Goal: Task Accomplishment & Management: Complete application form

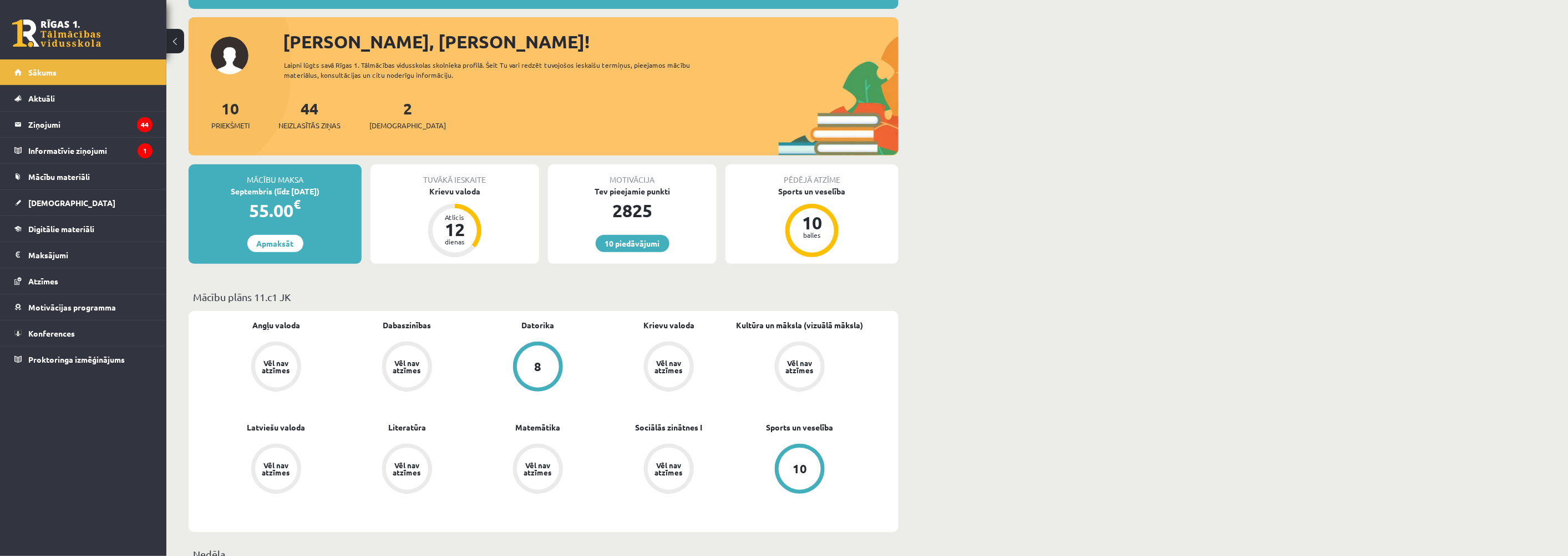
scroll to position [123, 0]
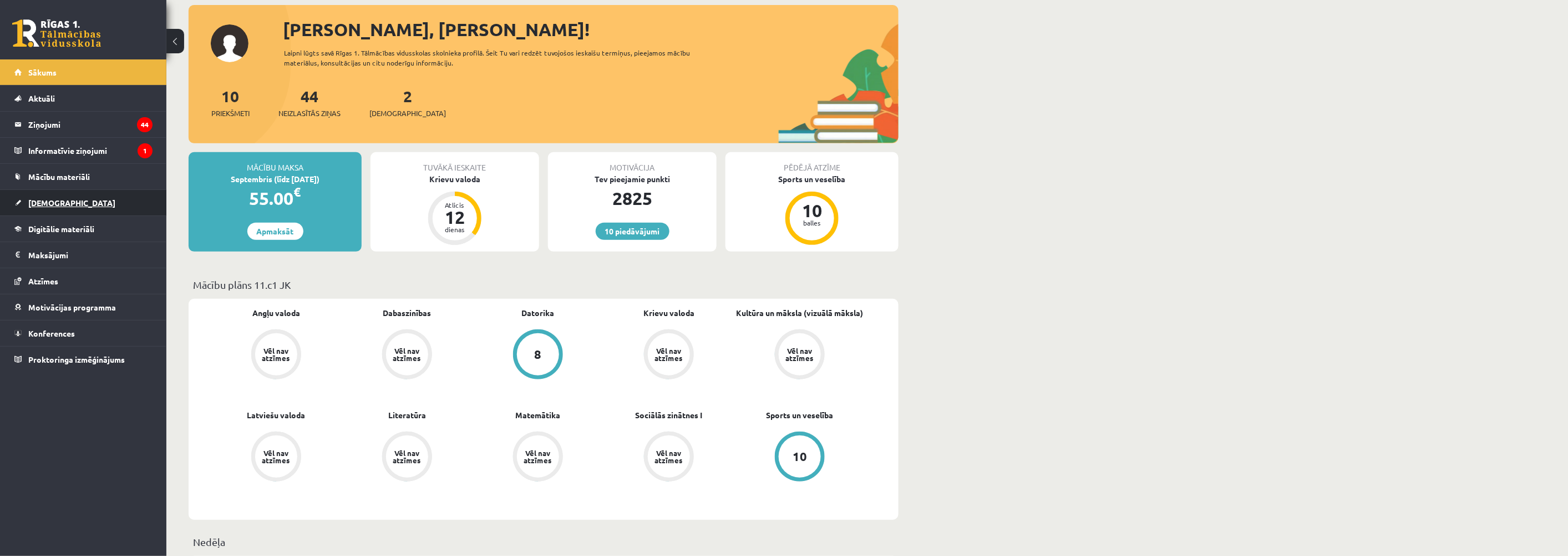
click at [34, 195] on link "[DEMOGRAPHIC_DATA]" at bounding box center [83, 202] width 138 height 26
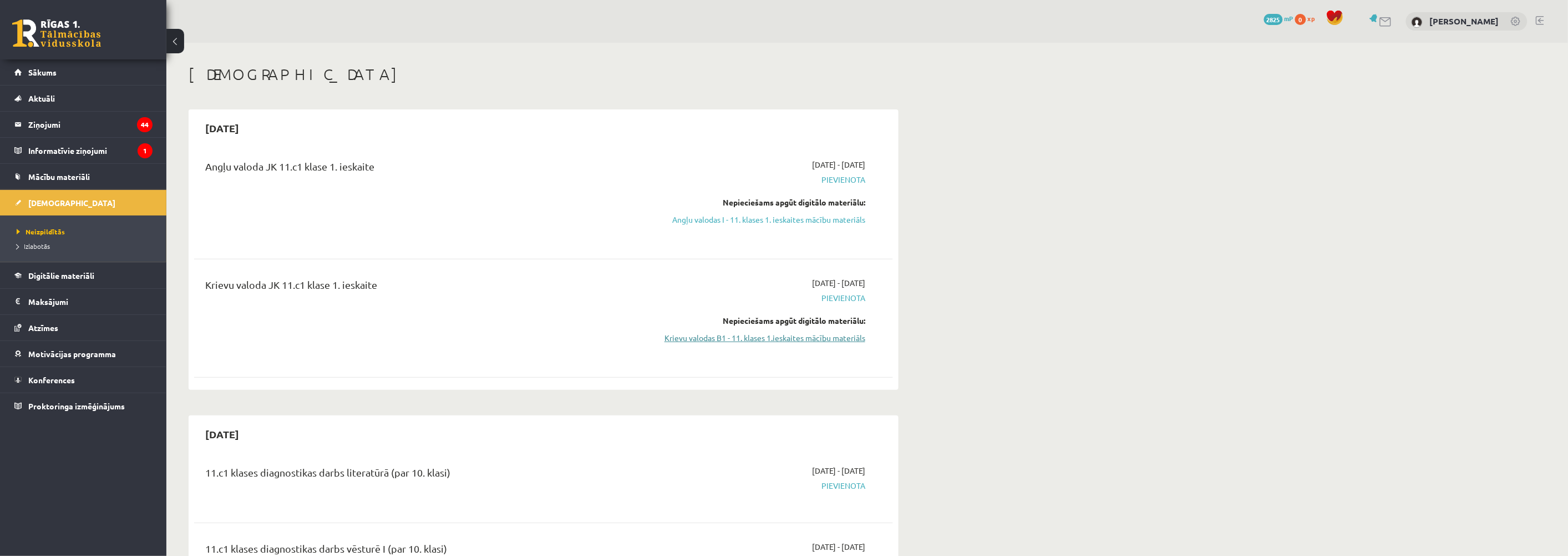
click at [791, 336] on link "Krievu valodas B1 - 11. klases 1.ieskaites mācību materiāls" at bounding box center [760, 338] width 209 height 12
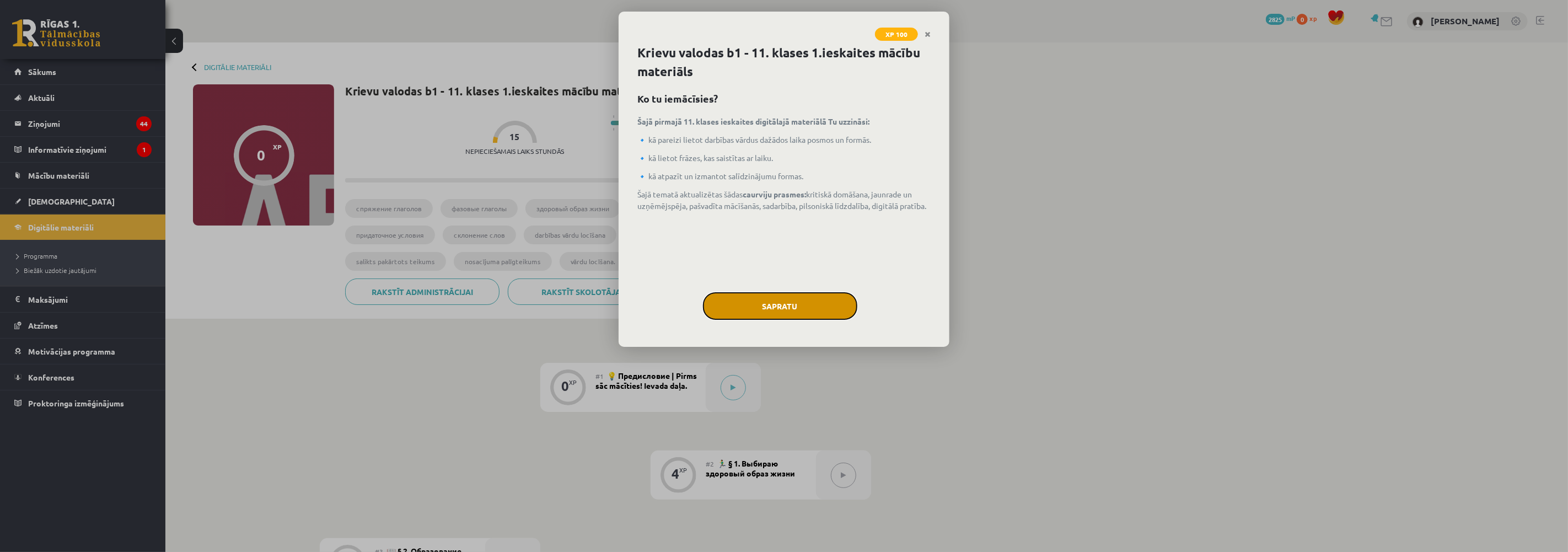
click at [783, 300] on button "Sapratu" at bounding box center [780, 305] width 154 height 27
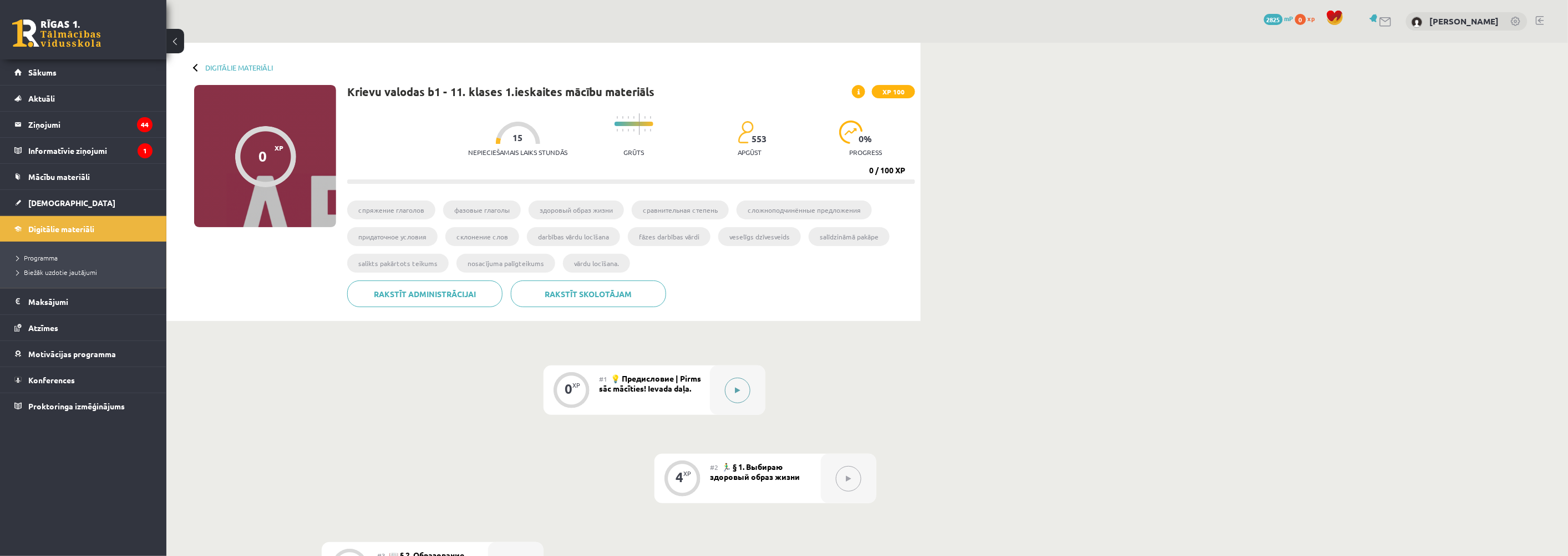
click at [735, 382] on button at bounding box center [737, 390] width 26 height 26
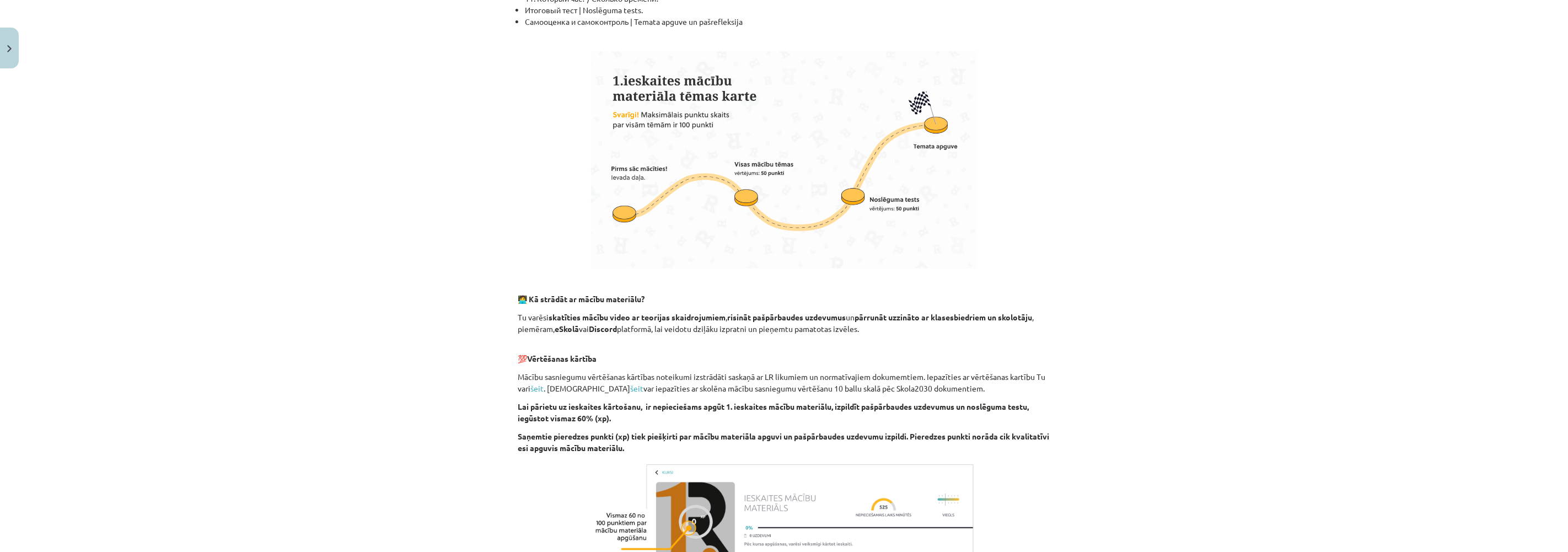
scroll to position [573, 0]
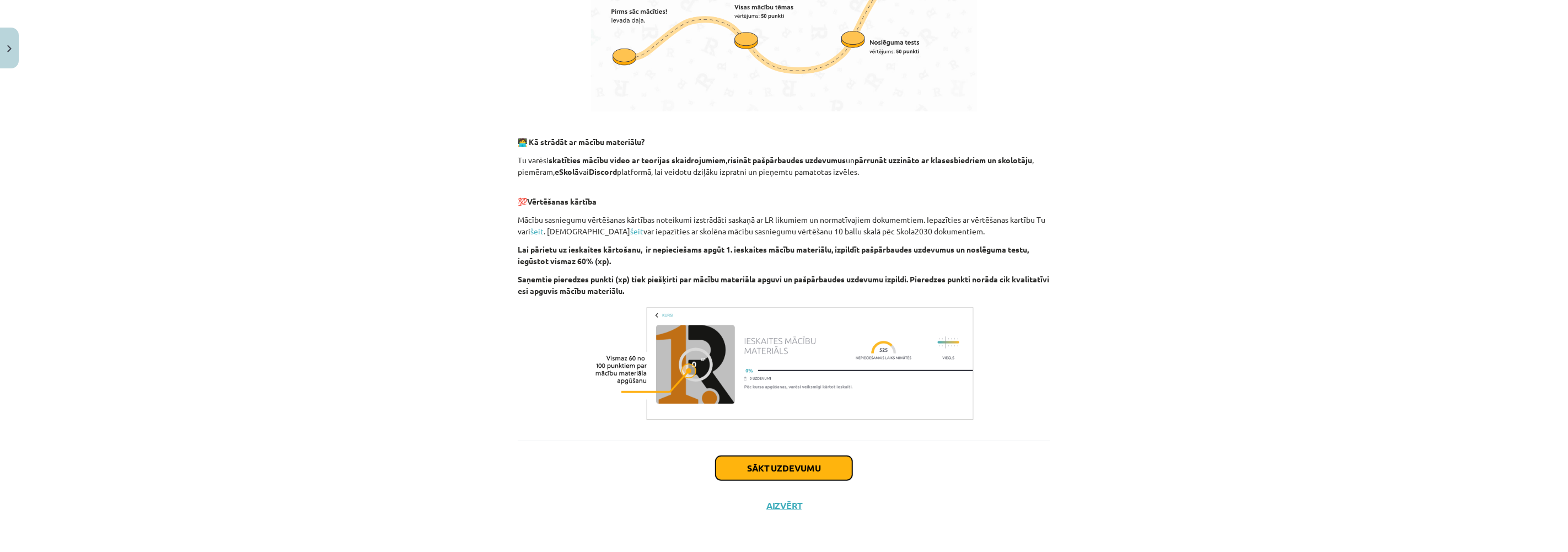
click at [765, 469] on button "Sākt uzdevumu" at bounding box center [784, 467] width 137 height 24
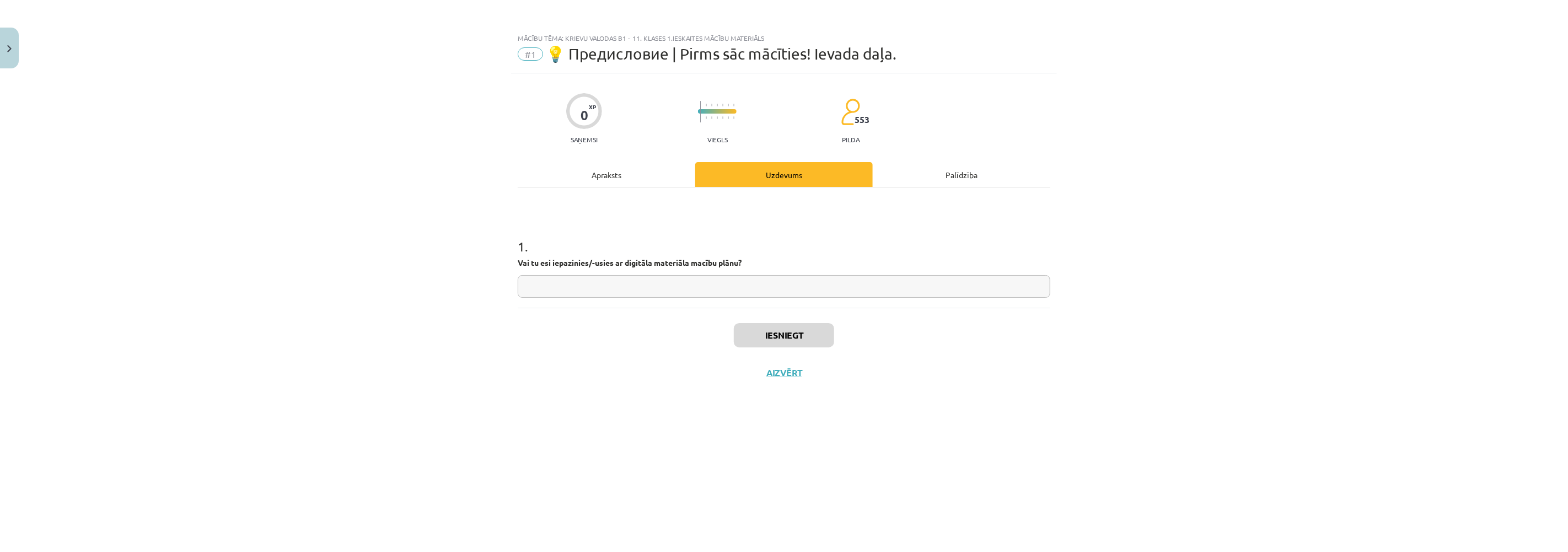
drag, startPoint x: 570, startPoint y: 283, endPoint x: 564, endPoint y: 286, distance: 6.7
click at [568, 284] on input "text" at bounding box center [784, 286] width 533 height 22
type input "**"
click at [774, 326] on button "Iesniegt" at bounding box center [784, 335] width 101 height 24
click at [784, 376] on button "Nākamā nodarbība" at bounding box center [784, 379] width 108 height 25
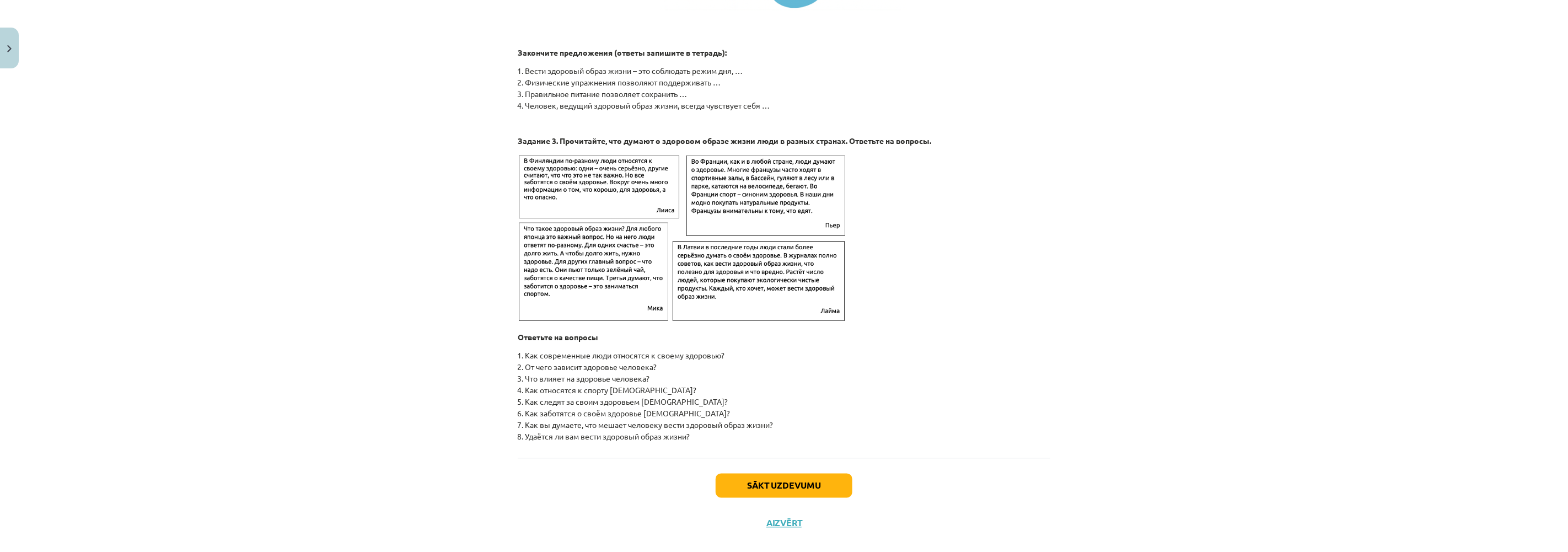
scroll to position [1621, 0]
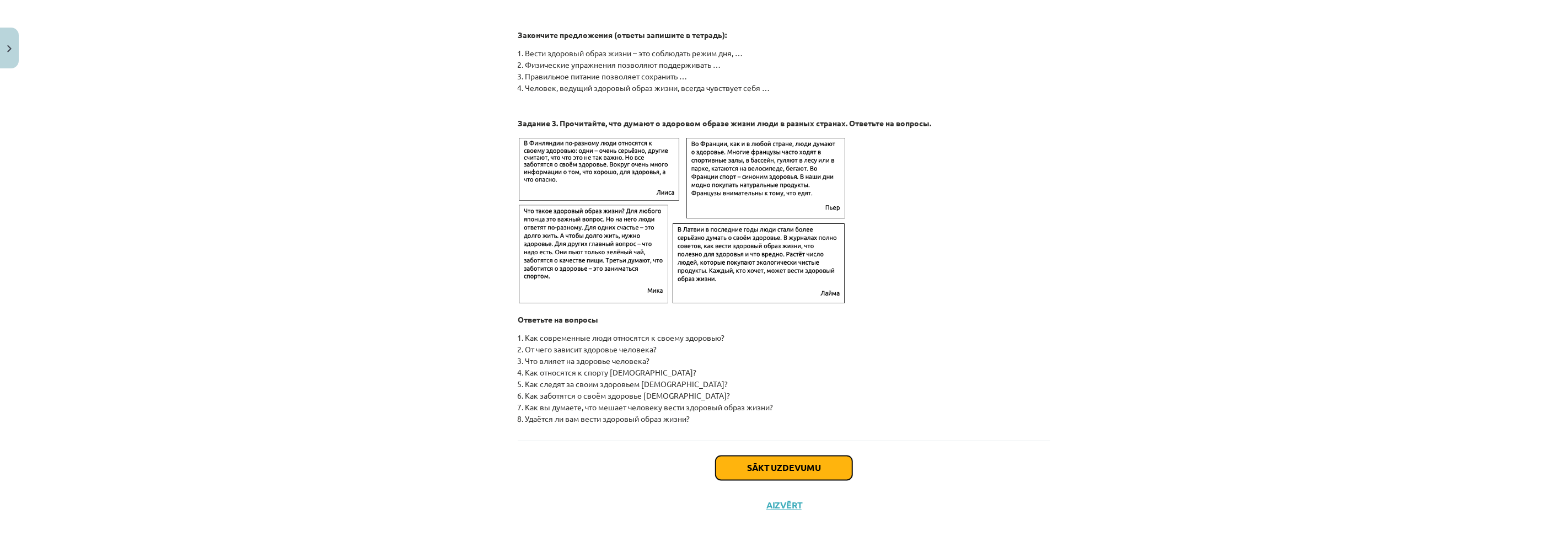
click at [800, 472] on button "Sākt uzdevumu" at bounding box center [784, 467] width 137 height 24
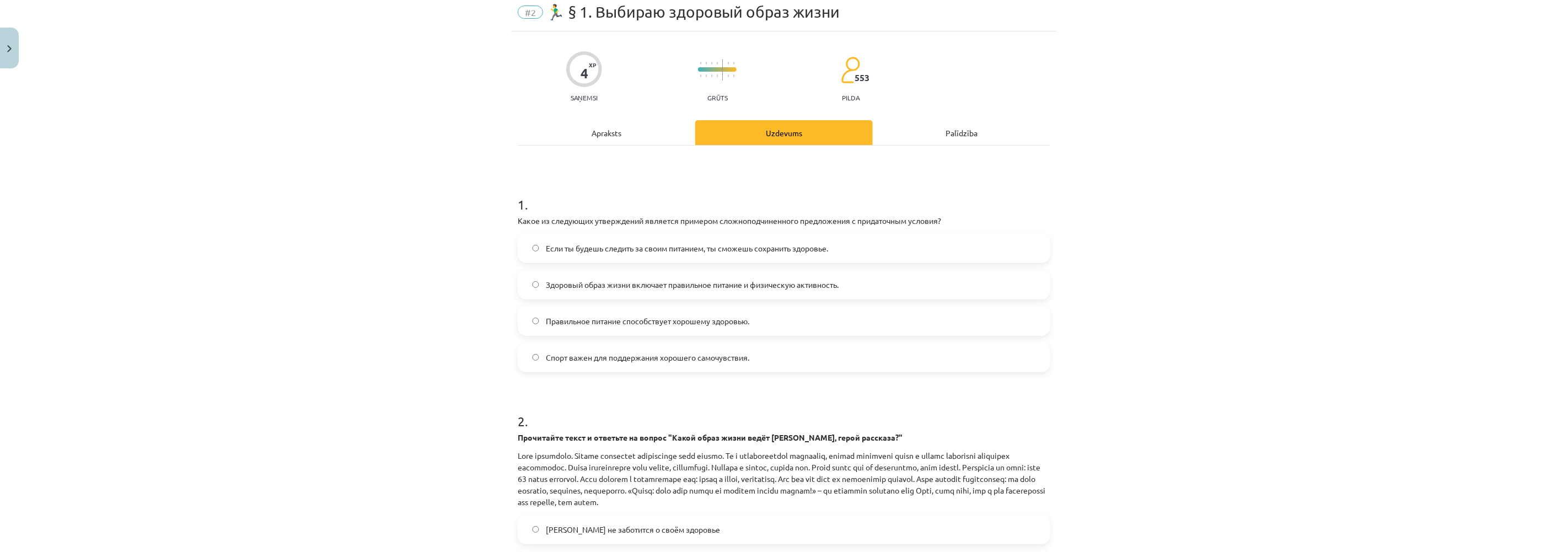
scroll to position [27, 0]
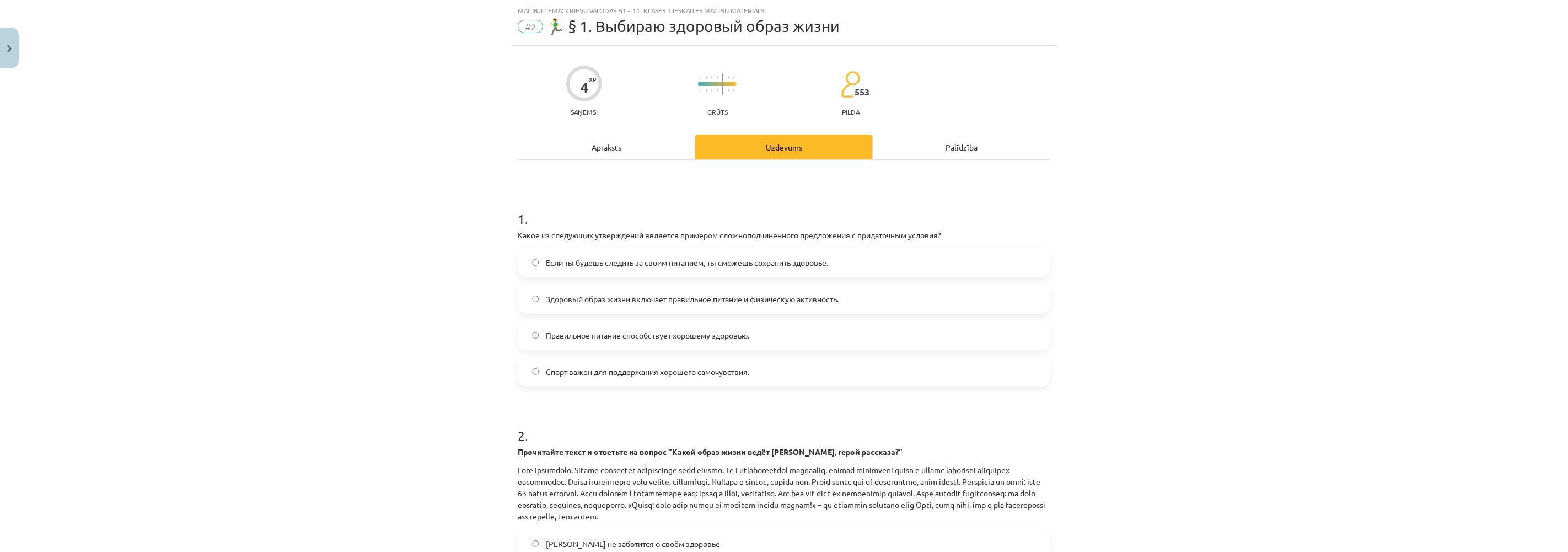
click at [534, 252] on label "Если ты будешь следить за своим питанием, ты сможешь сохранить здоровье." at bounding box center [784, 262] width 530 height 27
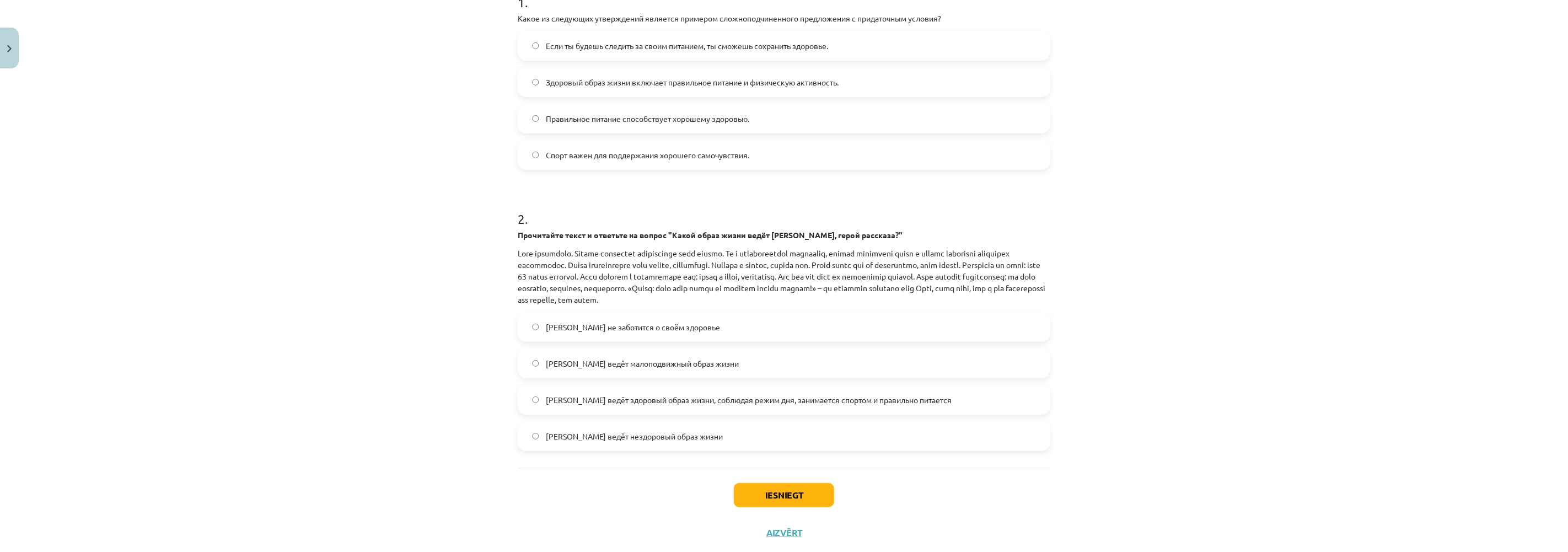
scroll to position [271, 0]
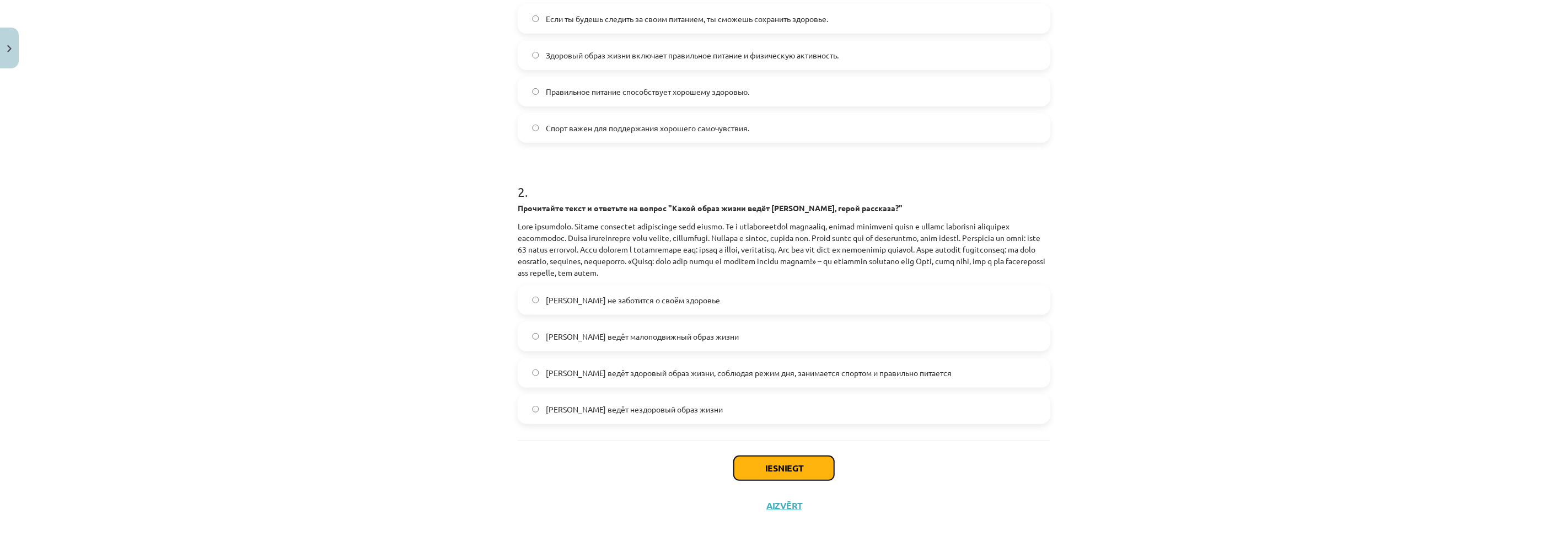
click at [775, 467] on button "Iesniegt" at bounding box center [784, 467] width 101 height 24
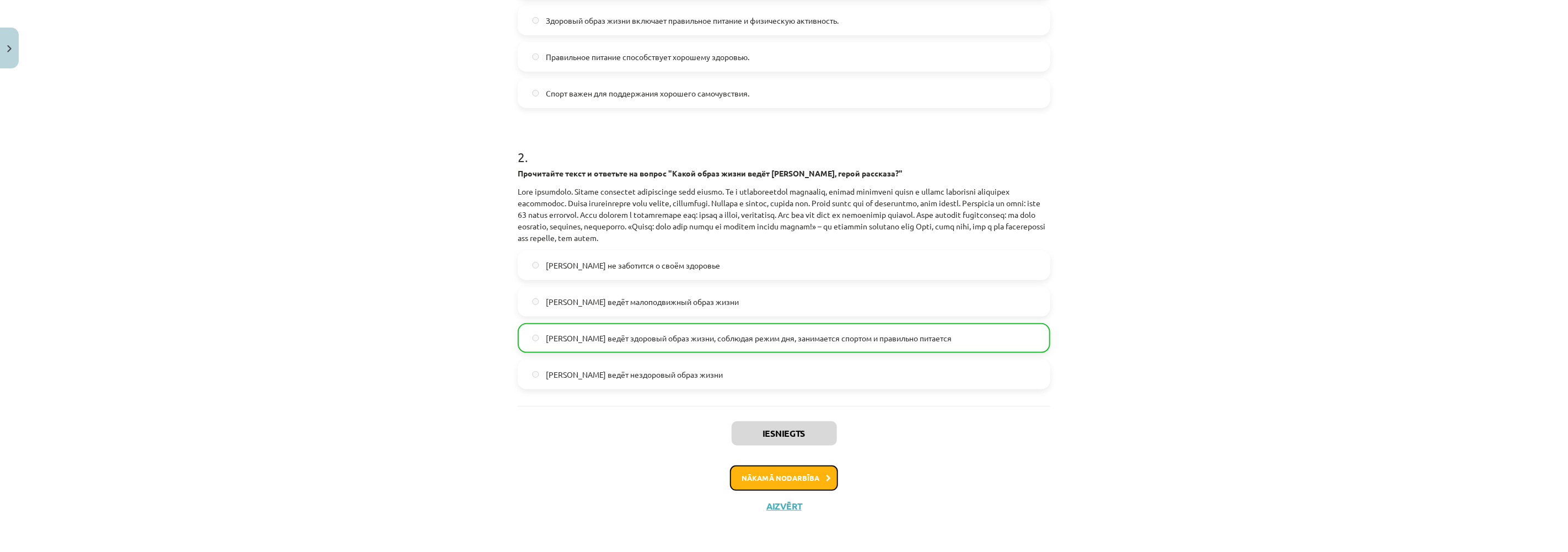
click at [796, 472] on button "Nākamā nodarbība" at bounding box center [784, 478] width 108 height 25
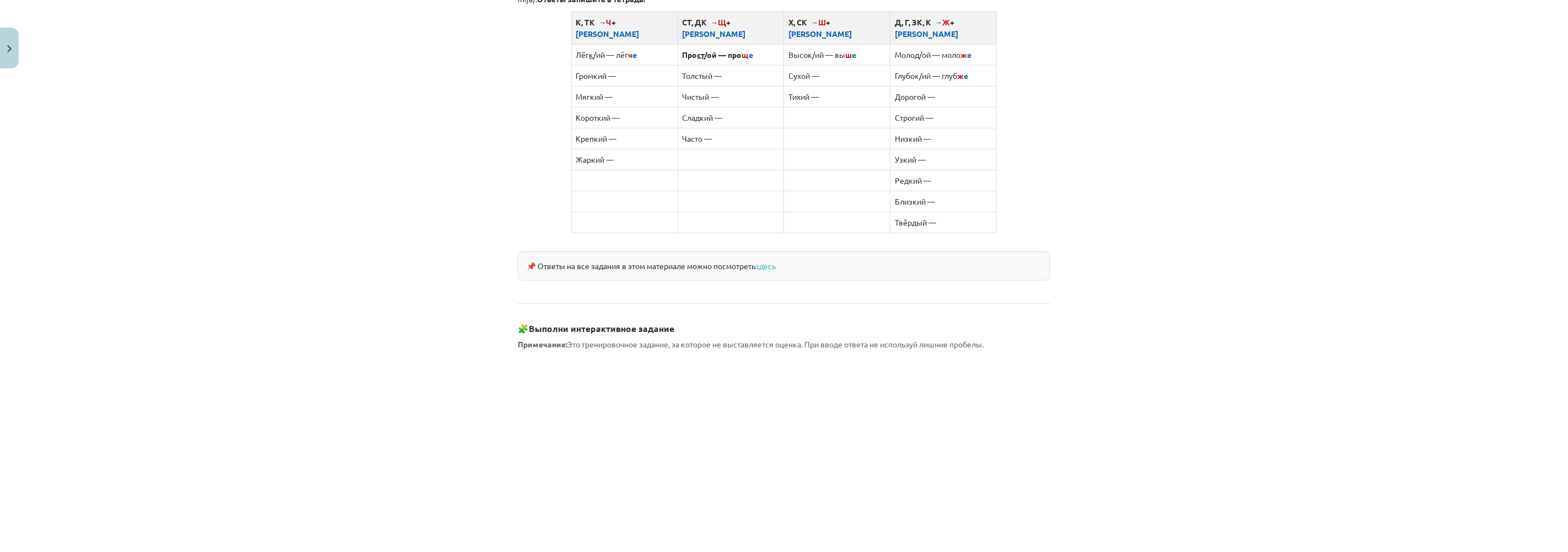
scroll to position [846, 0]
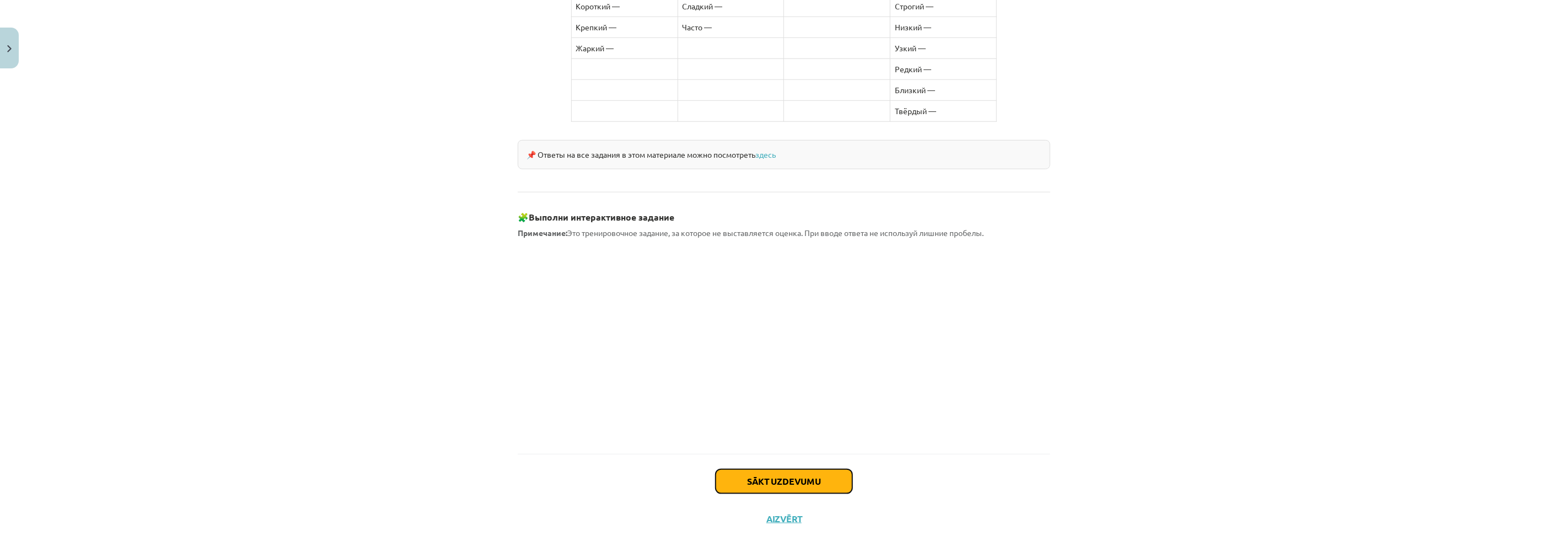
click at [757, 469] on button "Sākt uzdevumu" at bounding box center [784, 481] width 137 height 24
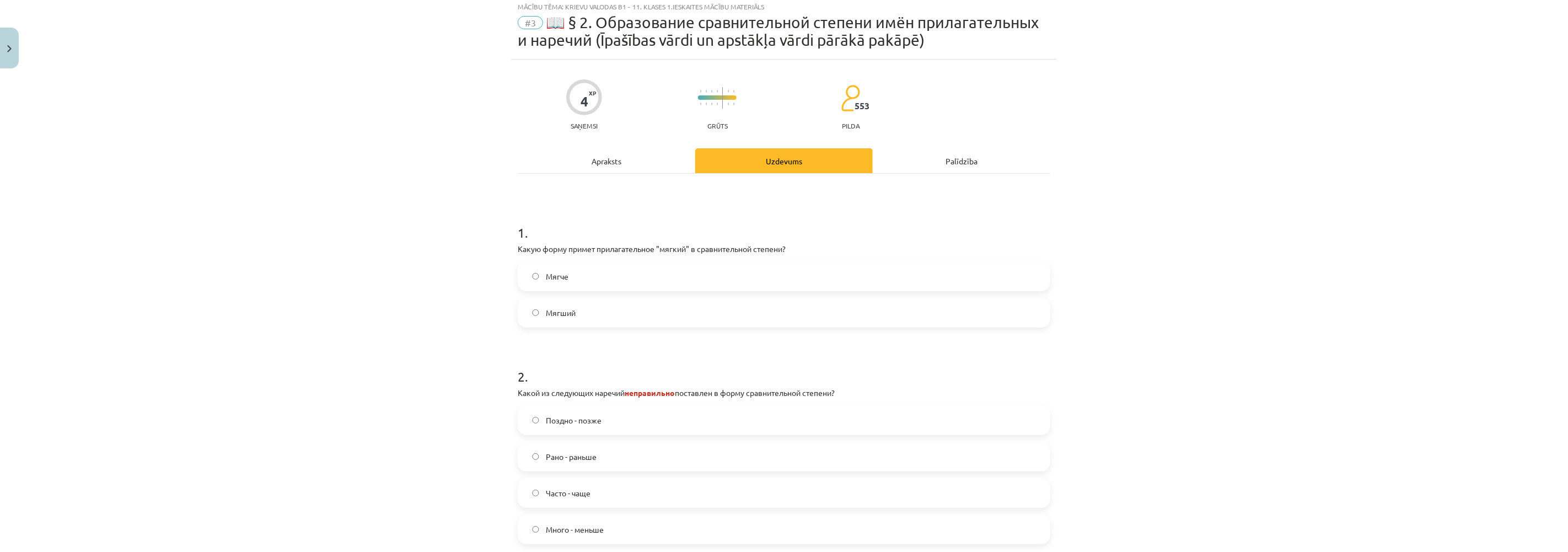
scroll to position [27, 0]
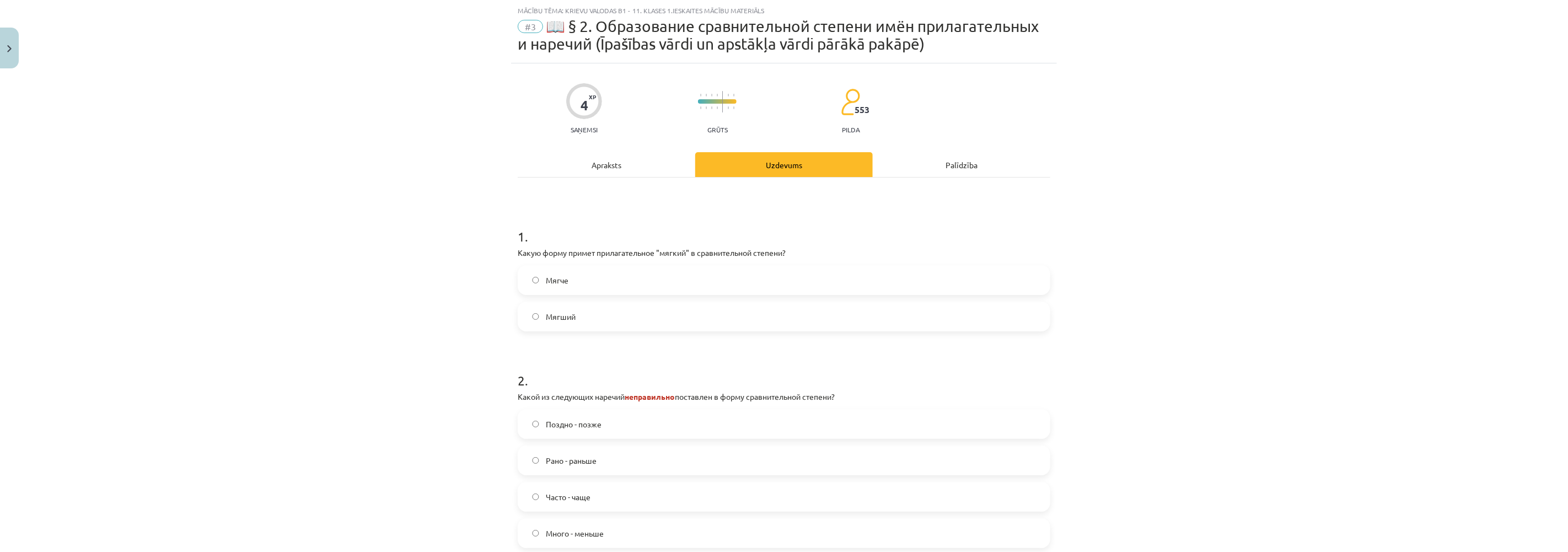
click at [532, 273] on label "Мягче" at bounding box center [784, 280] width 530 height 27
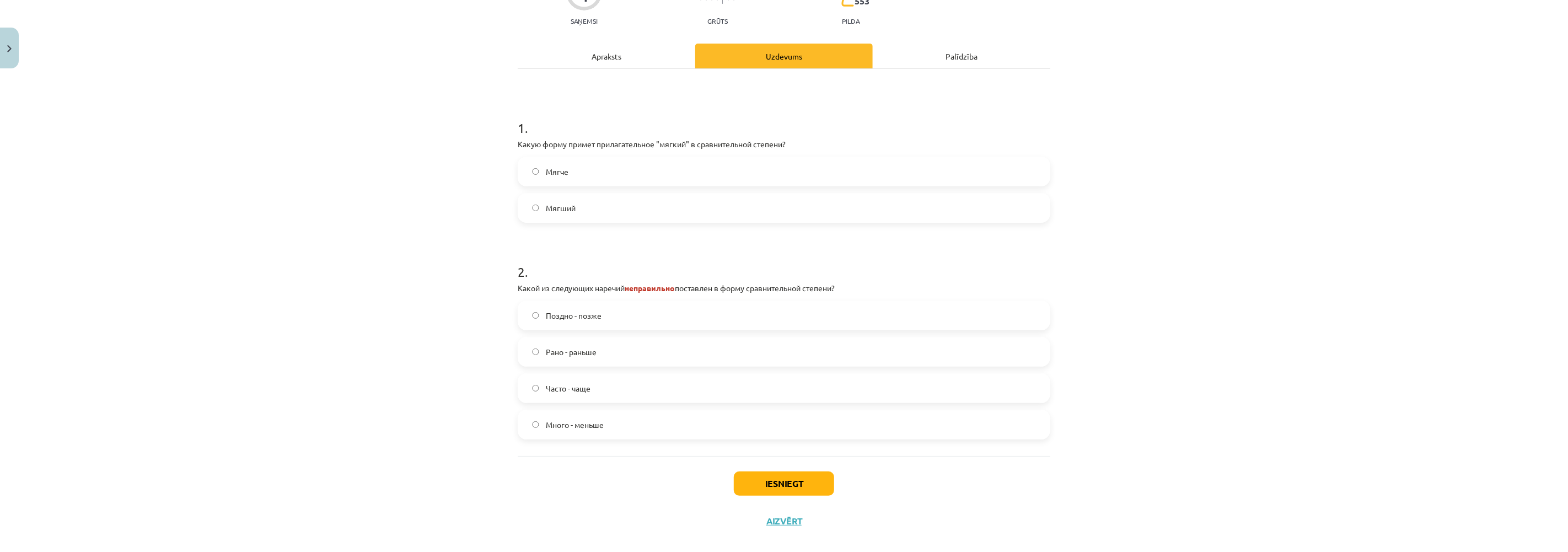
scroll to position [151, 0]
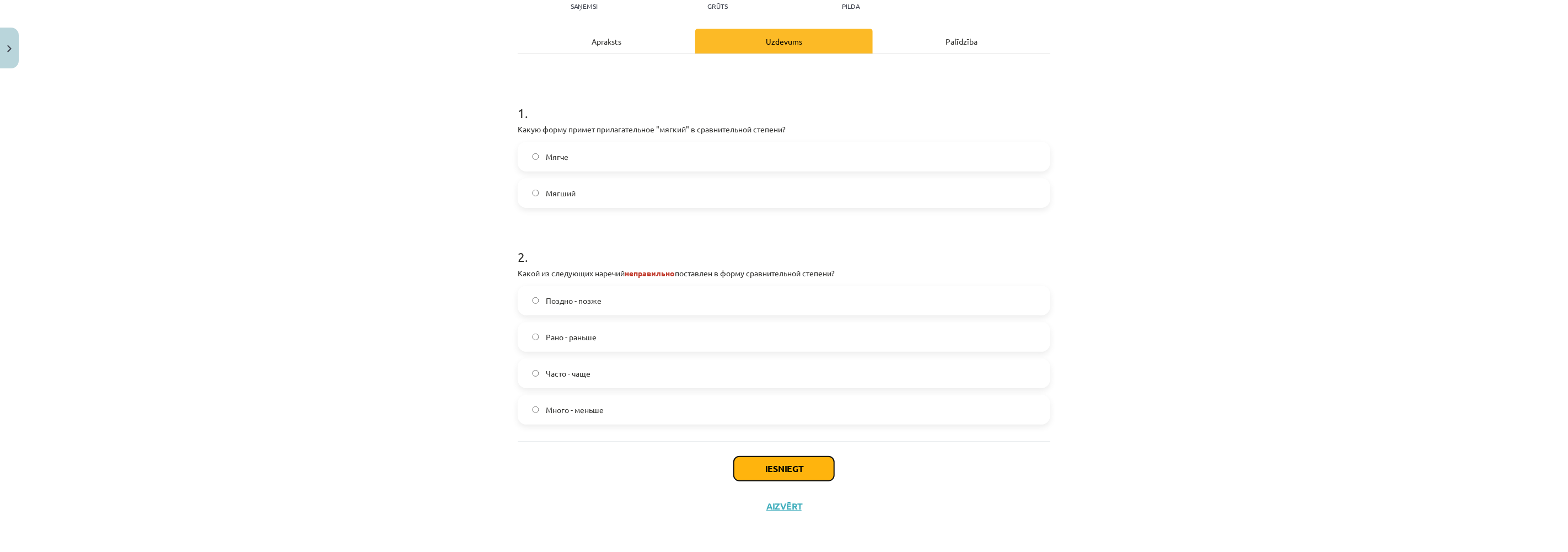
click at [759, 459] on button "Iesniegt" at bounding box center [784, 468] width 101 height 24
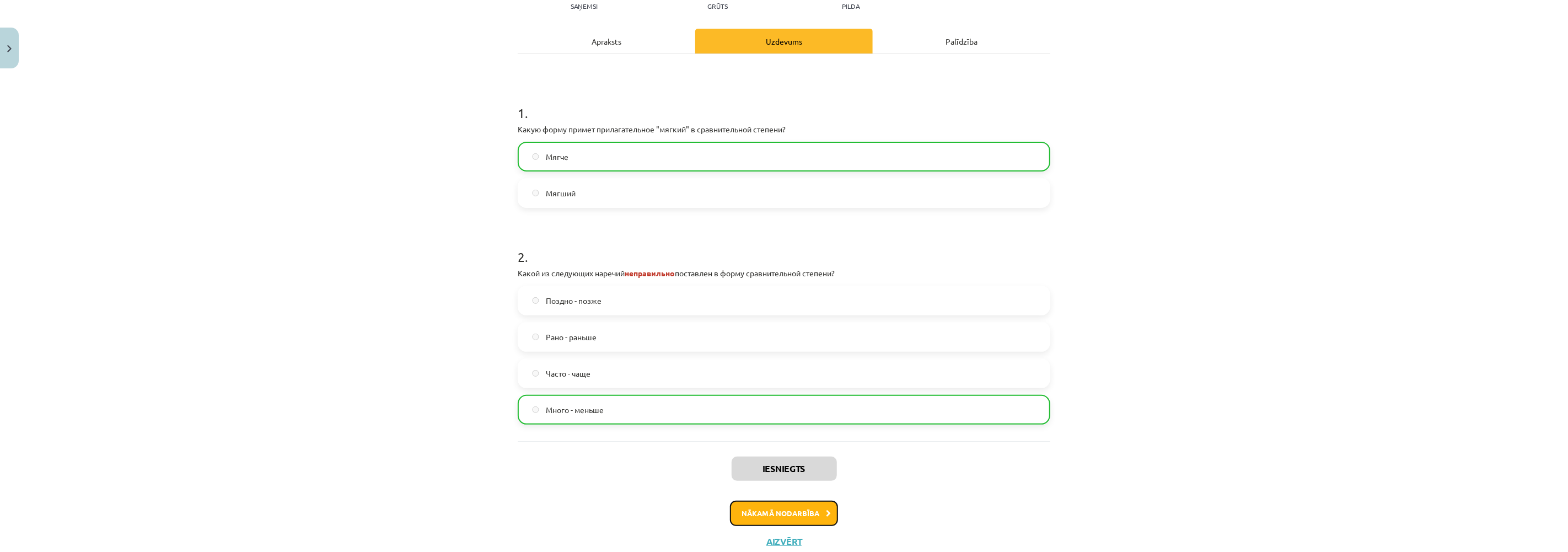
click at [773, 509] on button "Nākamā nodarbība" at bounding box center [784, 513] width 108 height 25
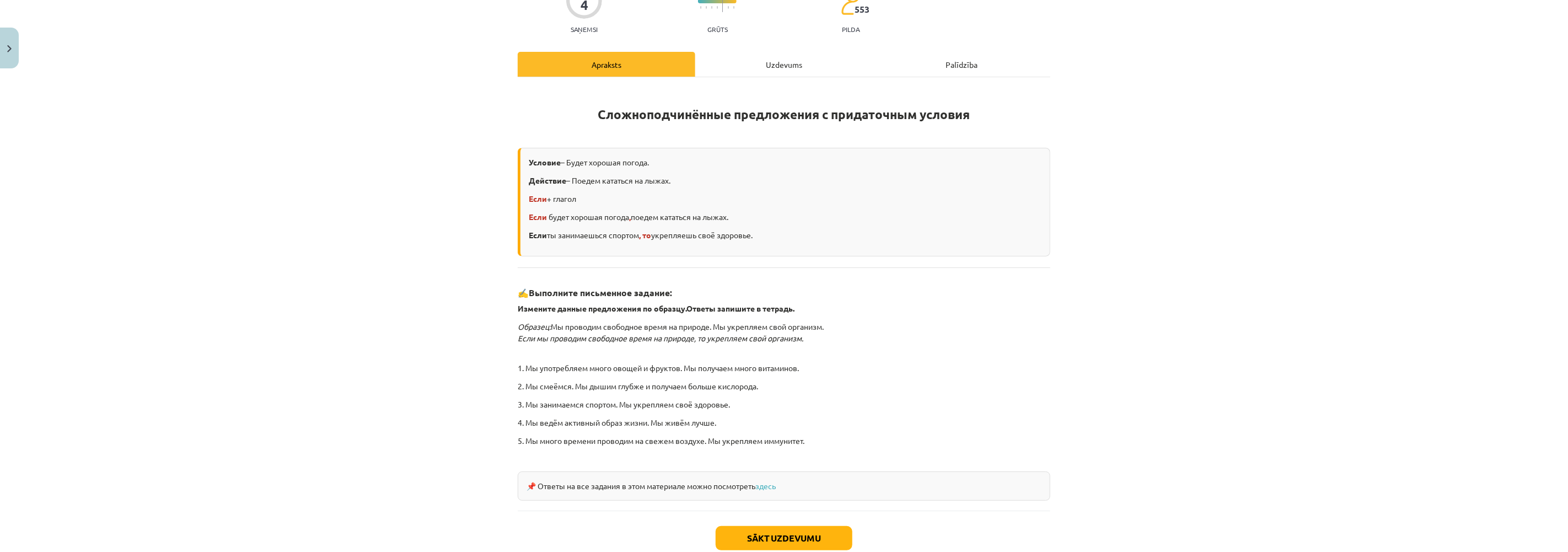
scroll to position [179, 0]
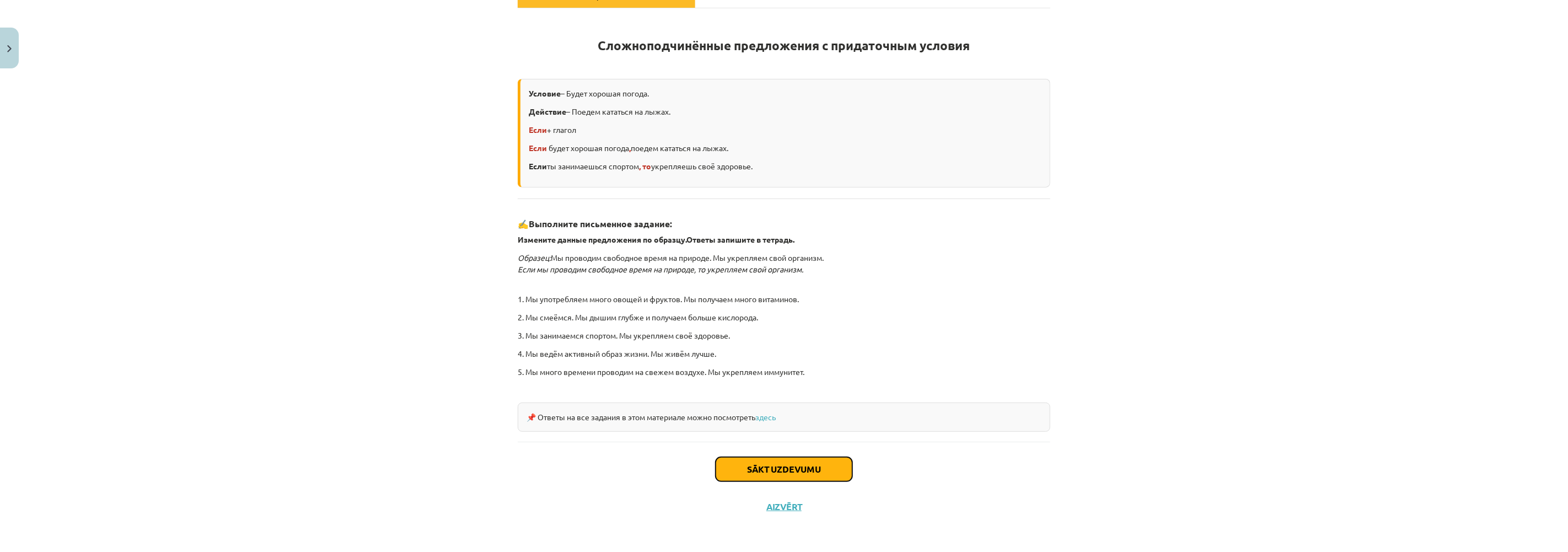
click at [786, 465] on button "Sākt uzdevumu" at bounding box center [784, 468] width 137 height 24
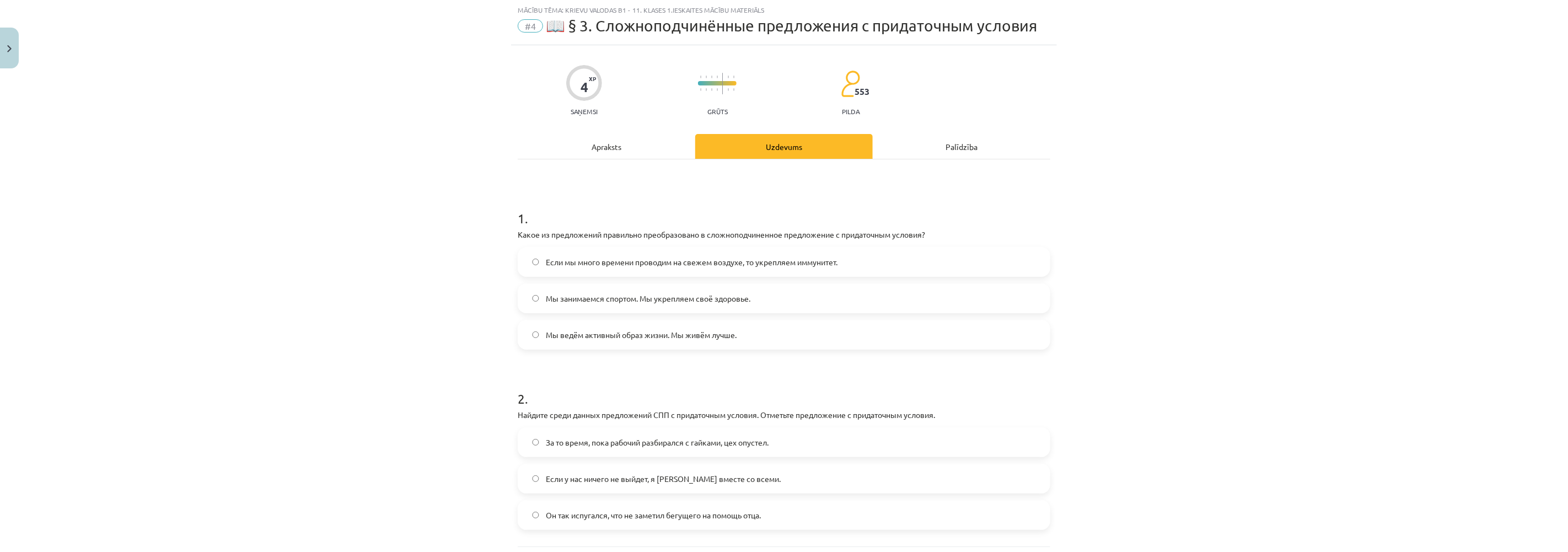
scroll to position [27, 0]
click at [530, 256] on label "Если мы много времени проводим на свежем воздухе, то укрепляем иммунитет." at bounding box center [784, 262] width 530 height 27
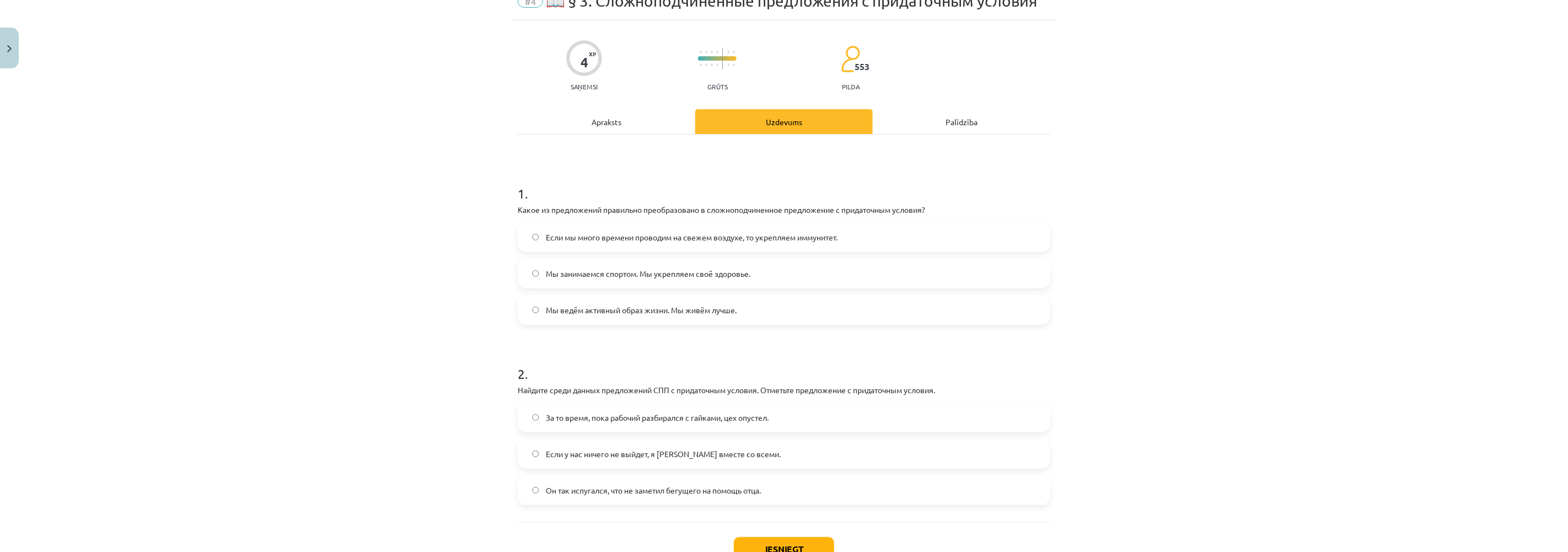
scroll to position [134, 0]
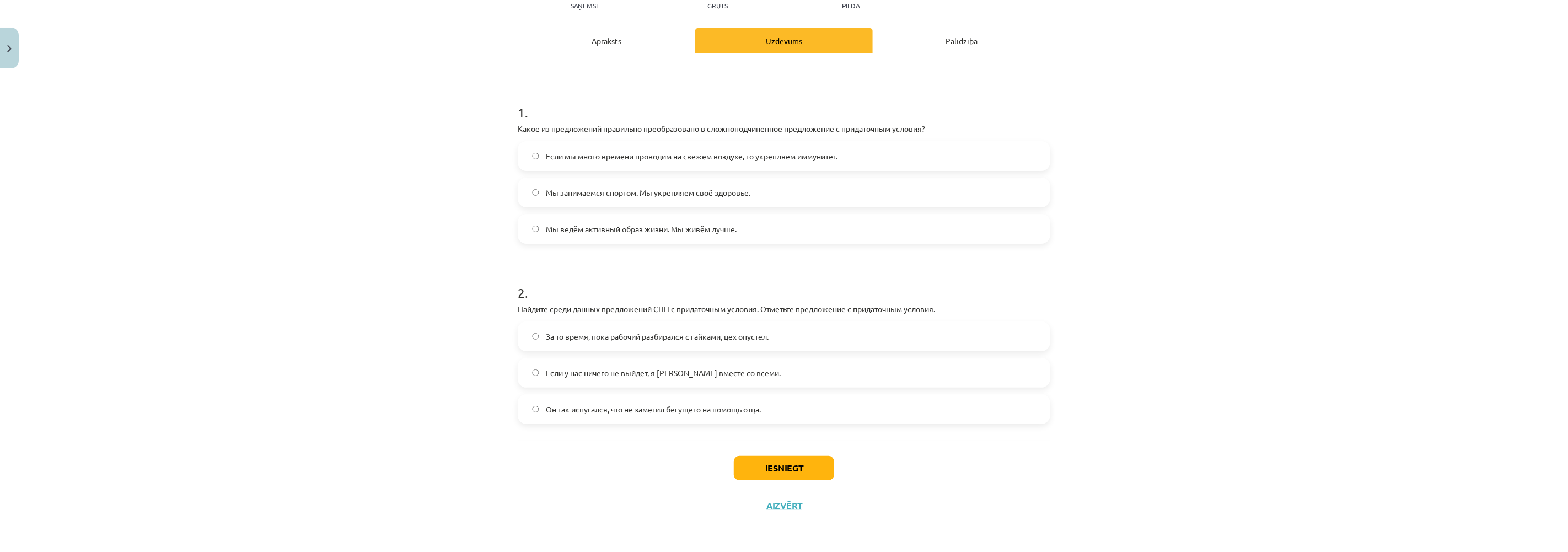
click at [528, 368] on label "Если у нас ничего не выйдет, я [PERSON_NAME] вместе со всеми." at bounding box center [784, 373] width 530 height 27
drag, startPoint x: 792, startPoint y: 469, endPoint x: 785, endPoint y: 464, distance: 8.6
click at [792, 469] on button "Iesniegt" at bounding box center [784, 467] width 101 height 24
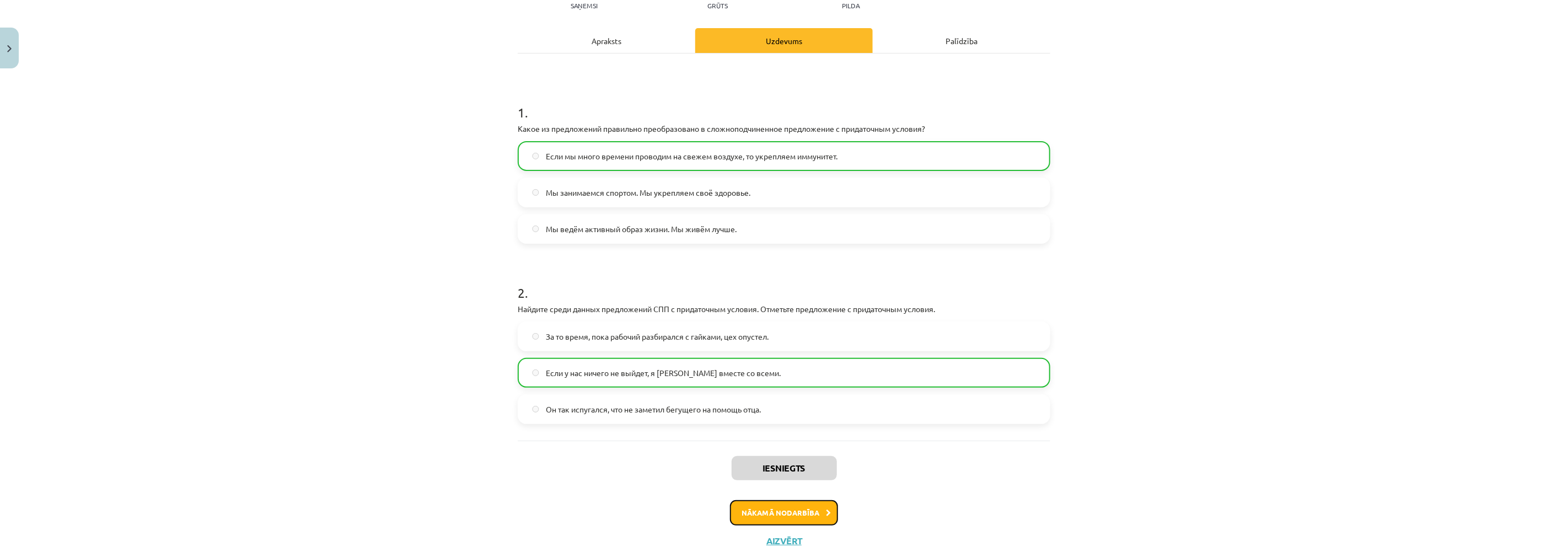
click at [785, 507] on button "Nākamā nodarbība" at bounding box center [784, 512] width 108 height 25
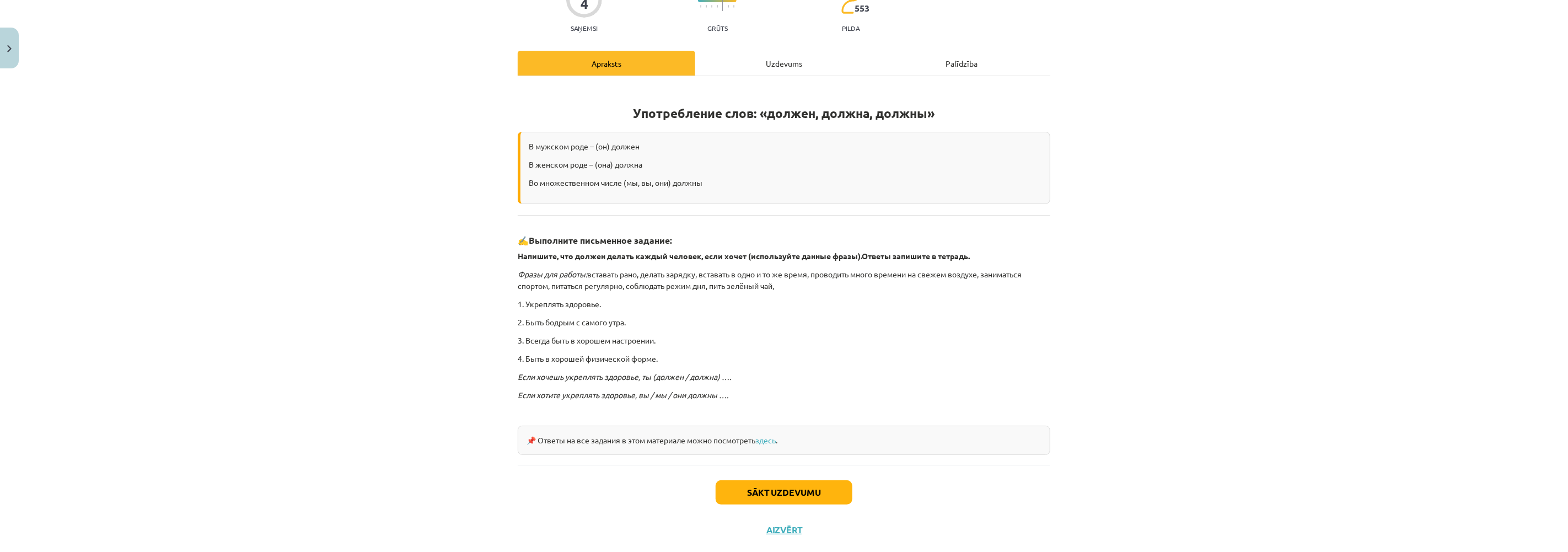
scroll to position [135, 0]
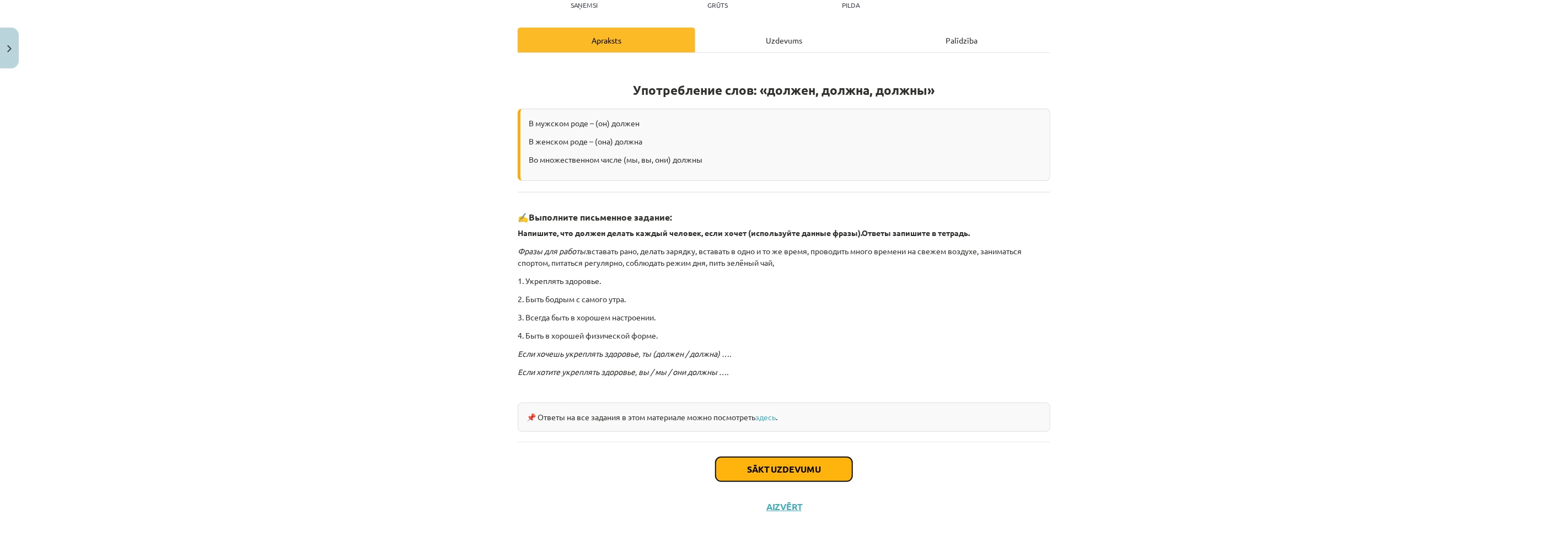
click at [765, 466] on button "Sākt uzdevumu" at bounding box center [784, 468] width 137 height 24
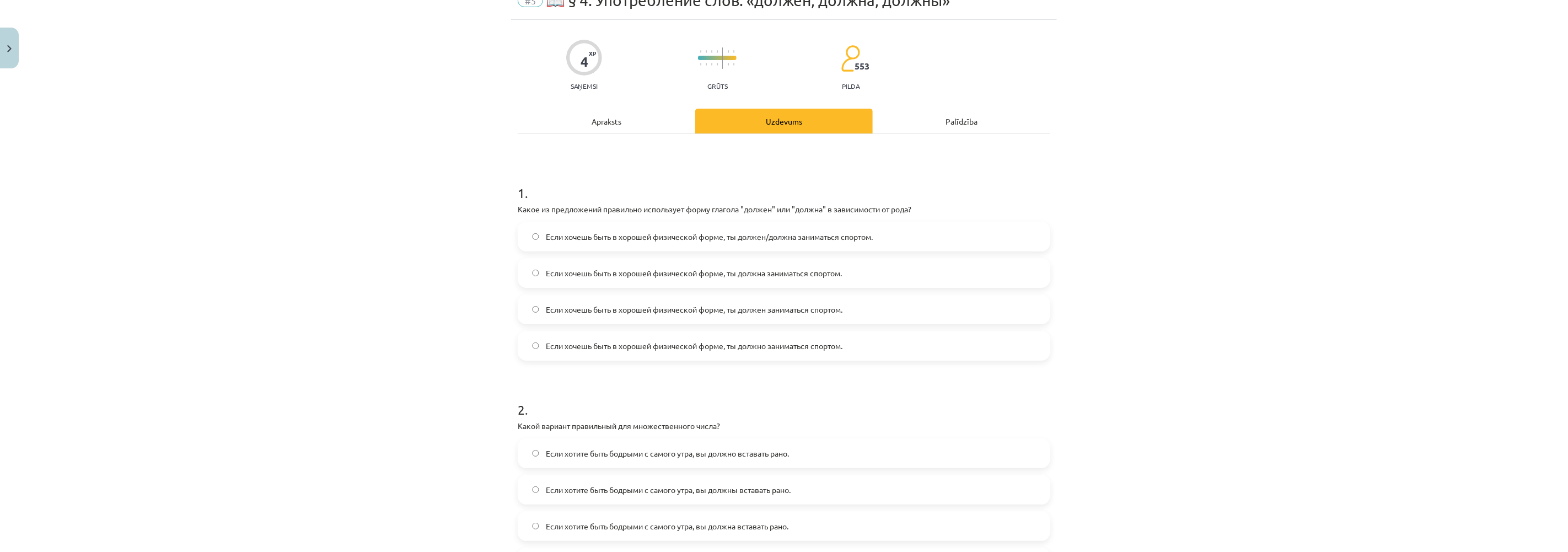
scroll to position [27, 0]
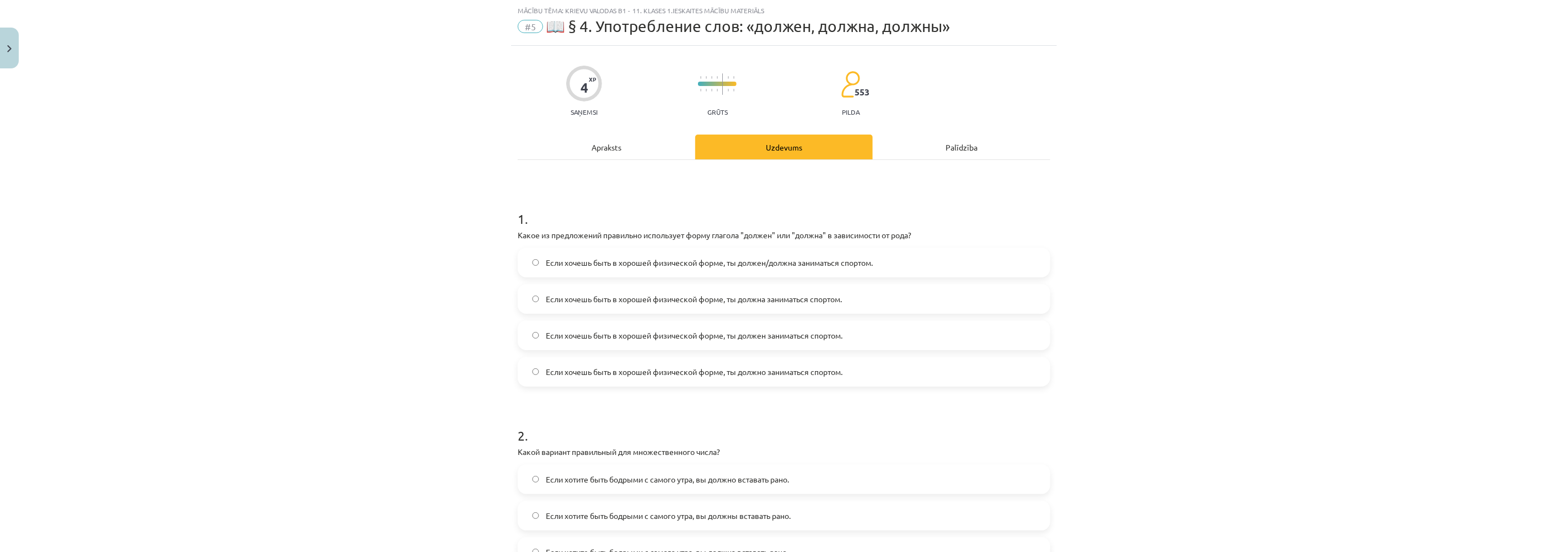
click at [526, 260] on label "Если хочешь быть в хорошей физической форме, ты должен/должна заниматься спорто…" at bounding box center [784, 262] width 530 height 27
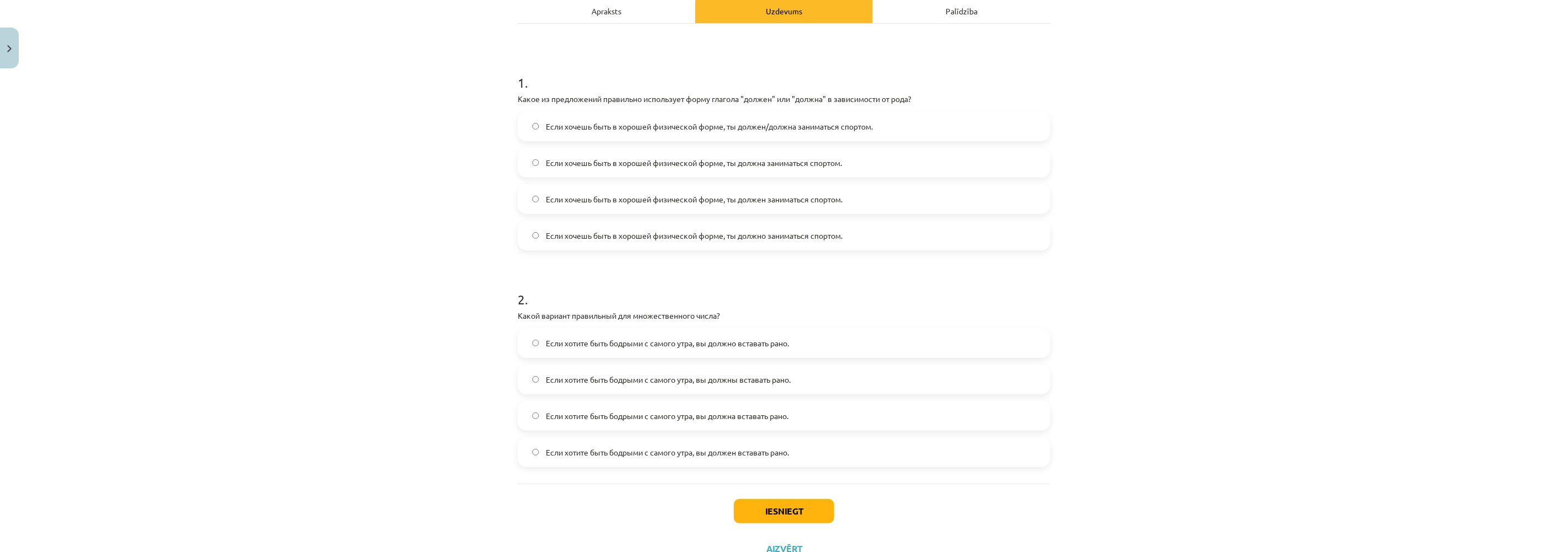
scroll to position [206, 0]
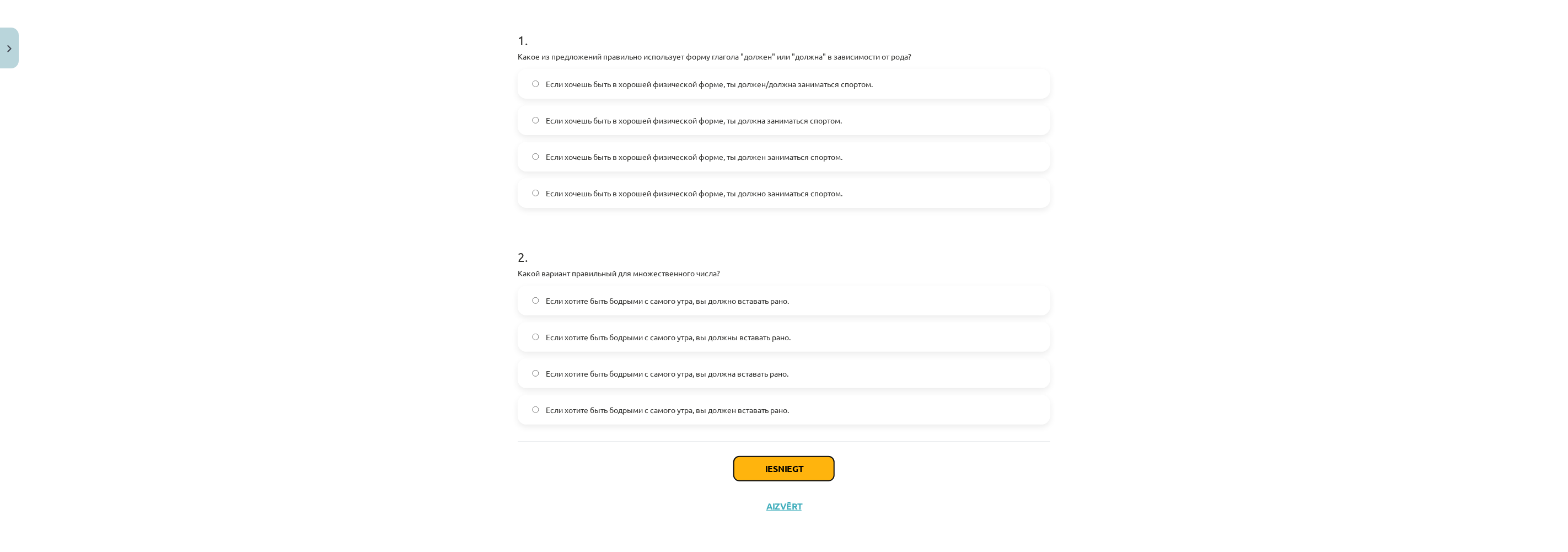
click at [790, 466] on button "Iesniegt" at bounding box center [784, 468] width 101 height 24
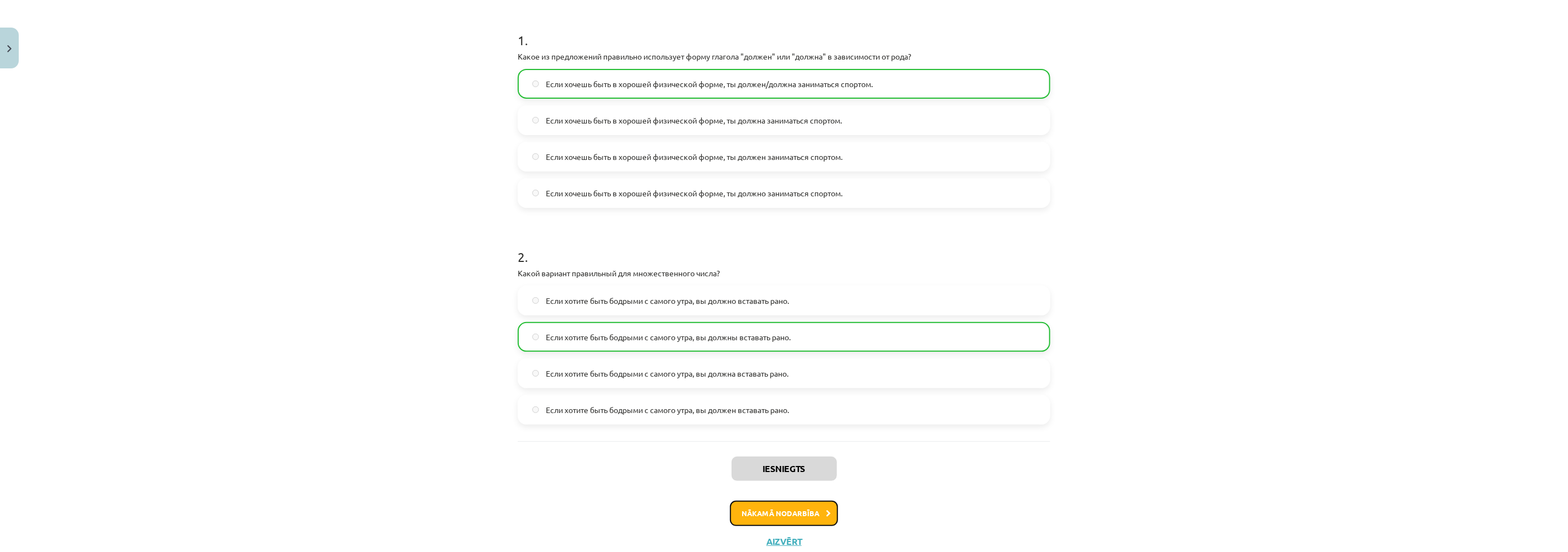
click at [794, 505] on button "Nākamā nodarbība" at bounding box center [784, 513] width 108 height 25
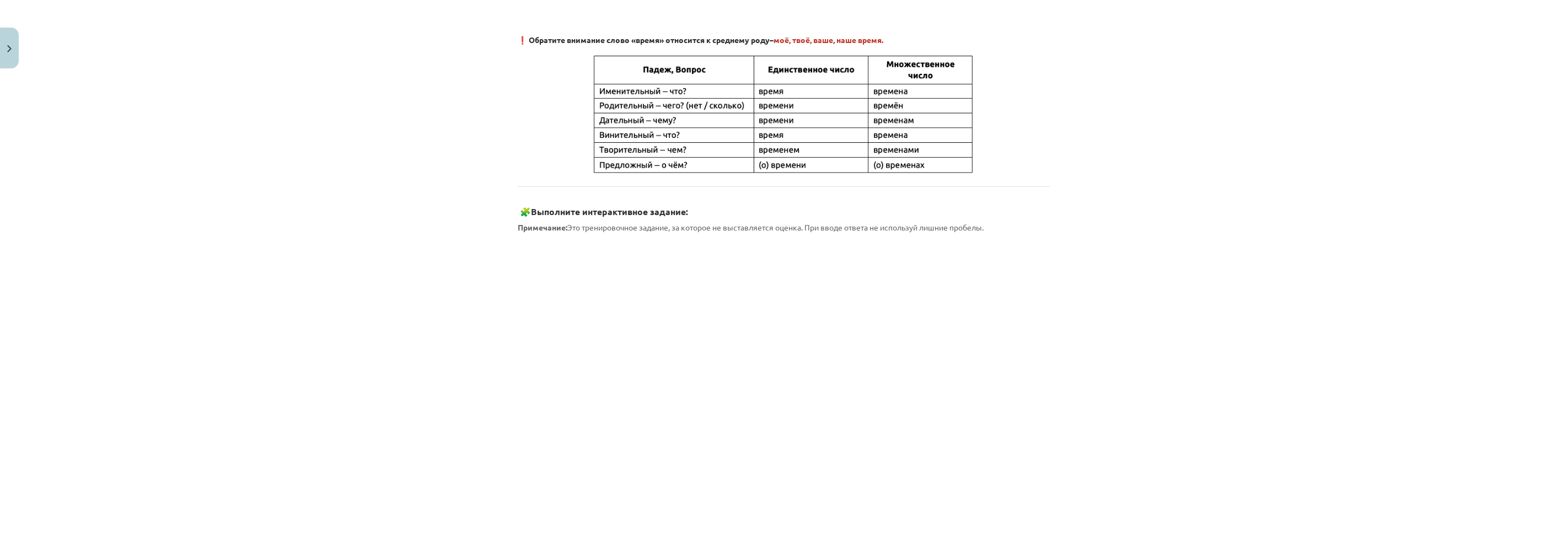
scroll to position [718, 0]
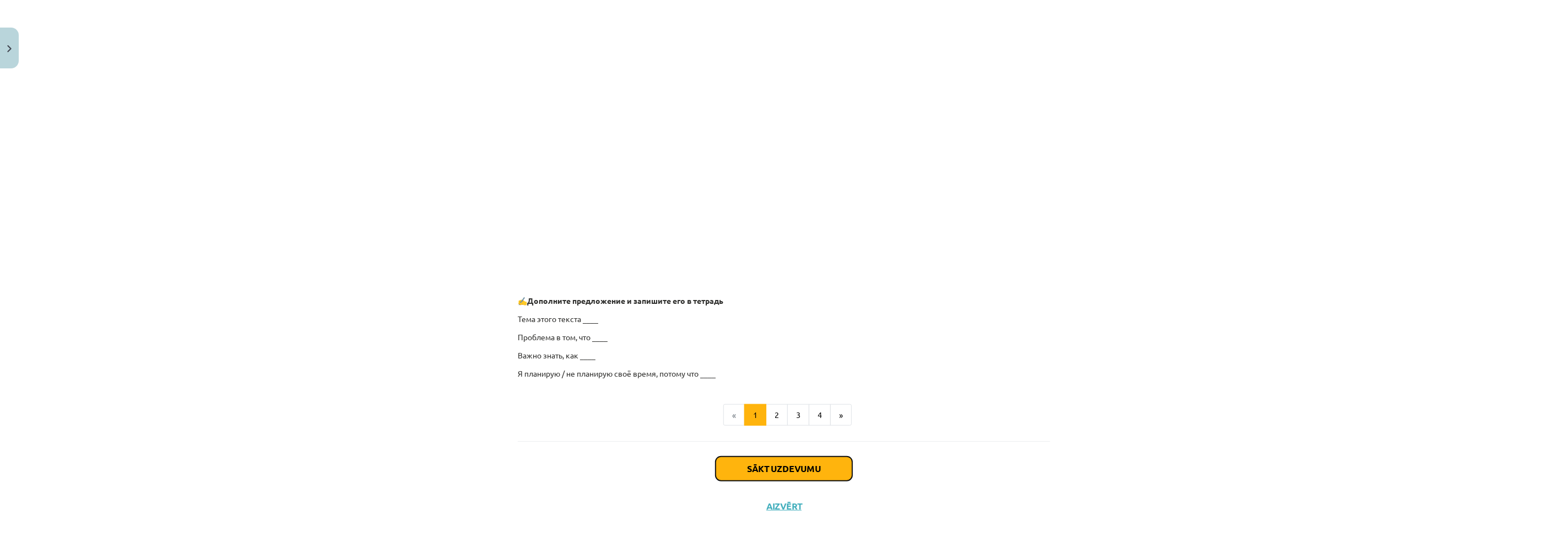
click at [800, 459] on button "Sākt uzdevumu" at bounding box center [784, 468] width 137 height 24
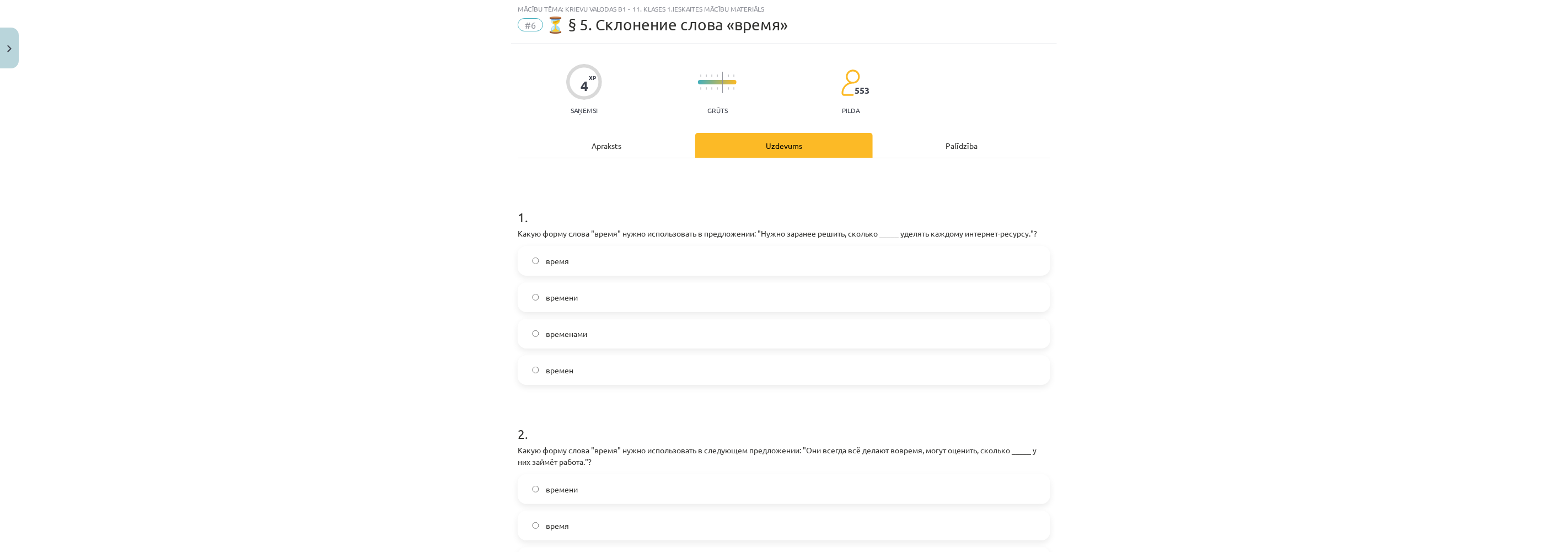
scroll to position [27, 0]
click at [525, 295] on label "времени" at bounding box center [784, 298] width 530 height 27
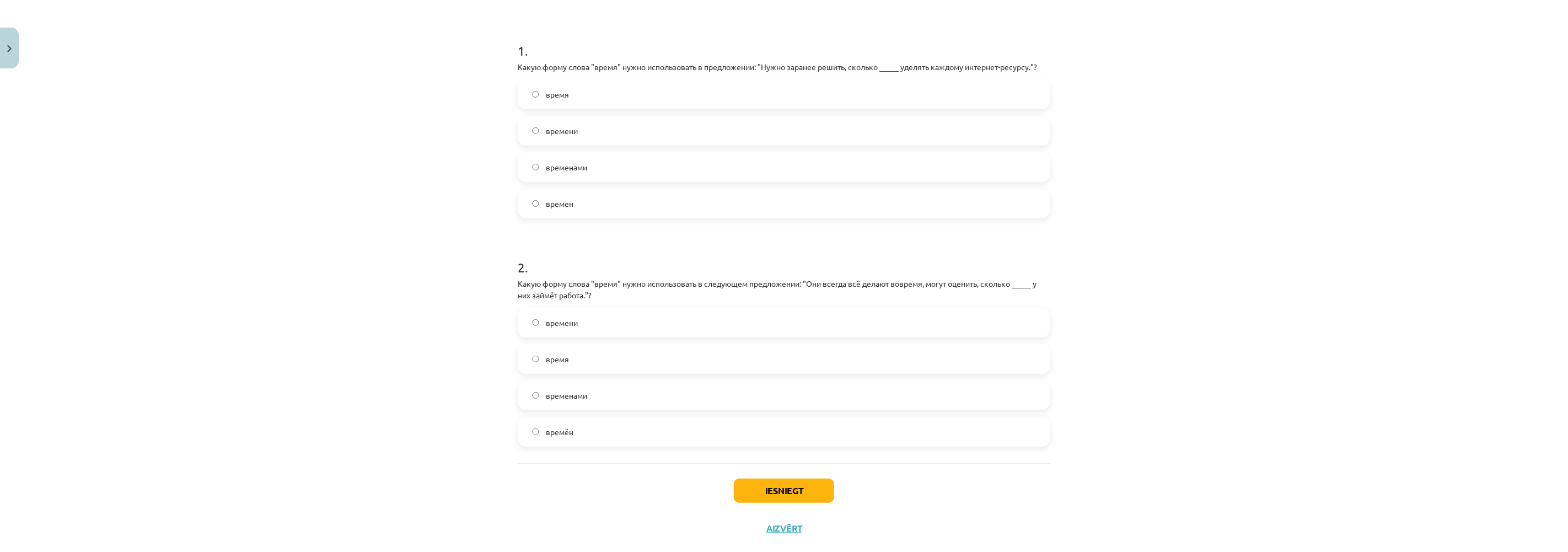
scroll to position [211, 0]
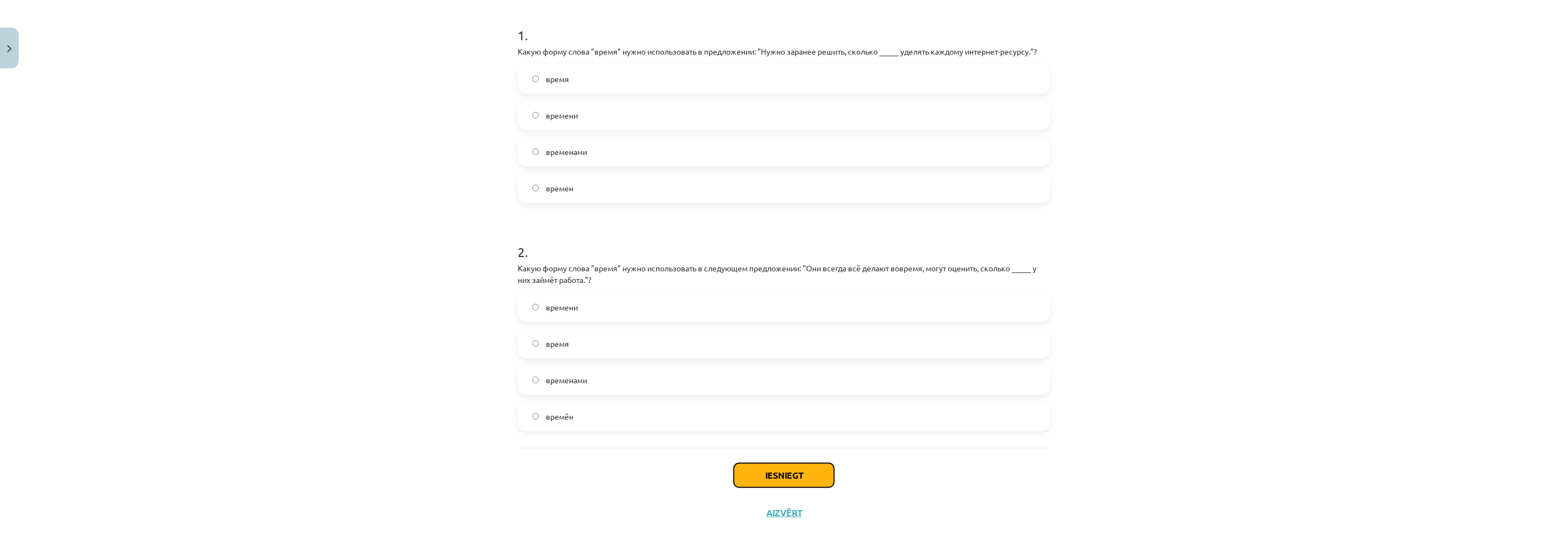
click at [760, 464] on button "Iesniegt" at bounding box center [784, 475] width 101 height 24
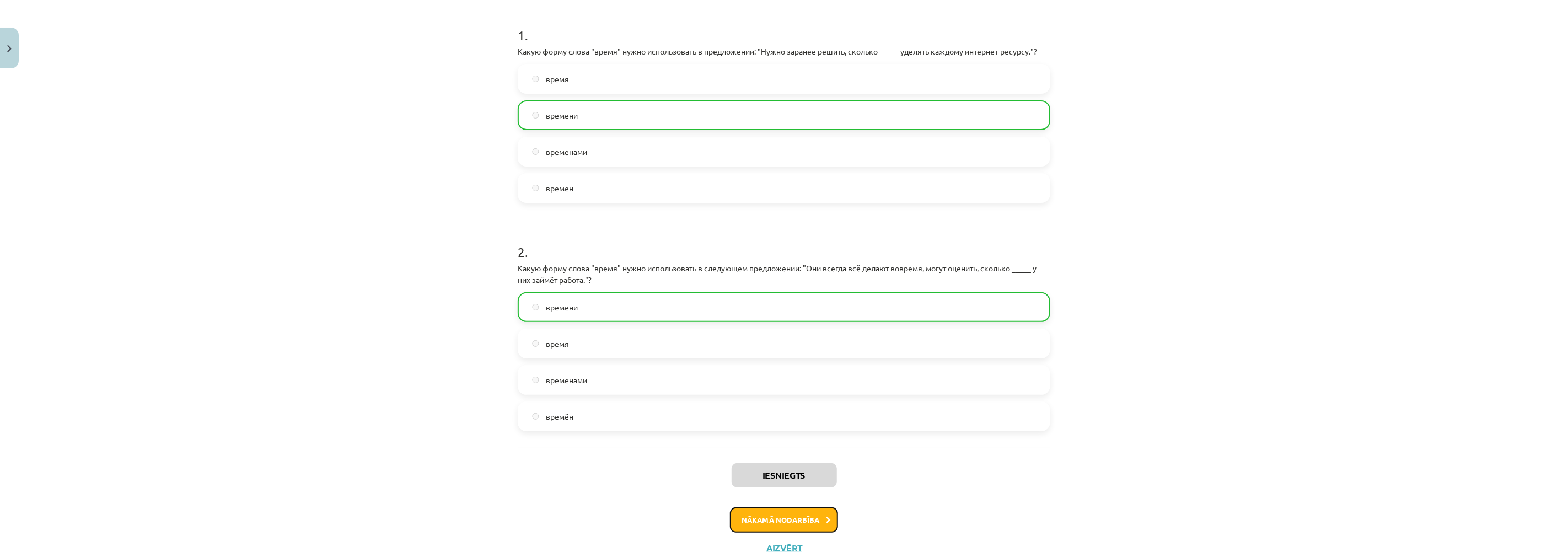
click at [792, 511] on button "Nākamā nodarbība" at bounding box center [784, 520] width 108 height 25
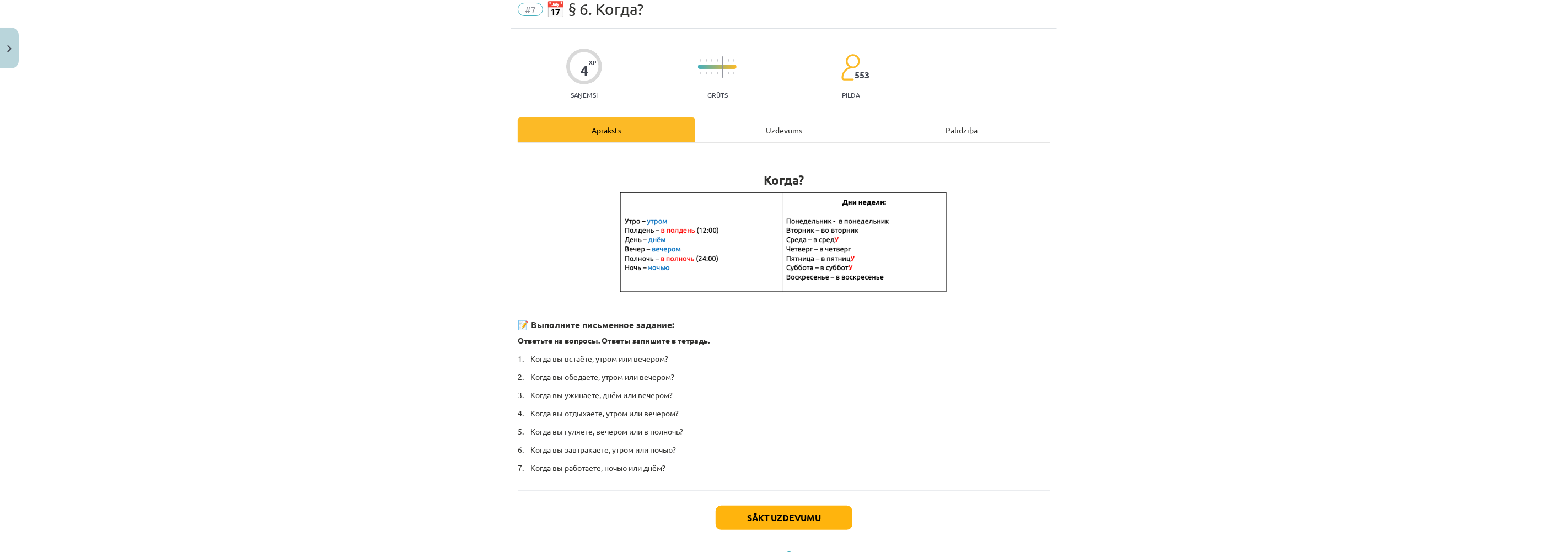
scroll to position [93, 0]
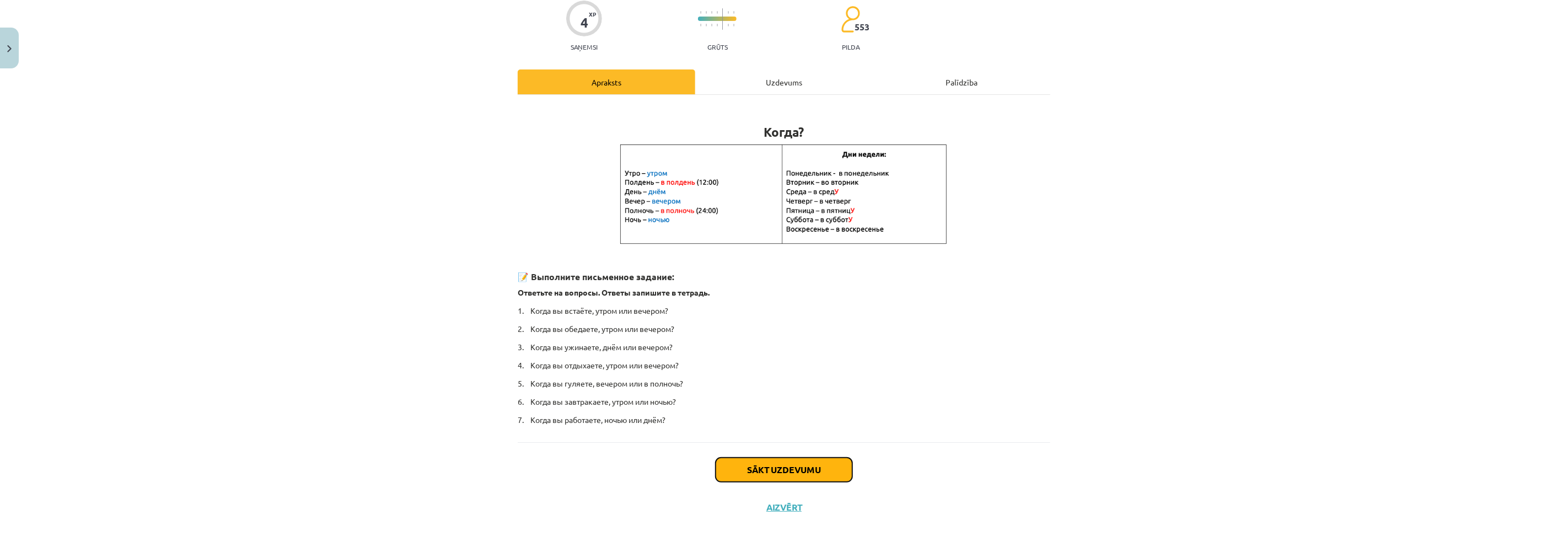
click at [773, 470] on button "Sākt uzdevumu" at bounding box center [784, 469] width 137 height 24
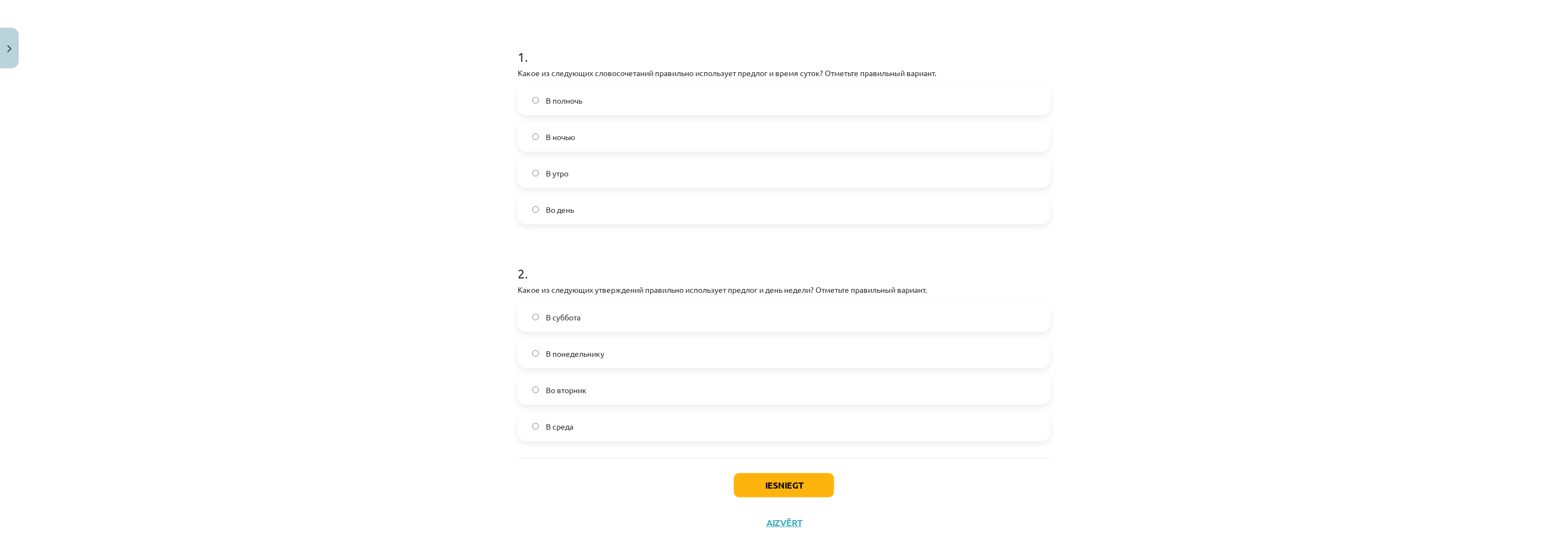
scroll to position [206, 0]
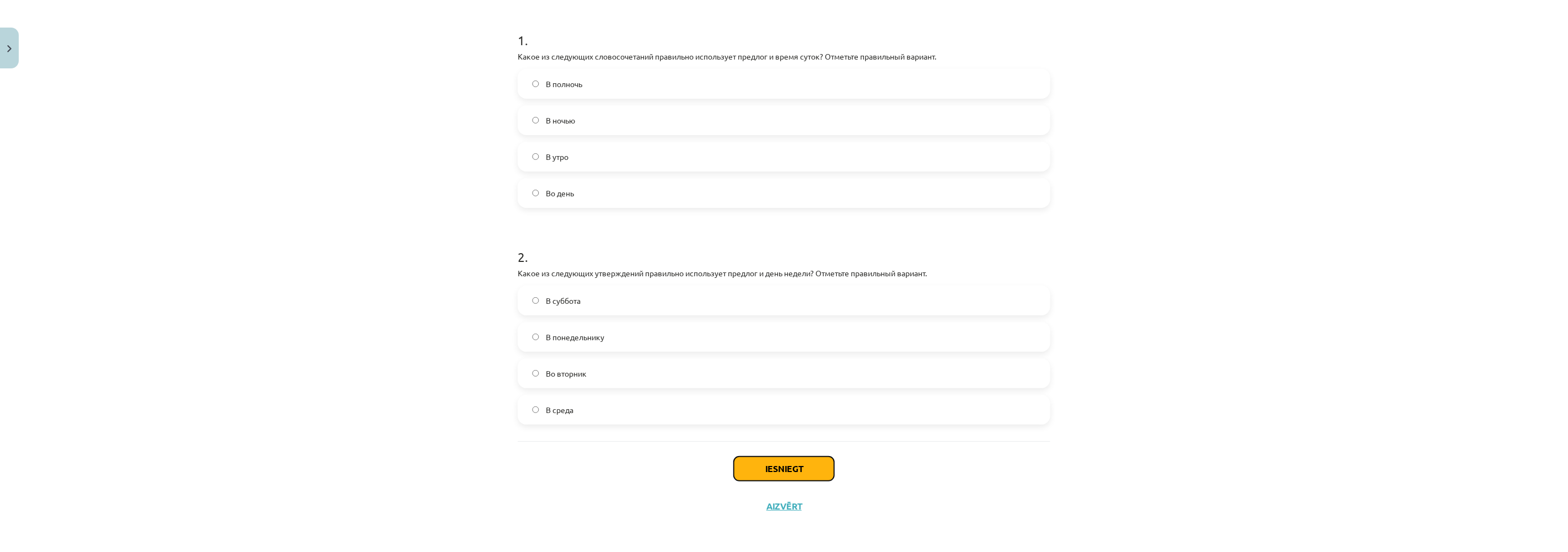
click at [784, 458] on button "Iesniegt" at bounding box center [784, 468] width 101 height 24
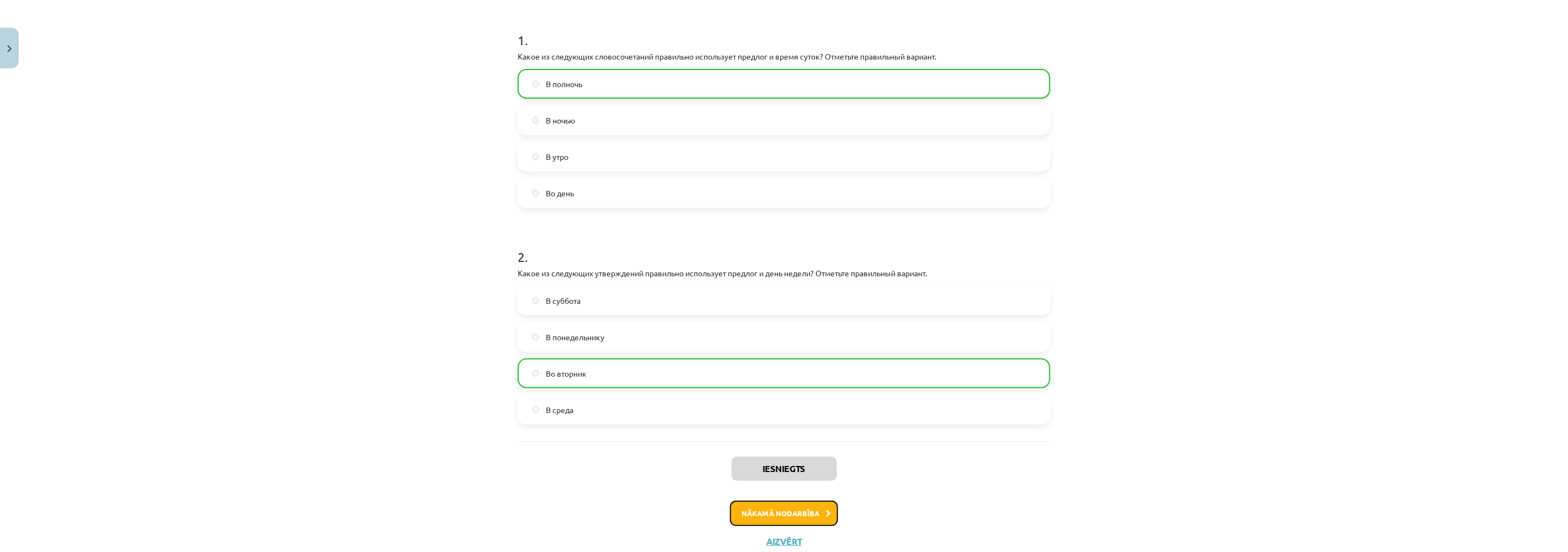
click at [763, 510] on button "Nākamā nodarbība" at bounding box center [784, 513] width 108 height 25
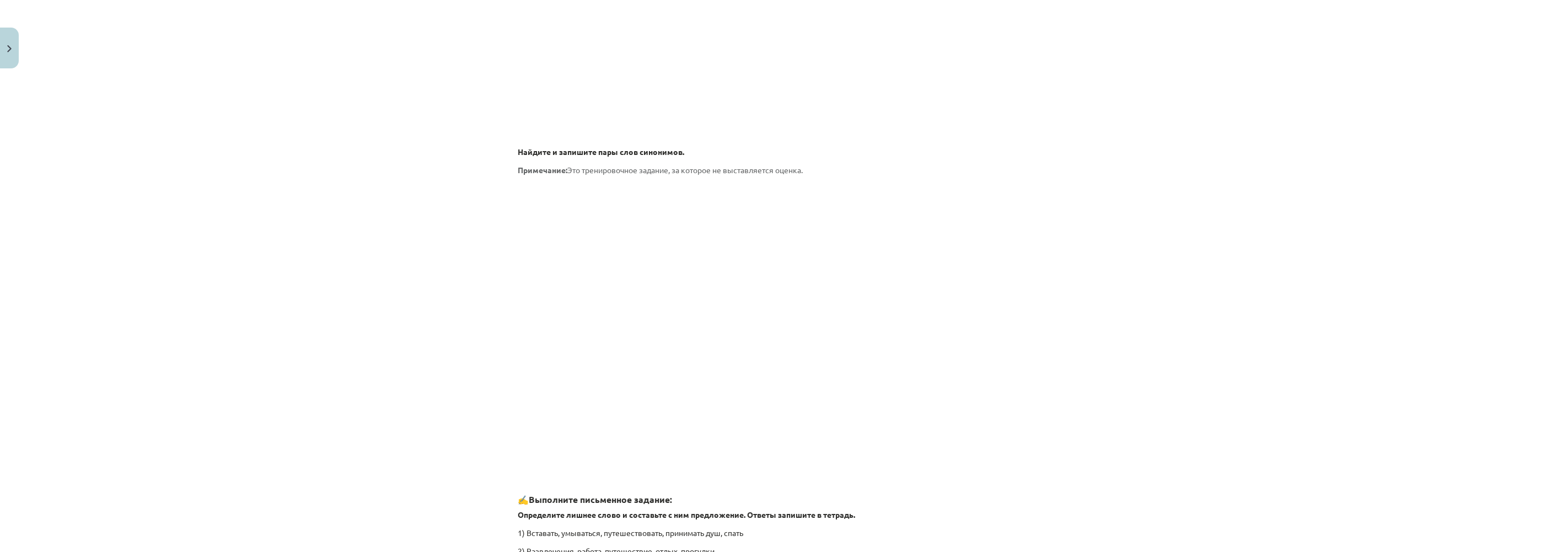
scroll to position [1504, 0]
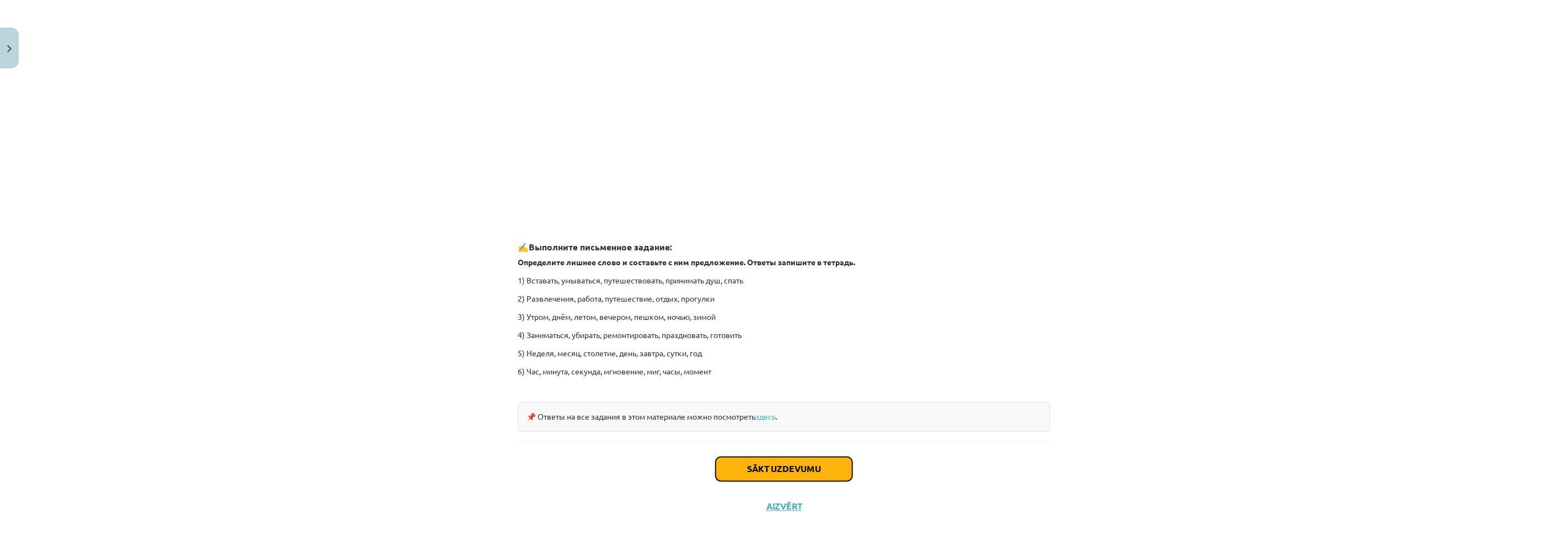
click at [751, 470] on button "Sākt uzdevumu" at bounding box center [784, 468] width 137 height 24
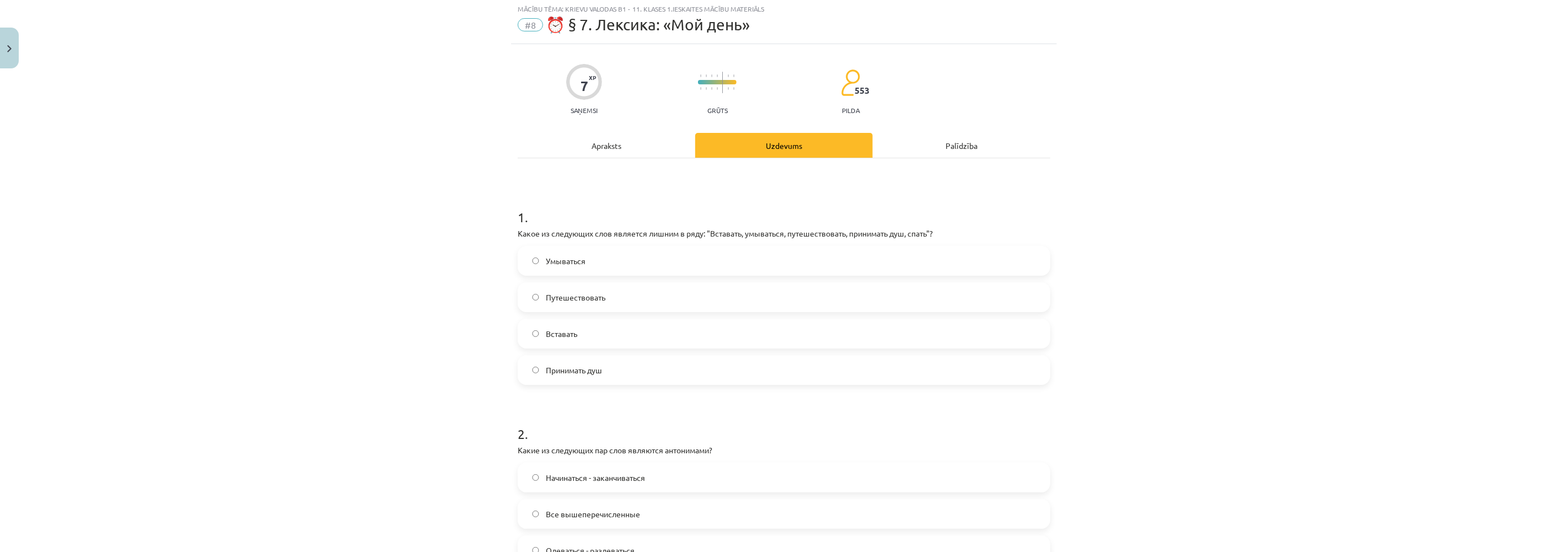
scroll to position [27, 0]
click at [534, 298] on label "Путешествовать" at bounding box center [784, 298] width 530 height 27
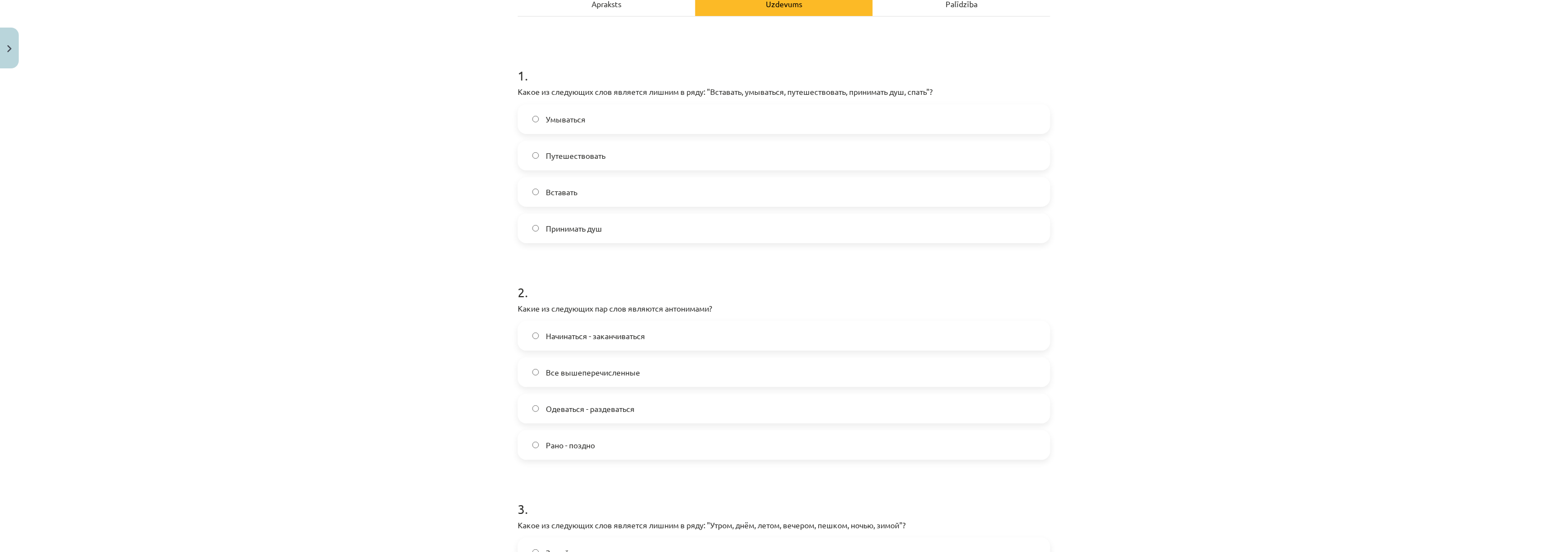
scroll to position [211, 0]
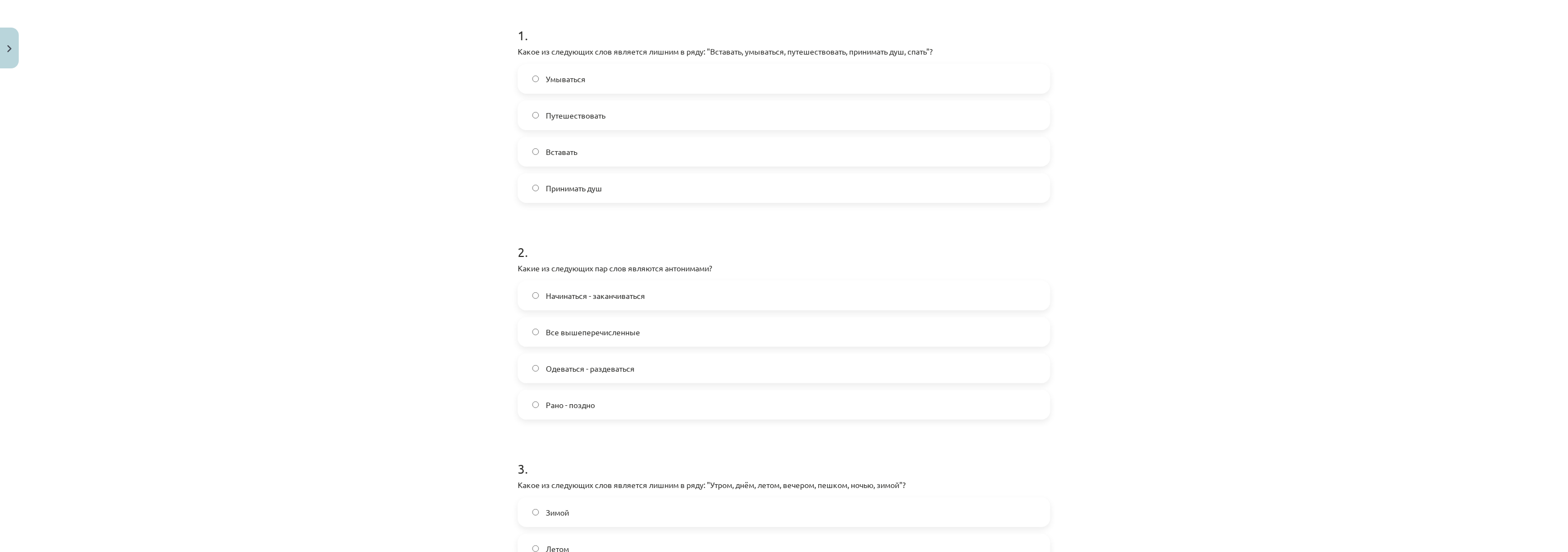
click at [530, 327] on label "Все вышеперечисленные" at bounding box center [784, 332] width 530 height 27
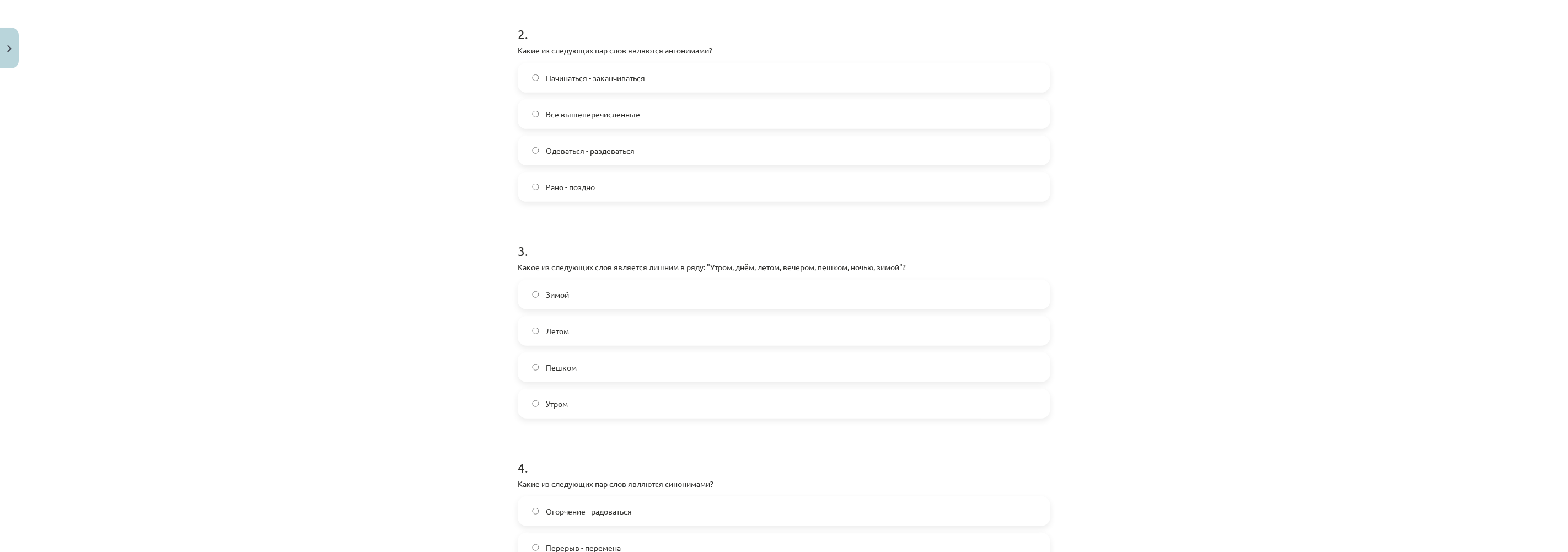
scroll to position [603, 0]
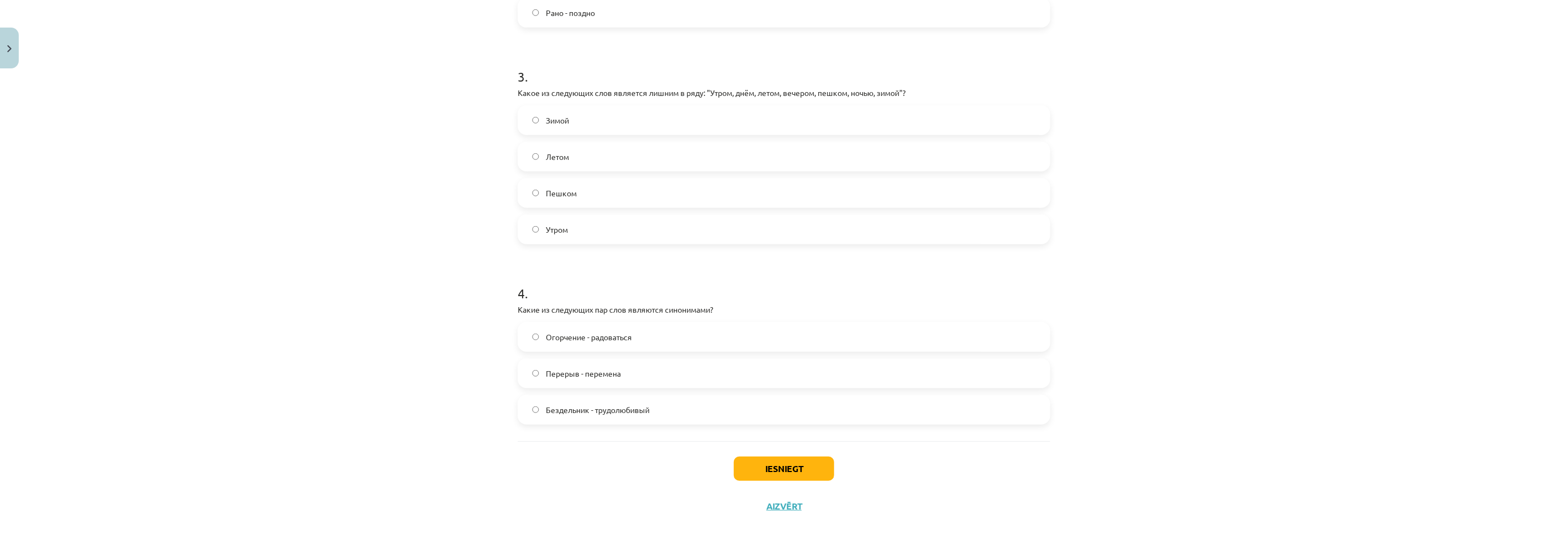
click at [537, 367] on label "Перерыв - перемена" at bounding box center [784, 373] width 530 height 27
click at [756, 467] on button "Iesniegt" at bounding box center [784, 468] width 101 height 24
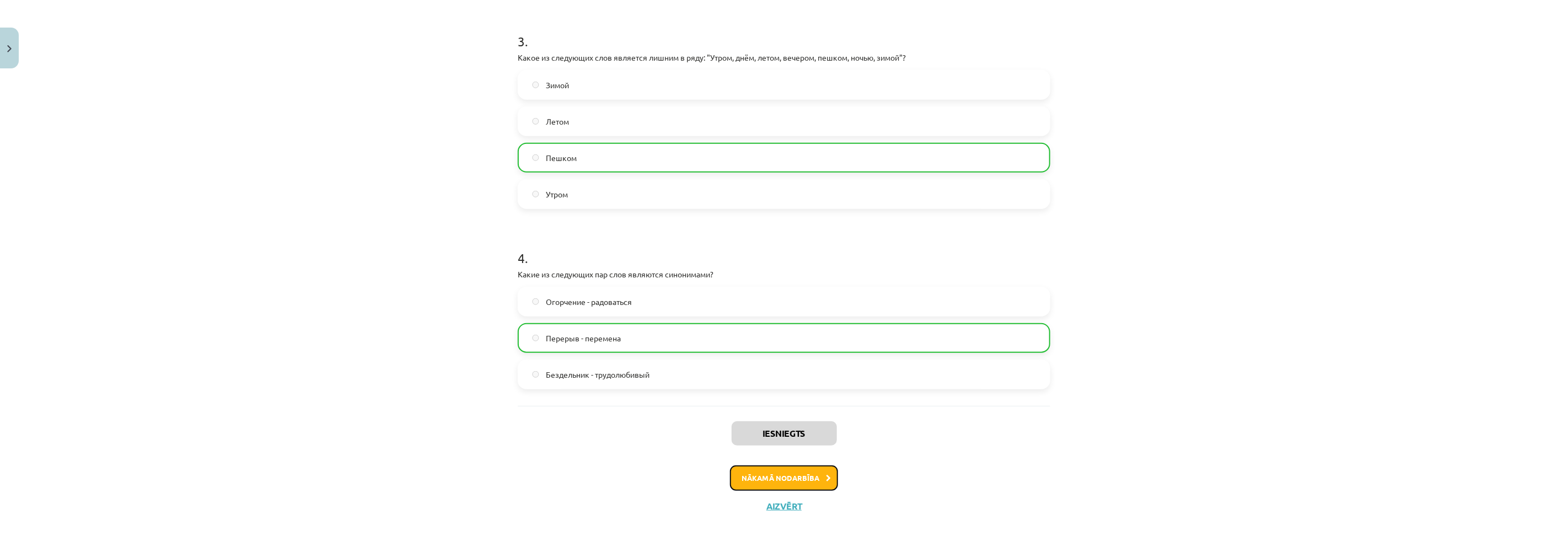
click at [765, 470] on button "Nākamā nodarbība" at bounding box center [784, 478] width 108 height 25
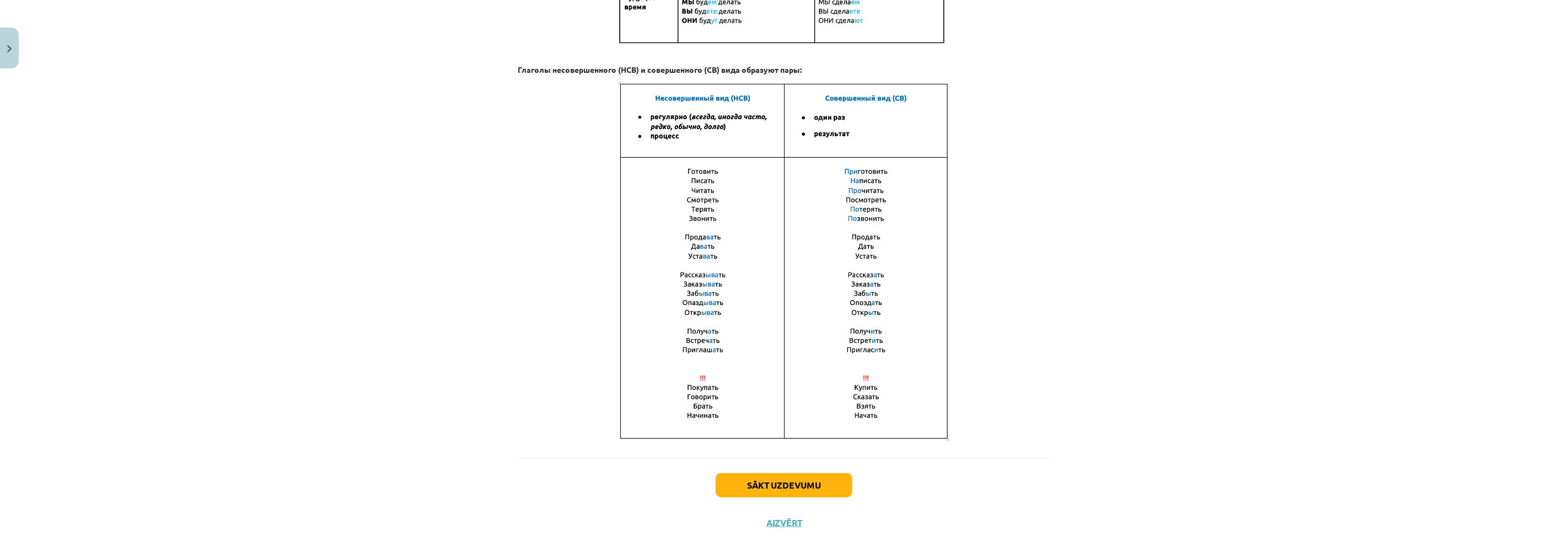
scroll to position [631, 0]
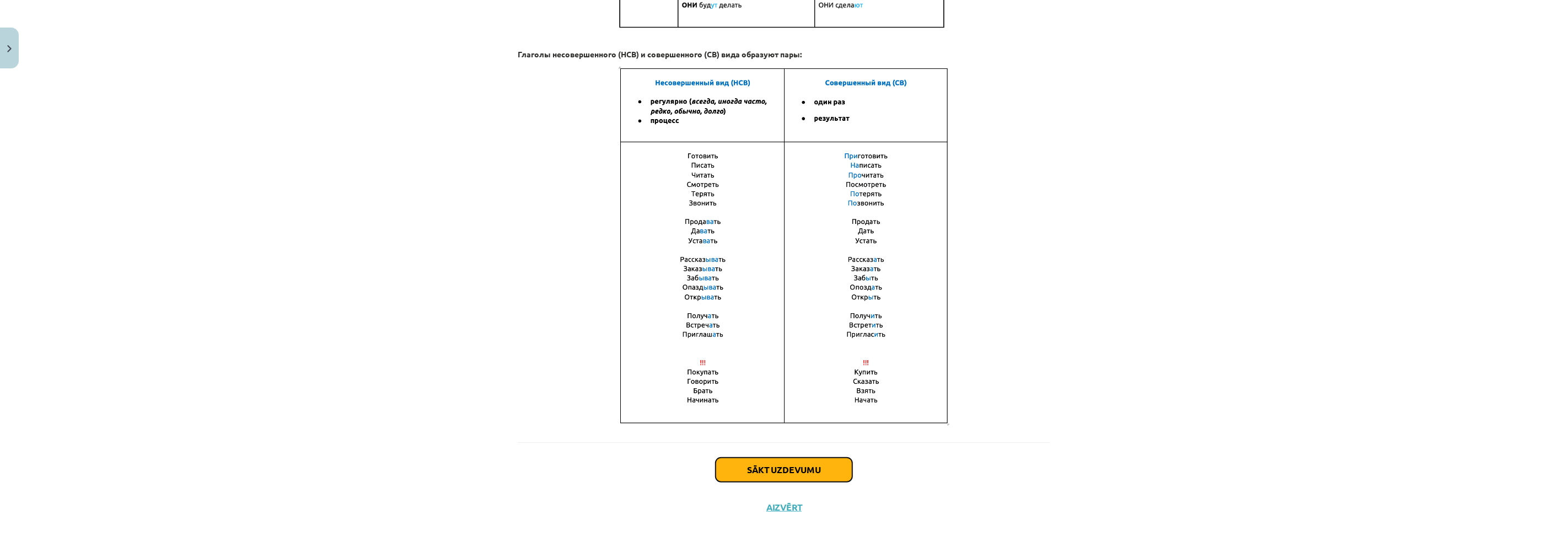
click at [769, 469] on button "Sākt uzdevumu" at bounding box center [784, 469] width 137 height 24
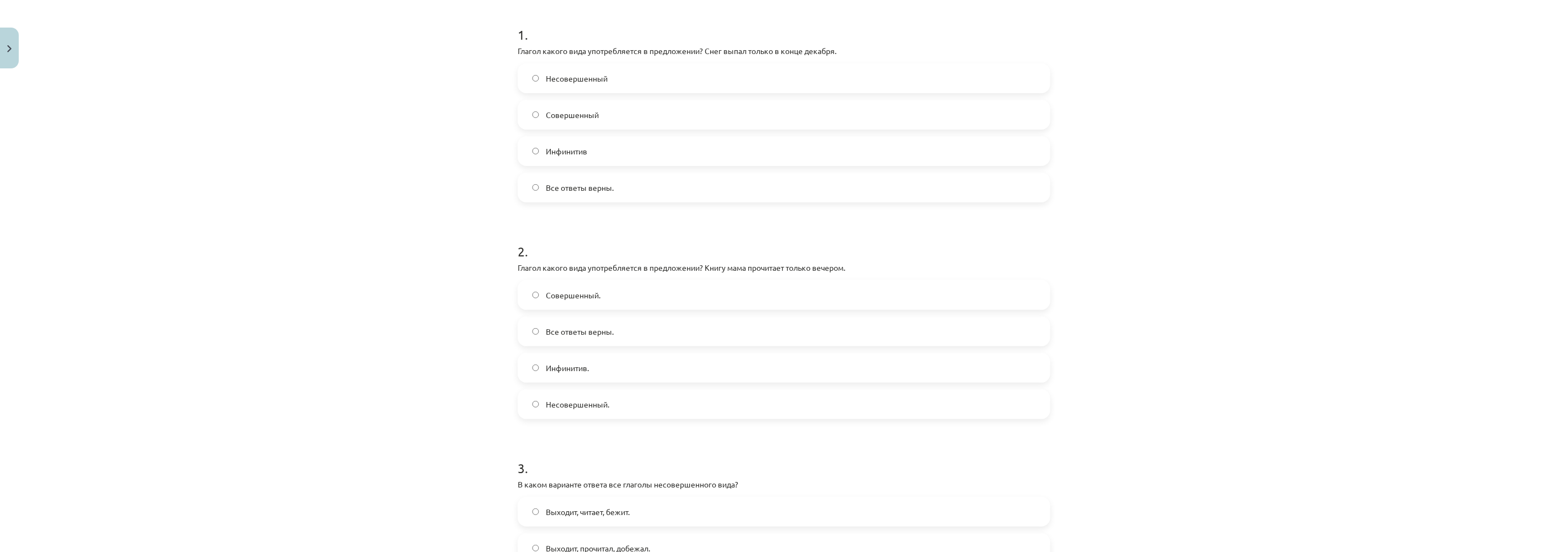
scroll to position [0, 0]
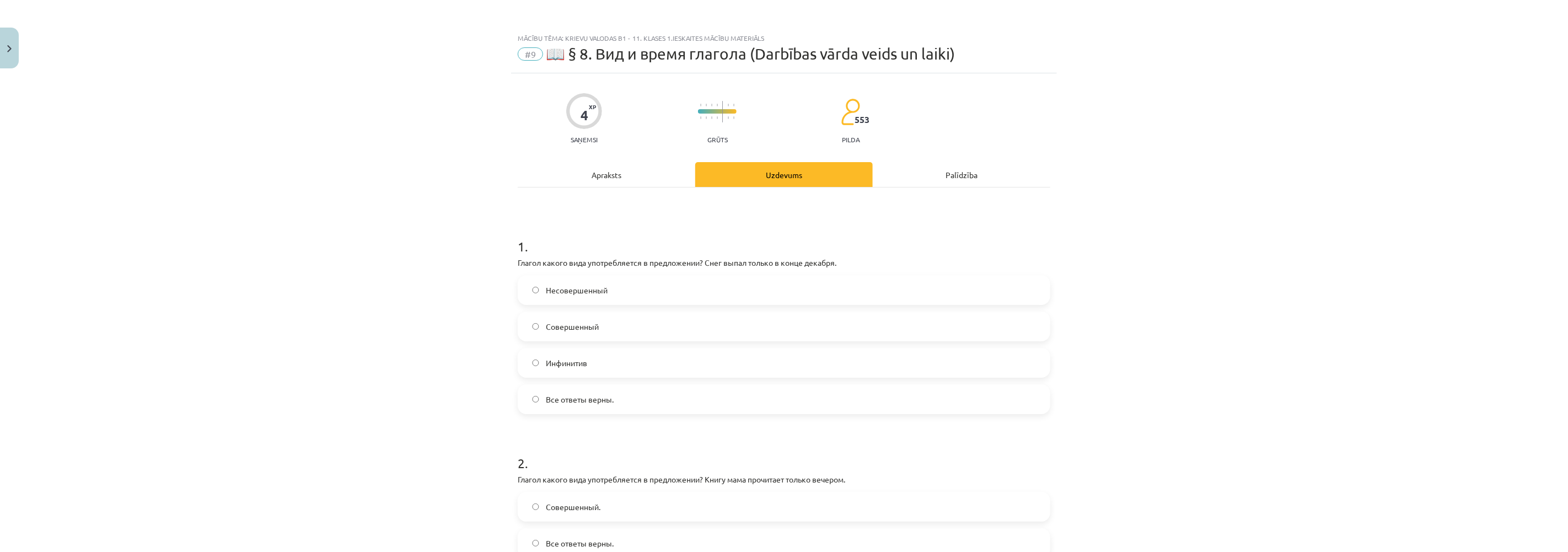
click at [602, 168] on div "Apraksts" at bounding box center [607, 174] width 178 height 24
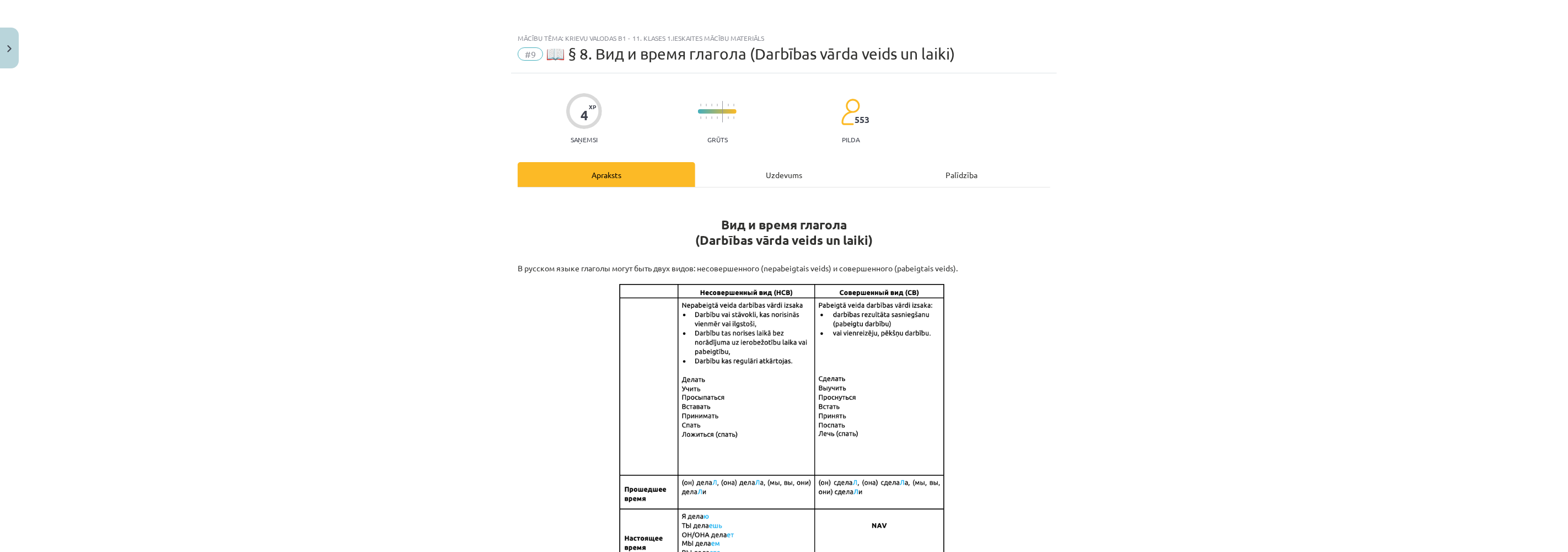
click at [801, 163] on div "Uzdevums" at bounding box center [784, 174] width 178 height 24
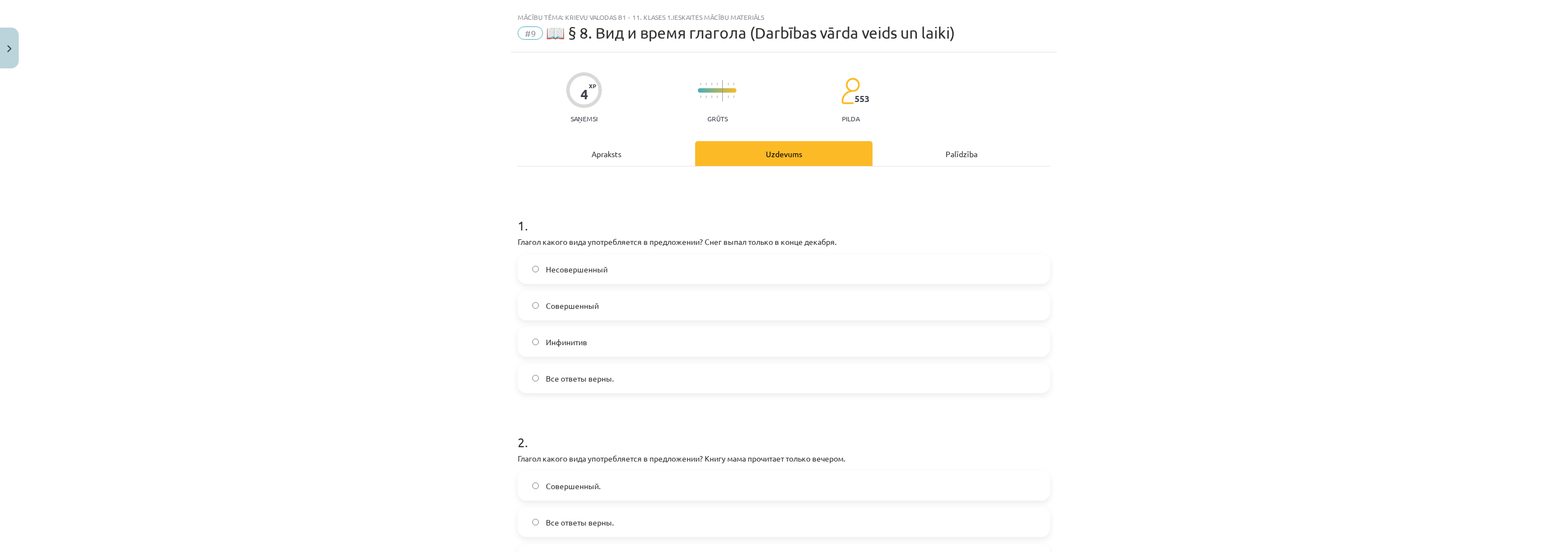
scroll to position [27, 0]
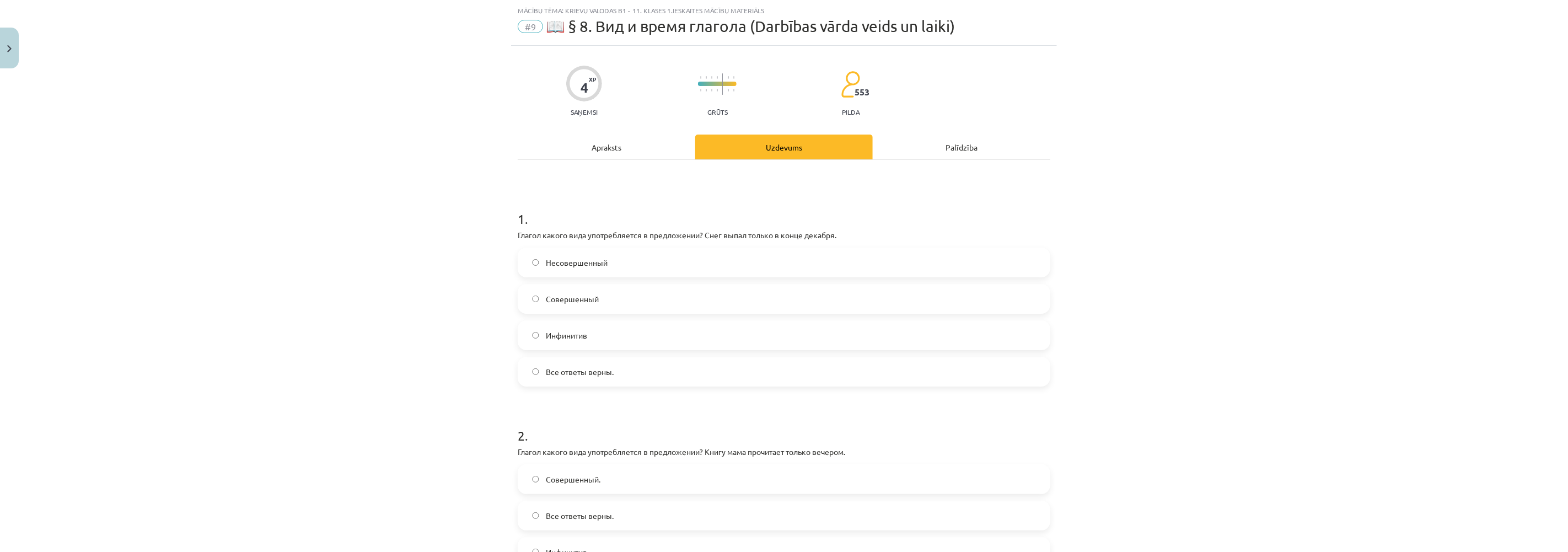
click at [525, 294] on label "Совершенный" at bounding box center [784, 298] width 530 height 27
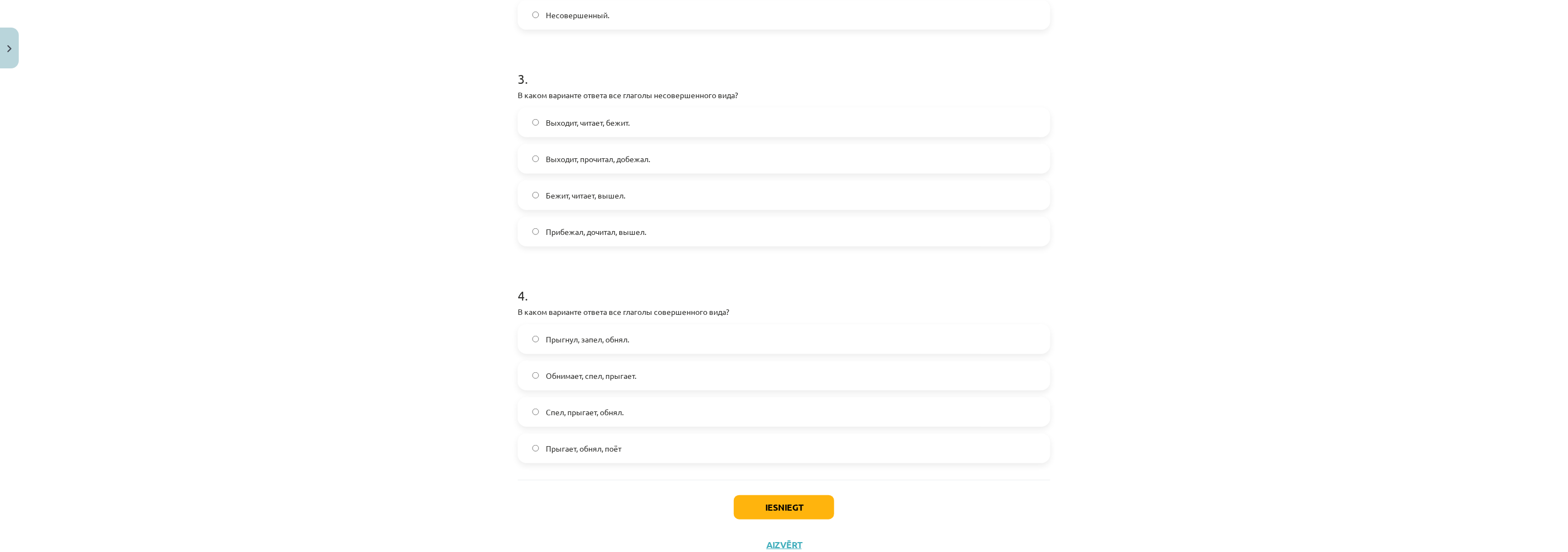
scroll to position [640, 0]
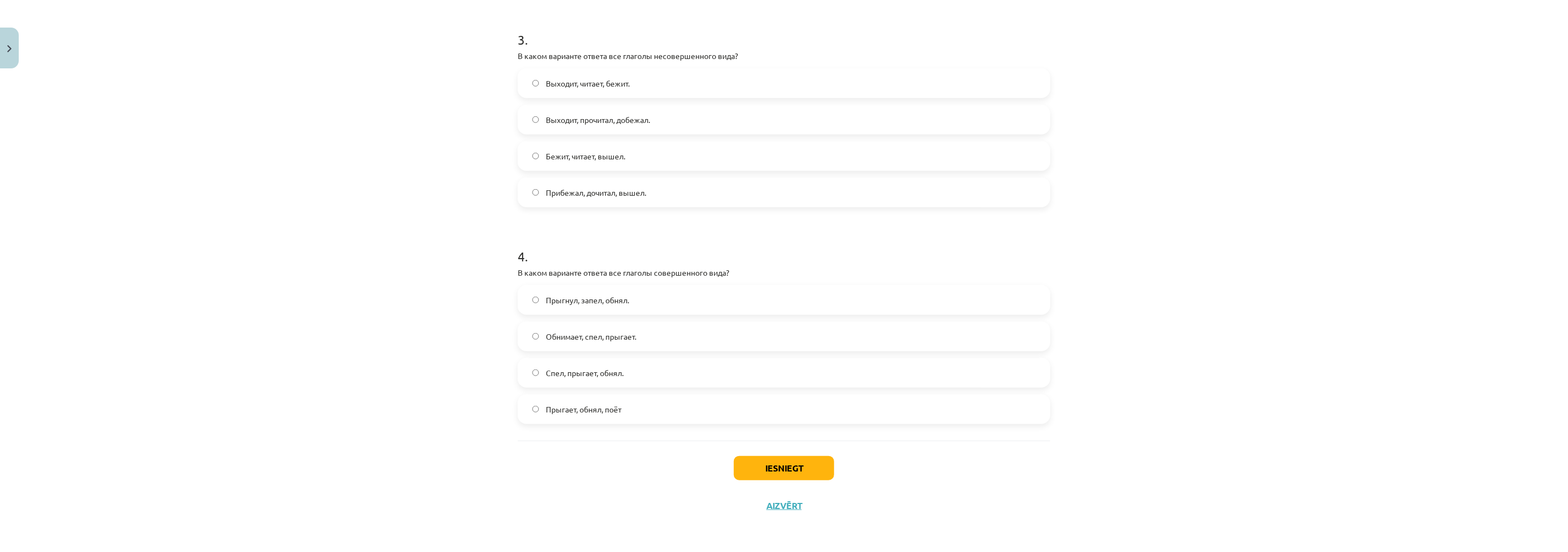
click at [530, 295] on label "Прыгнул, запел, обнял." at bounding box center [784, 299] width 530 height 27
click at [765, 457] on button "Iesniegt" at bounding box center [784, 467] width 101 height 24
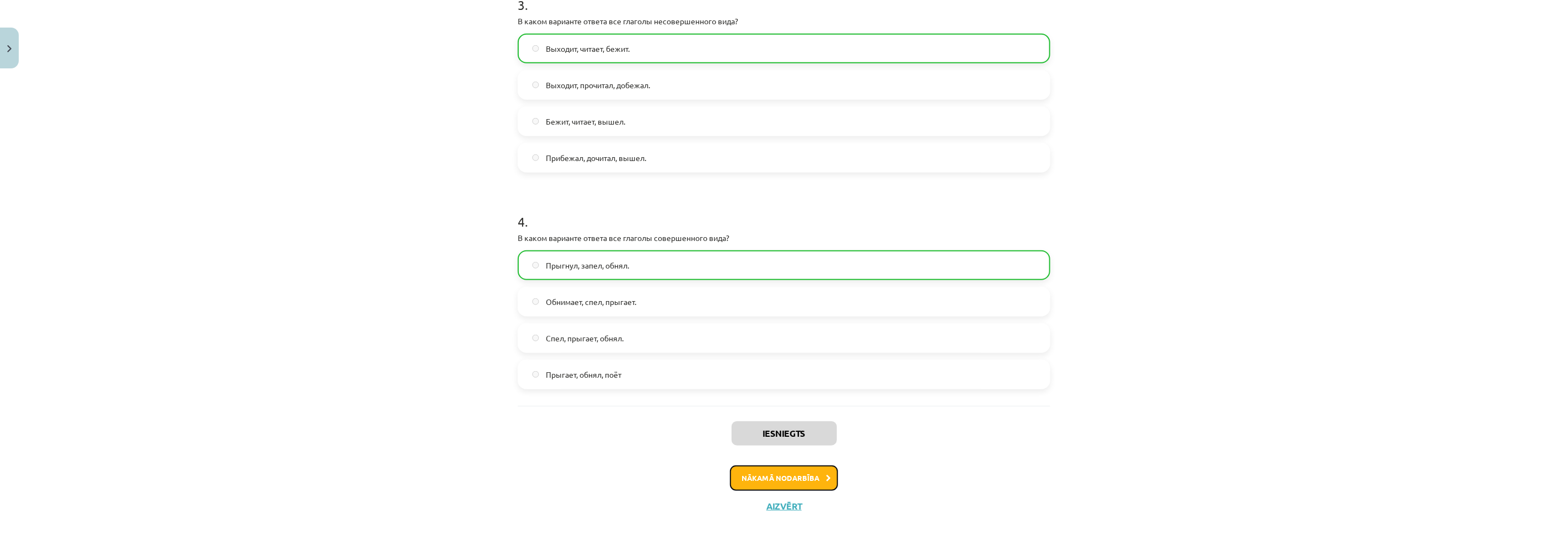
click at [790, 474] on button "Nākamā nodarbība" at bounding box center [784, 478] width 108 height 25
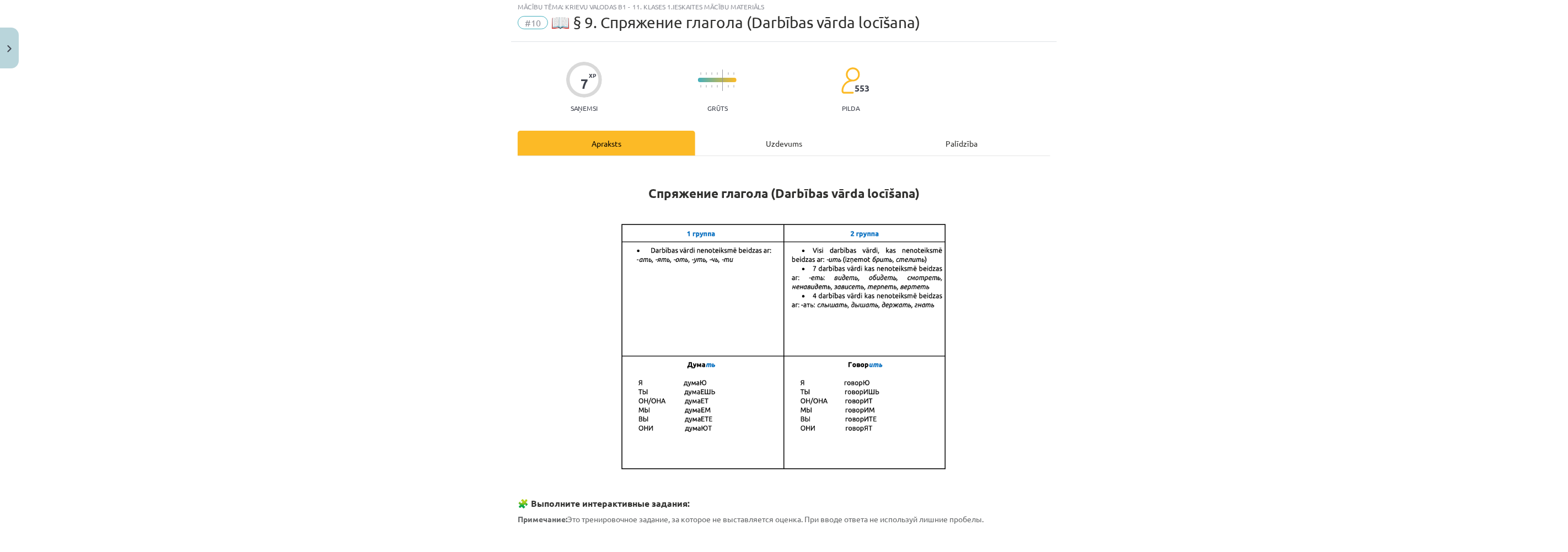
scroll to position [27, 0]
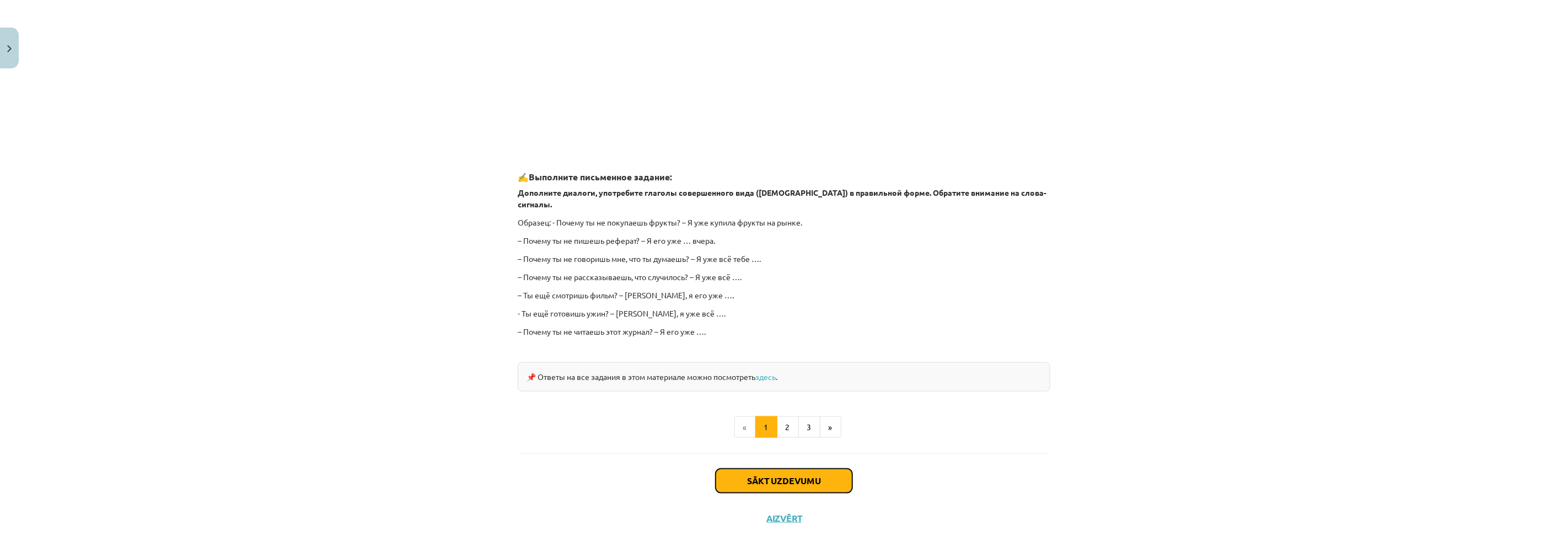
click at [783, 468] on button "Sākt uzdevumu" at bounding box center [784, 480] width 137 height 24
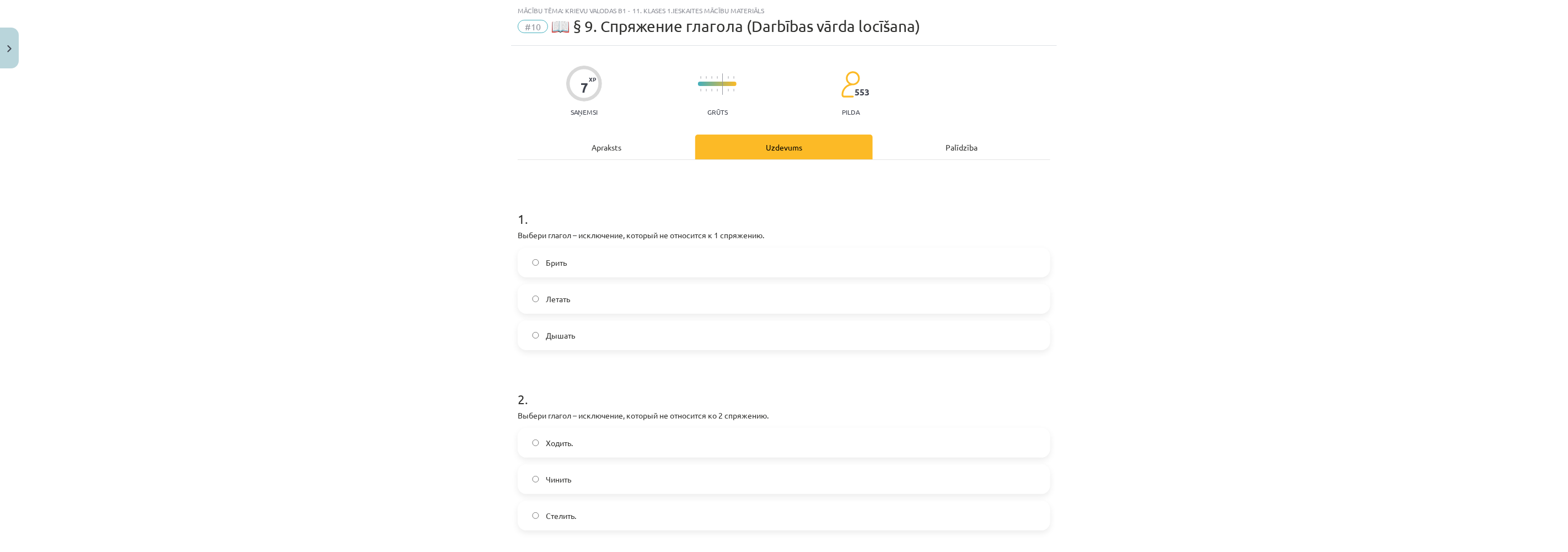
click at [598, 138] on div "Apraksts" at bounding box center [607, 146] width 178 height 24
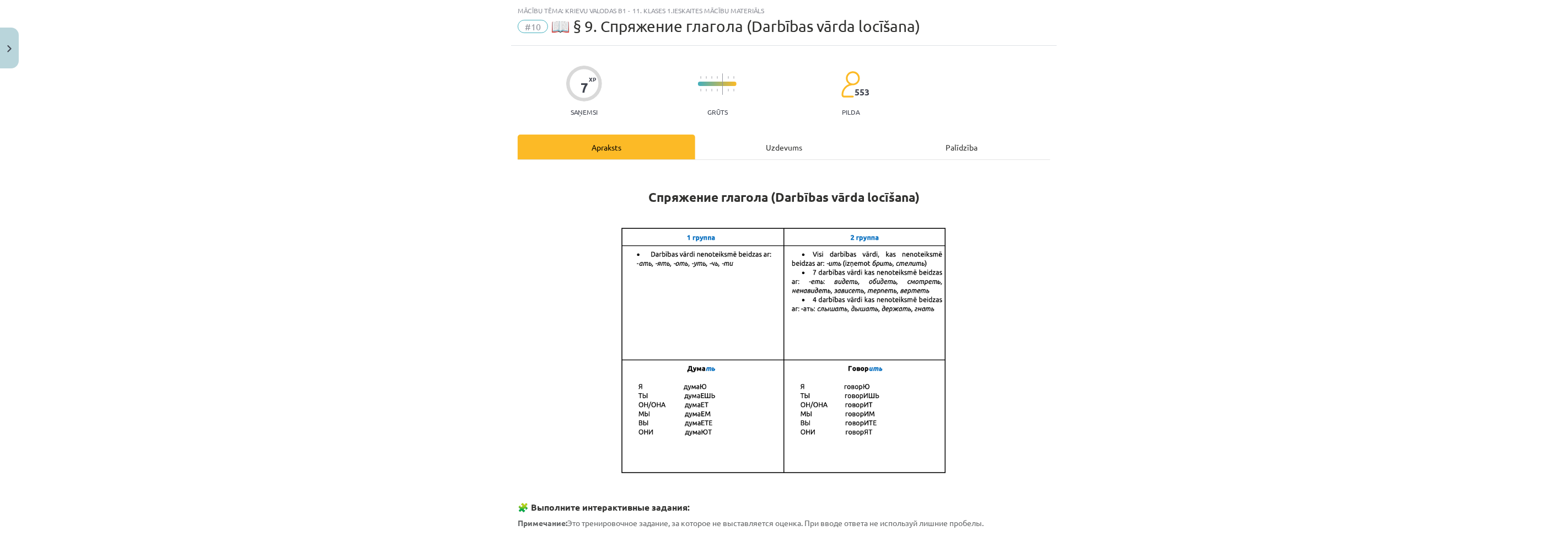
click at [752, 141] on div "Uzdevums" at bounding box center [784, 146] width 178 height 24
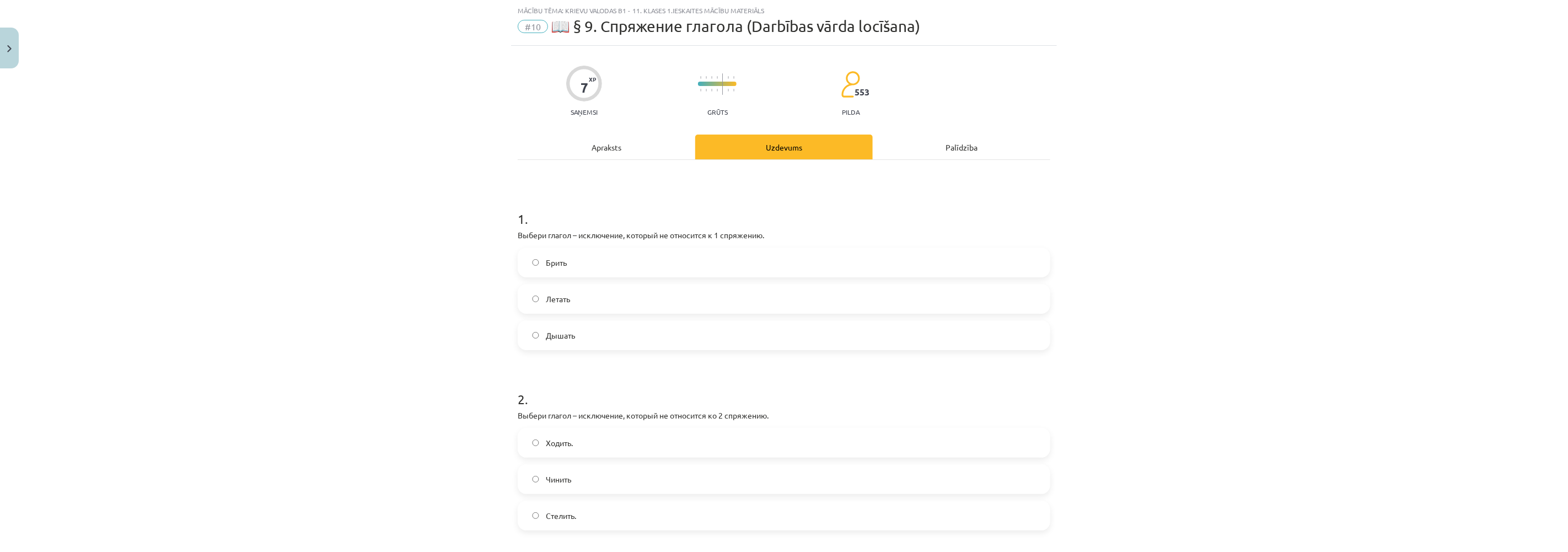
click at [611, 147] on div "Apraksts" at bounding box center [607, 146] width 178 height 24
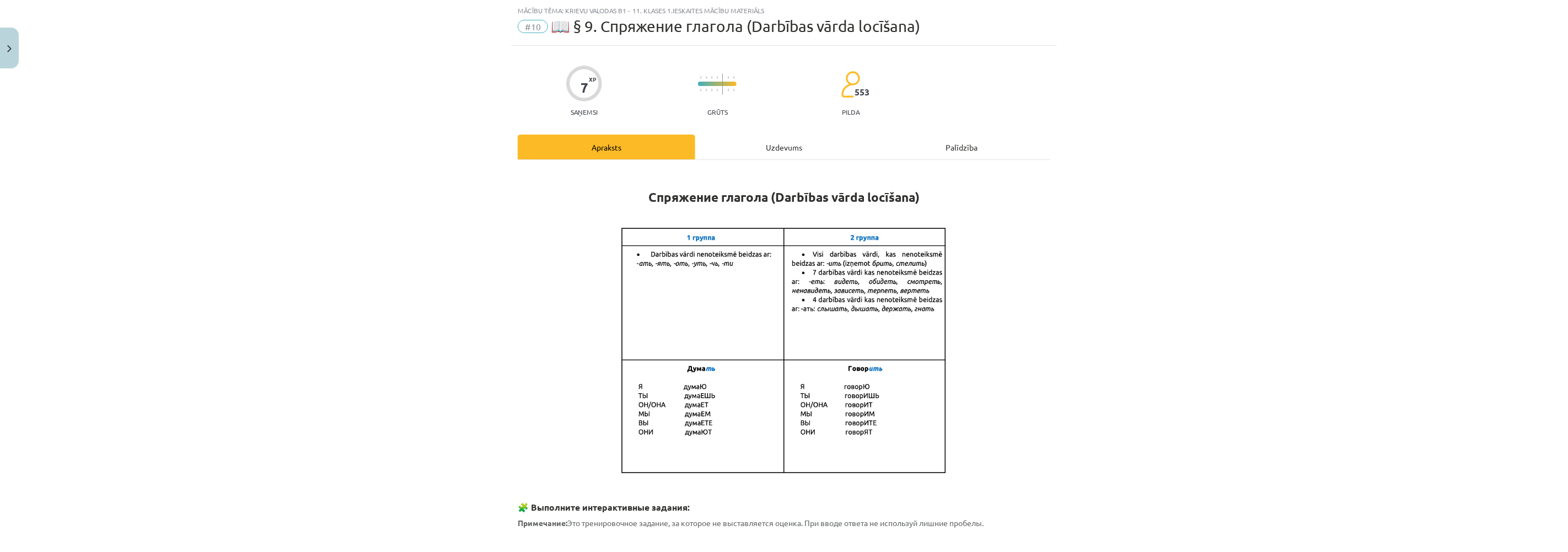
click at [792, 150] on div "Uzdevums" at bounding box center [784, 146] width 178 height 24
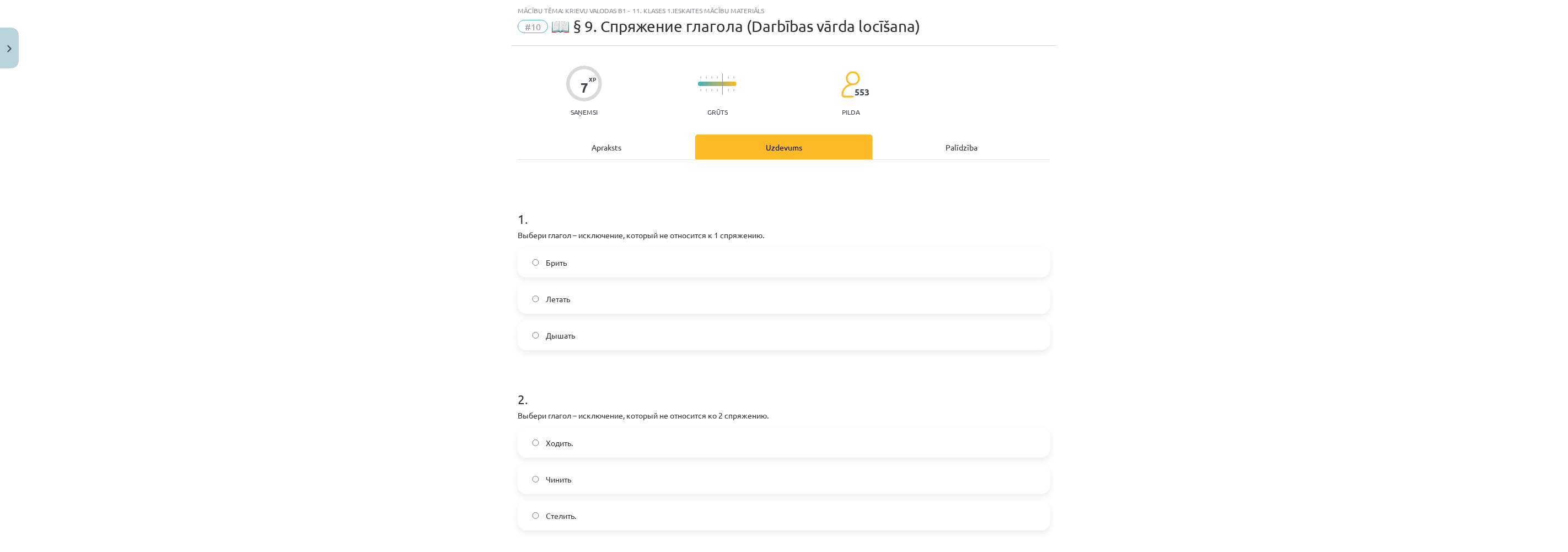
click at [533, 260] on label "Брить" at bounding box center [784, 262] width 530 height 27
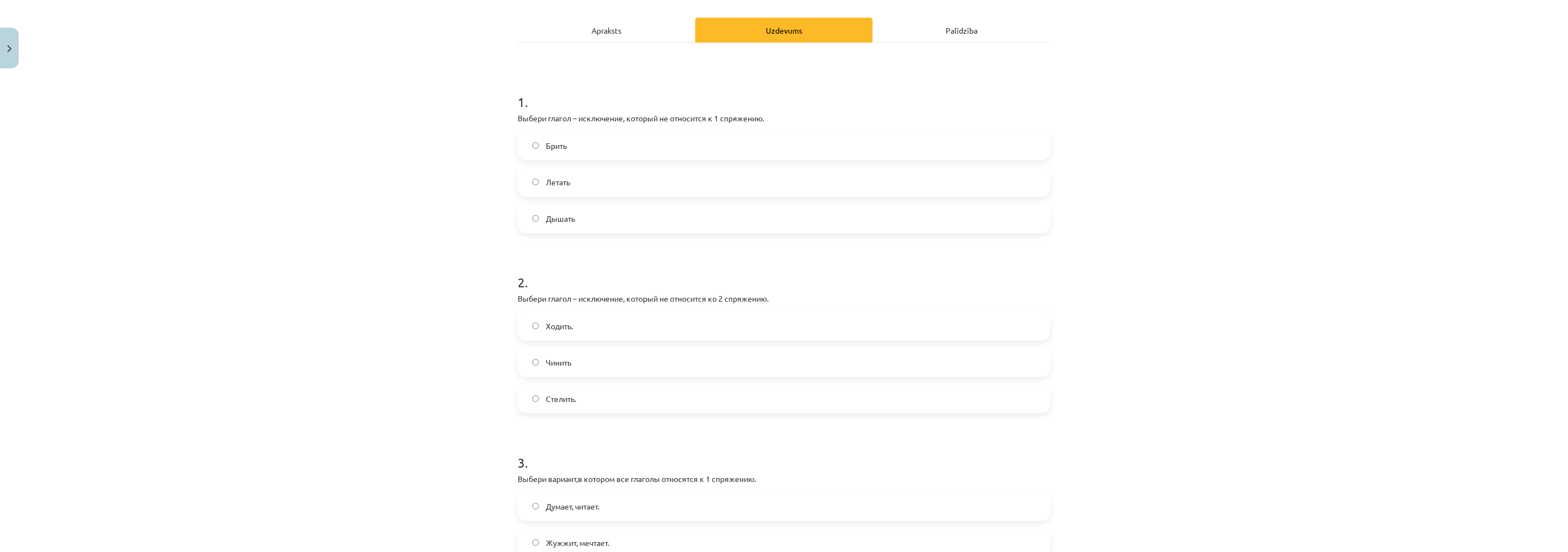
scroll to position [211, 0]
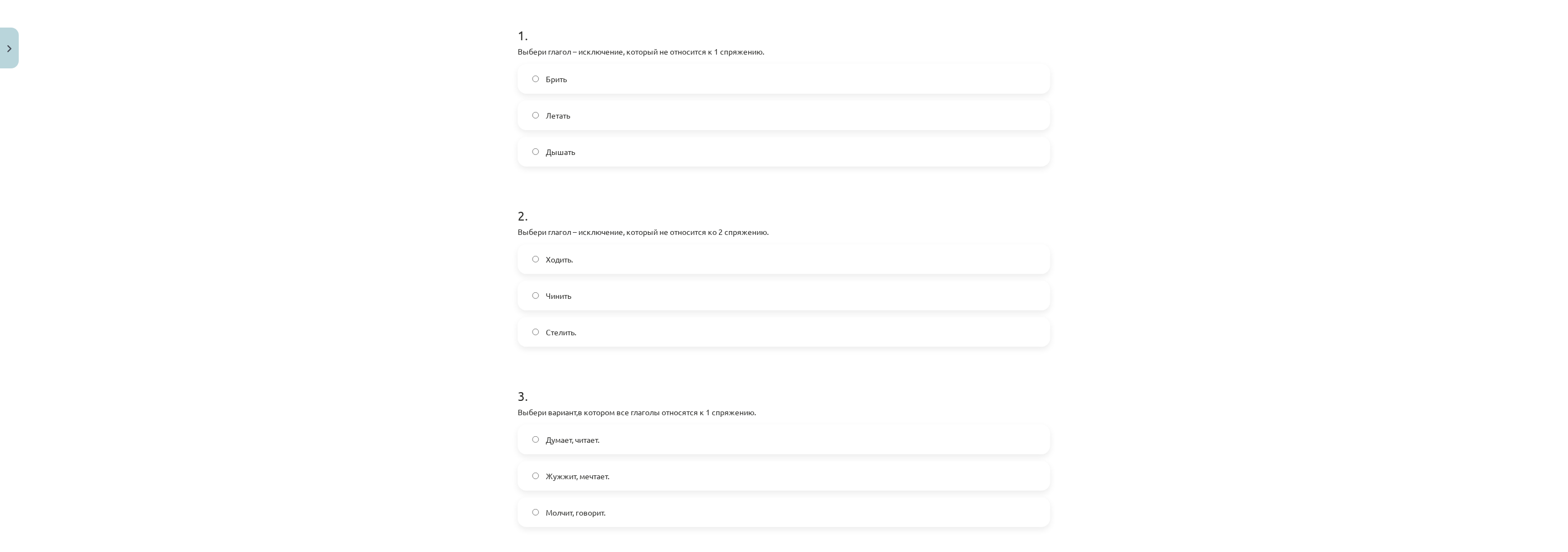
click at [527, 150] on label "Дышать" at bounding box center [784, 151] width 530 height 27
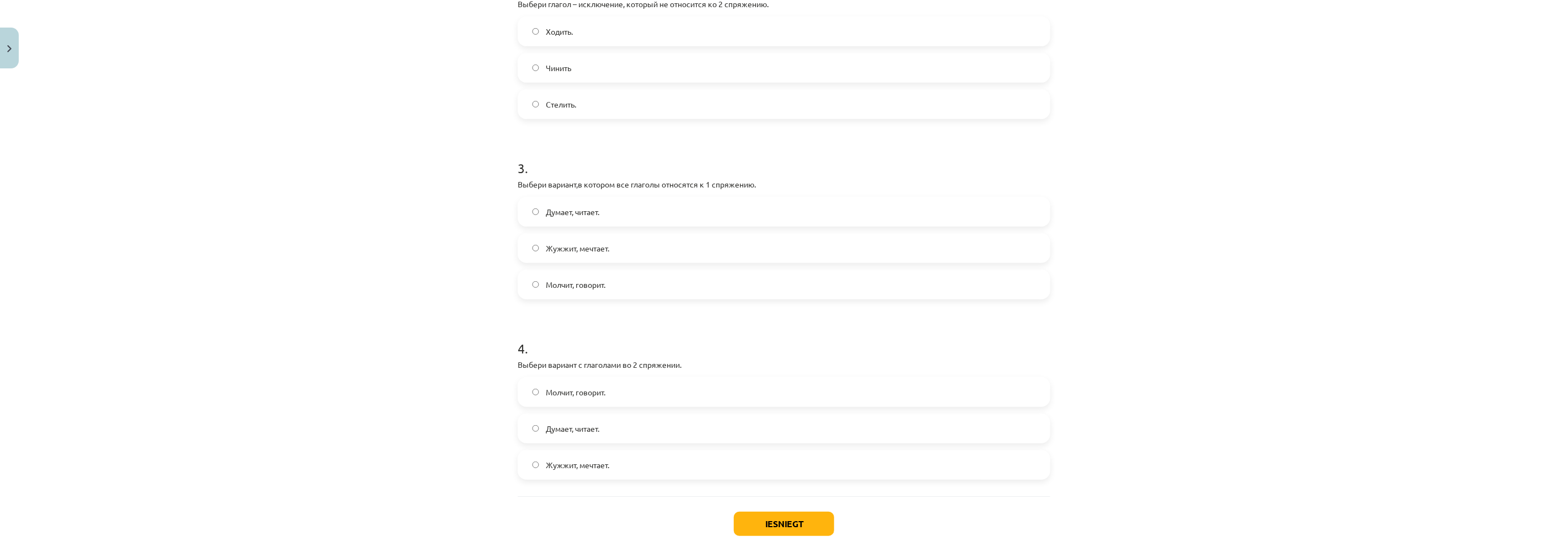
scroll to position [432, 0]
click at [530, 213] on label "Думает, читает." at bounding box center [784, 217] width 530 height 27
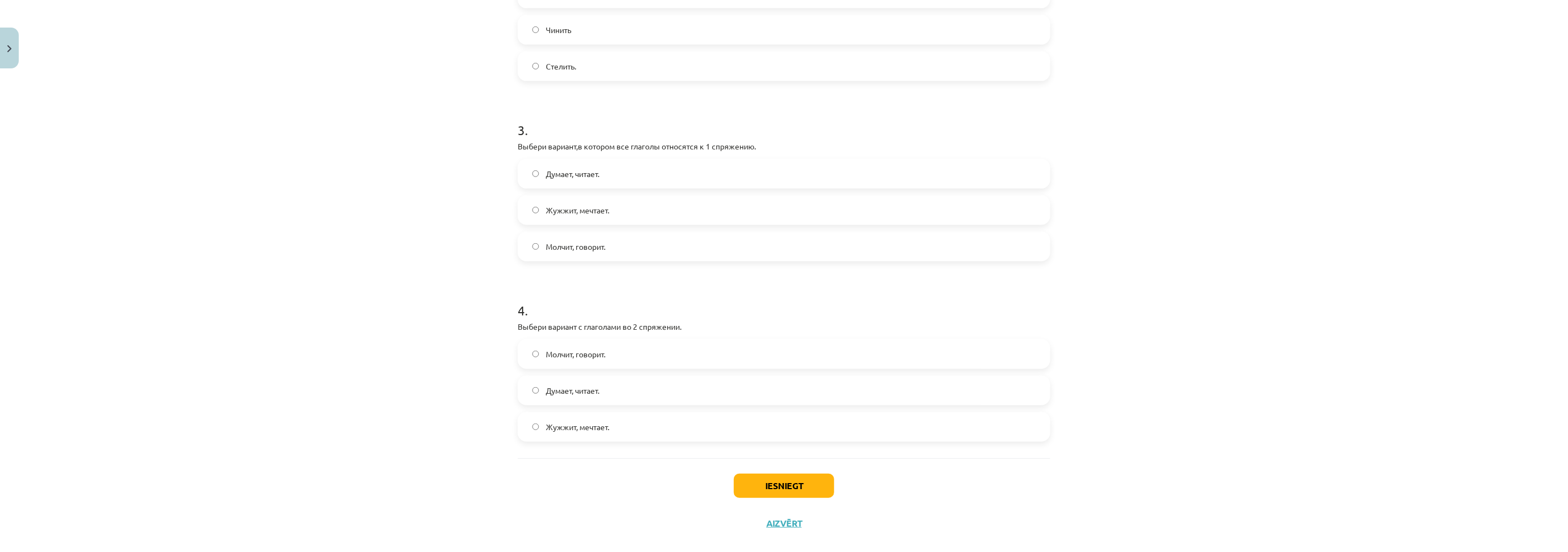
scroll to position [493, 0]
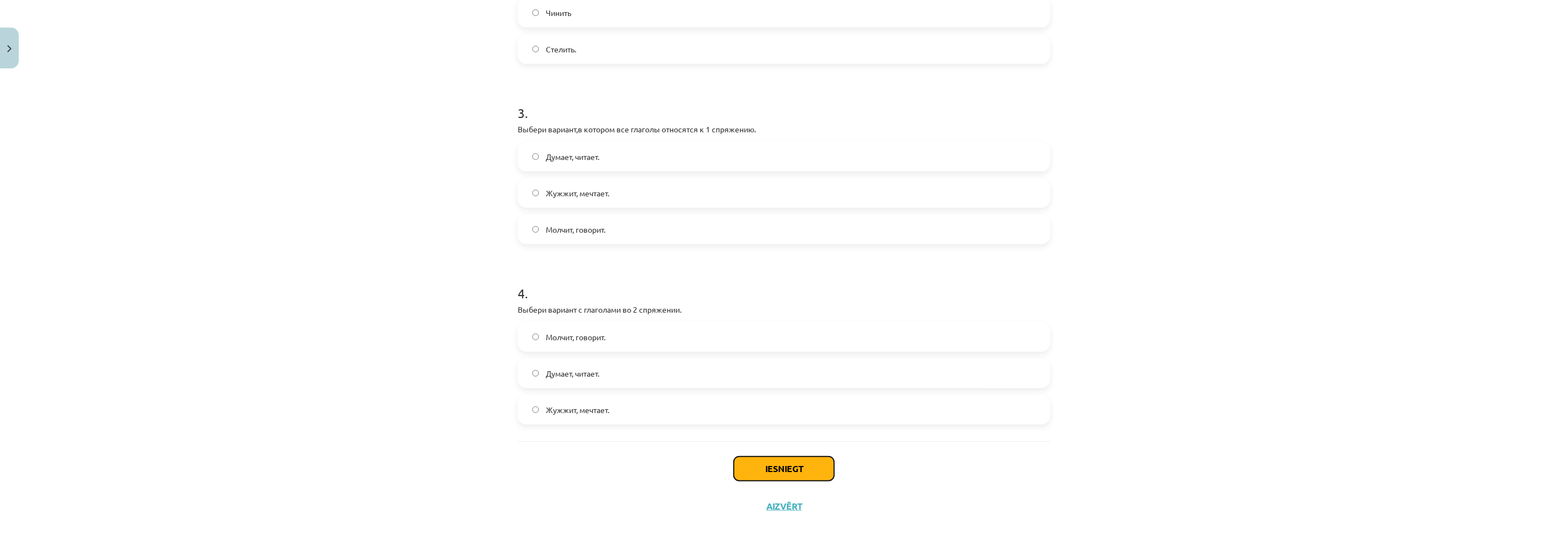
click at [753, 454] on div "Iesniegt Aizvērt" at bounding box center [784, 479] width 533 height 77
click at [767, 466] on button "Iesniegt" at bounding box center [784, 468] width 101 height 24
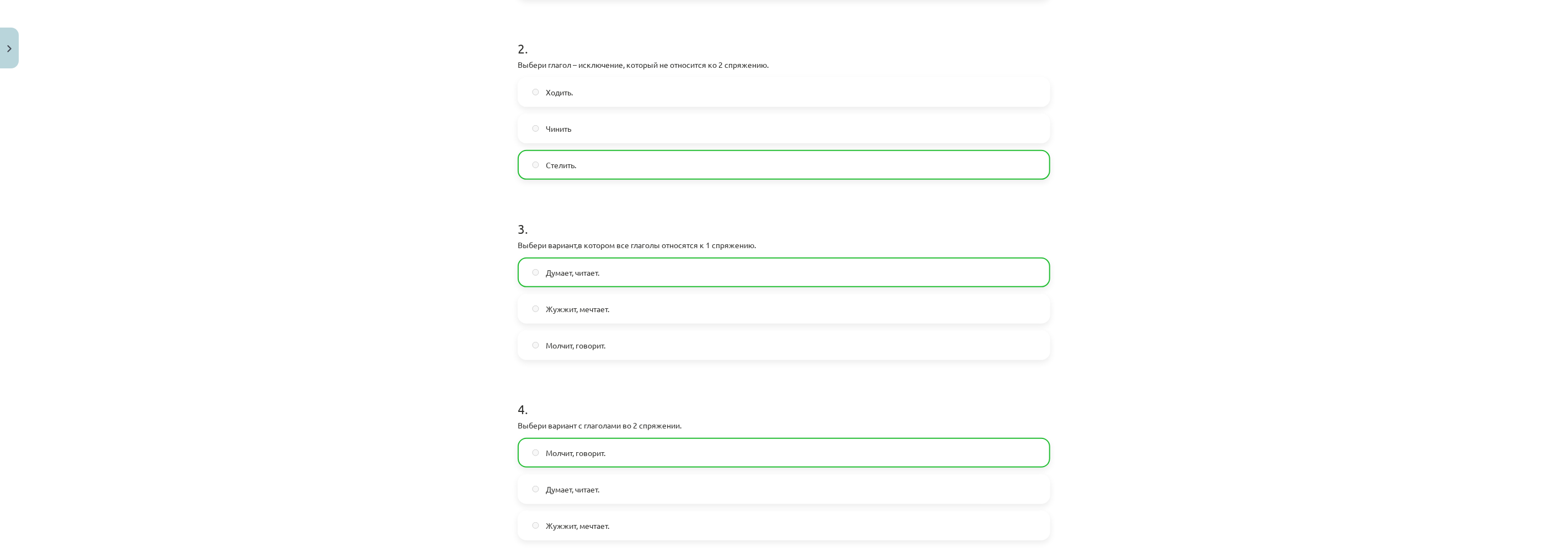
scroll to position [432, 0]
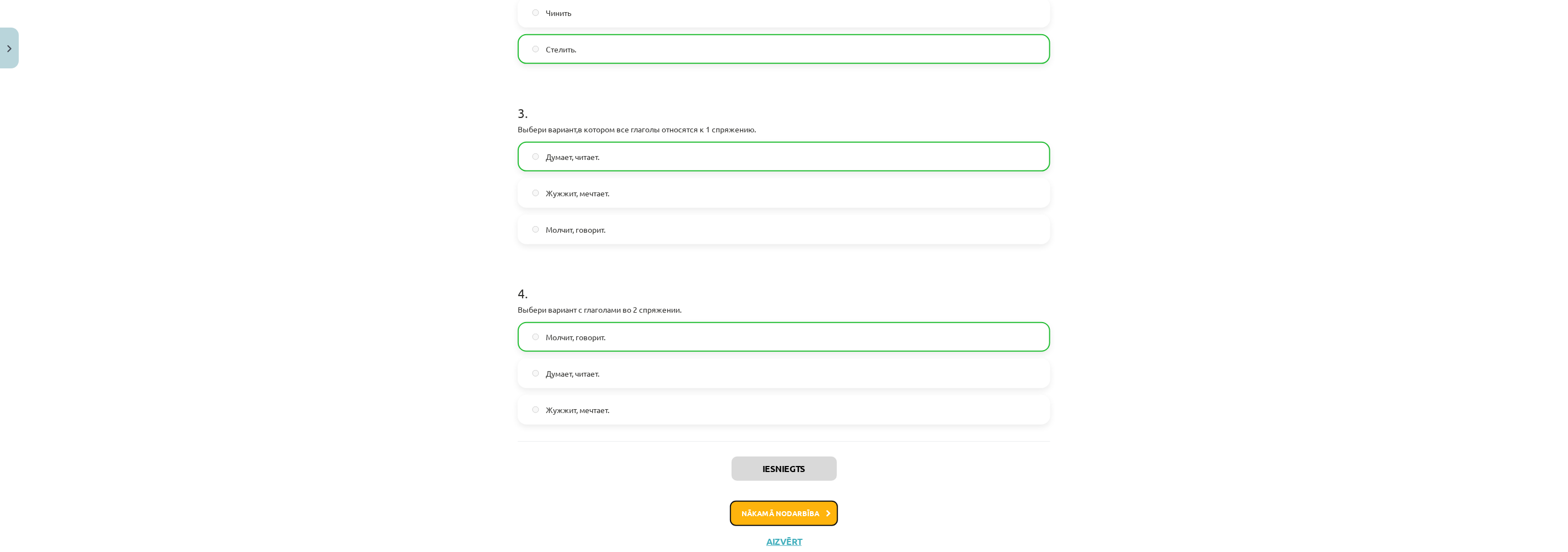
click at [796, 500] on button "Nākamā nodarbība" at bounding box center [784, 513] width 108 height 25
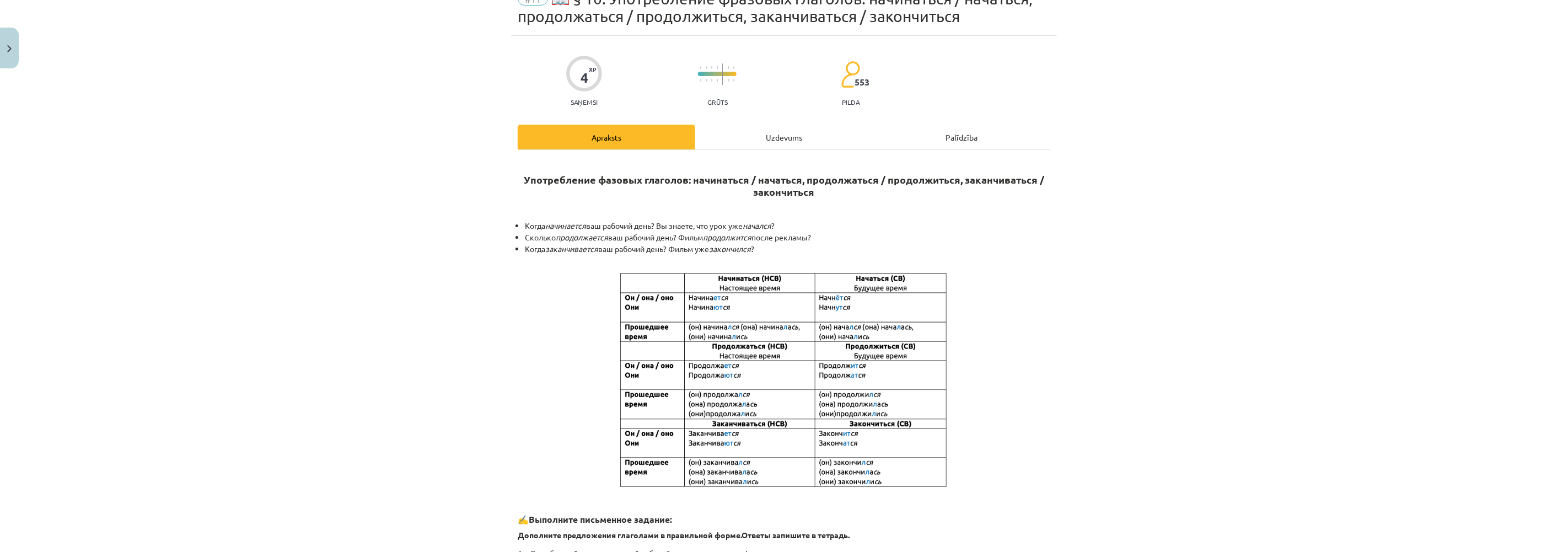
scroll to position [0, 0]
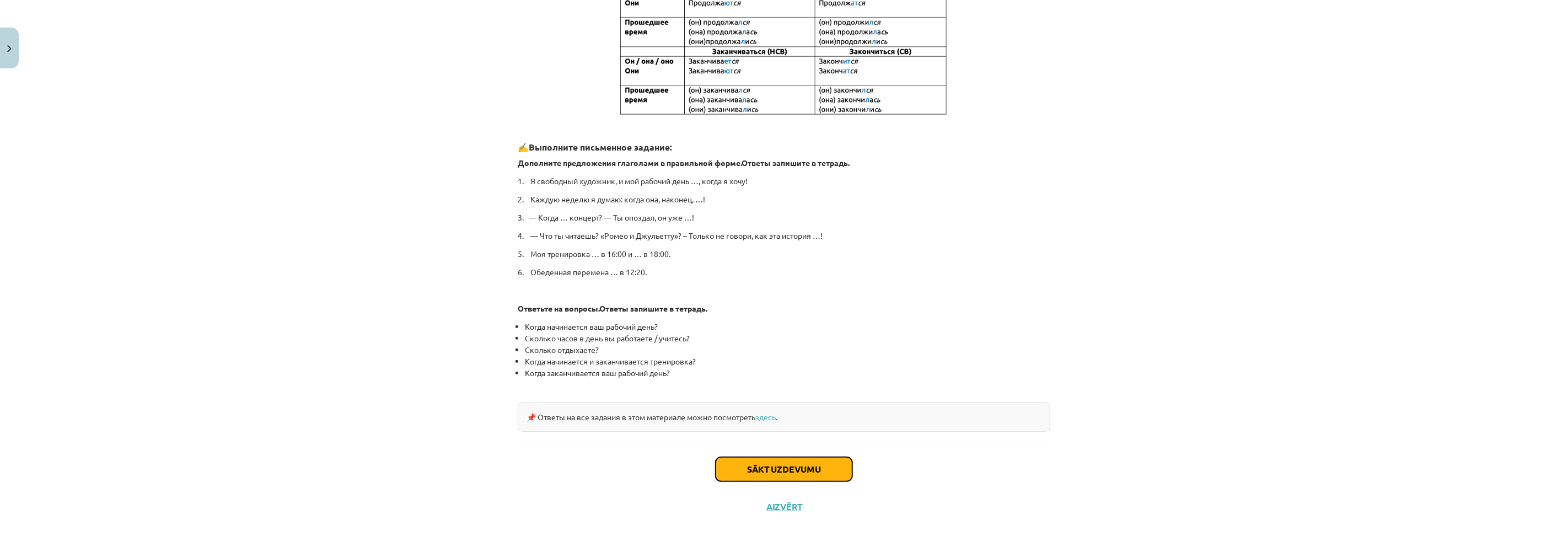
click at [769, 461] on button "Sākt uzdevumu" at bounding box center [784, 468] width 137 height 24
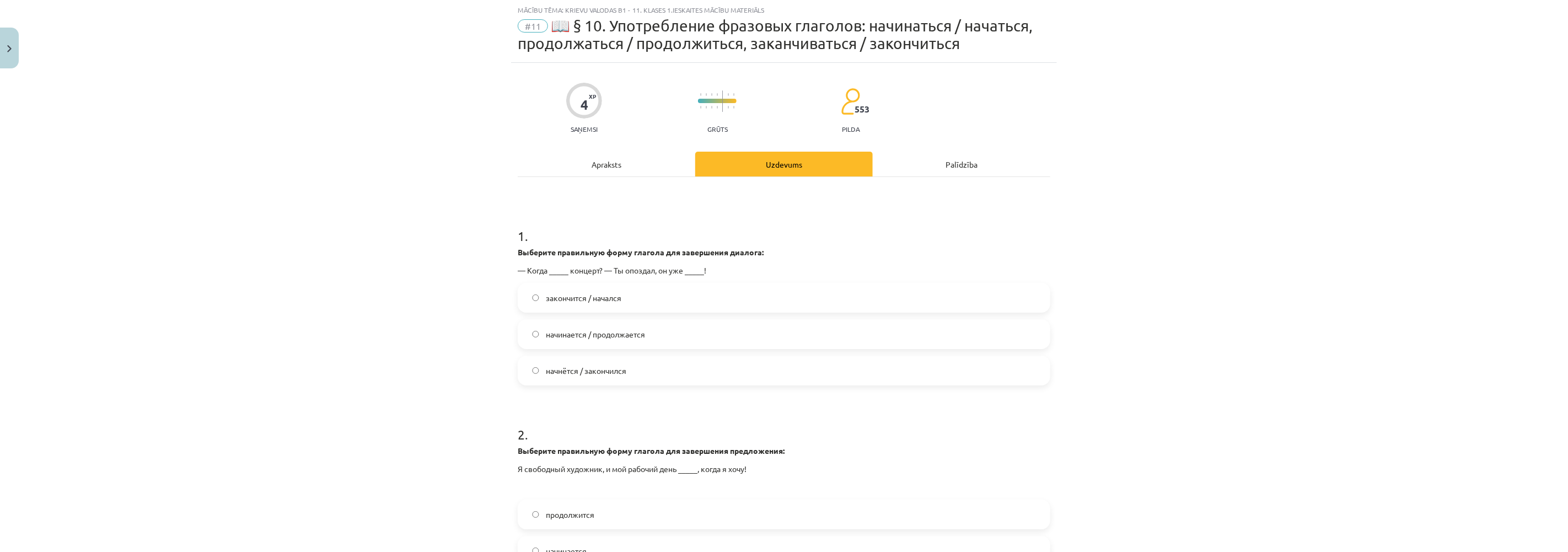
scroll to position [27, 0]
click at [524, 370] on label "начнётся / закончился" at bounding box center [784, 371] width 530 height 27
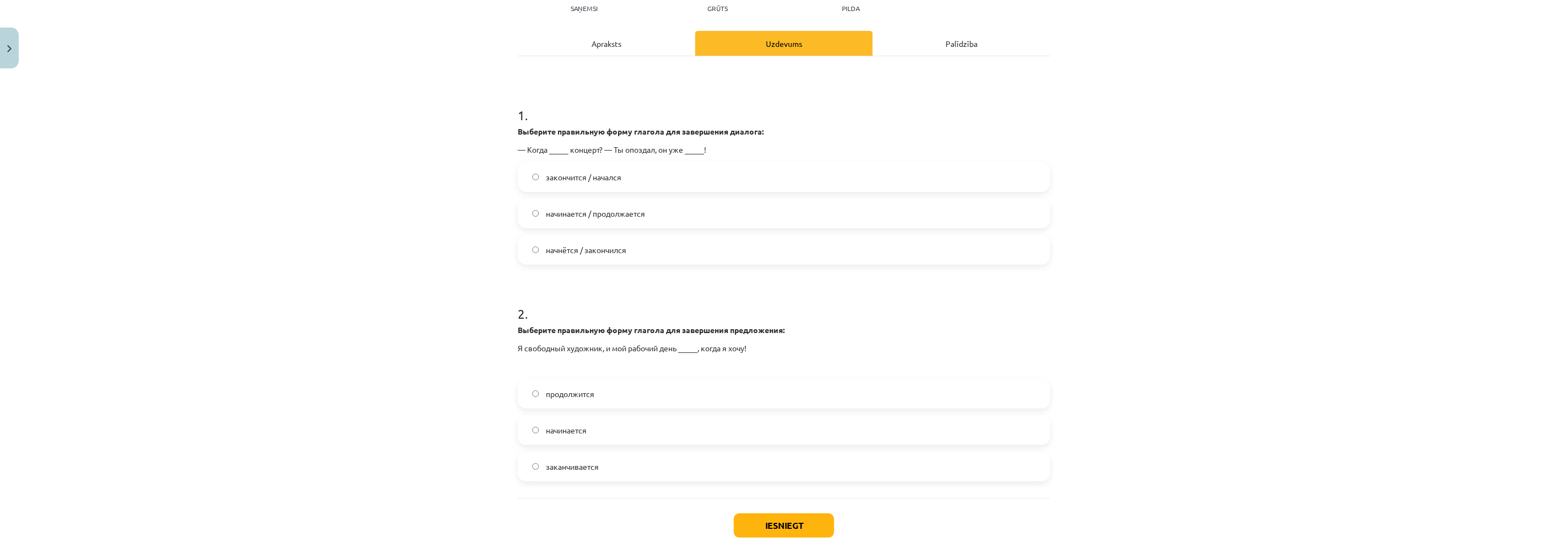
scroll to position [150, 0]
click at [761, 520] on button "Iesniegt" at bounding box center [784, 524] width 101 height 24
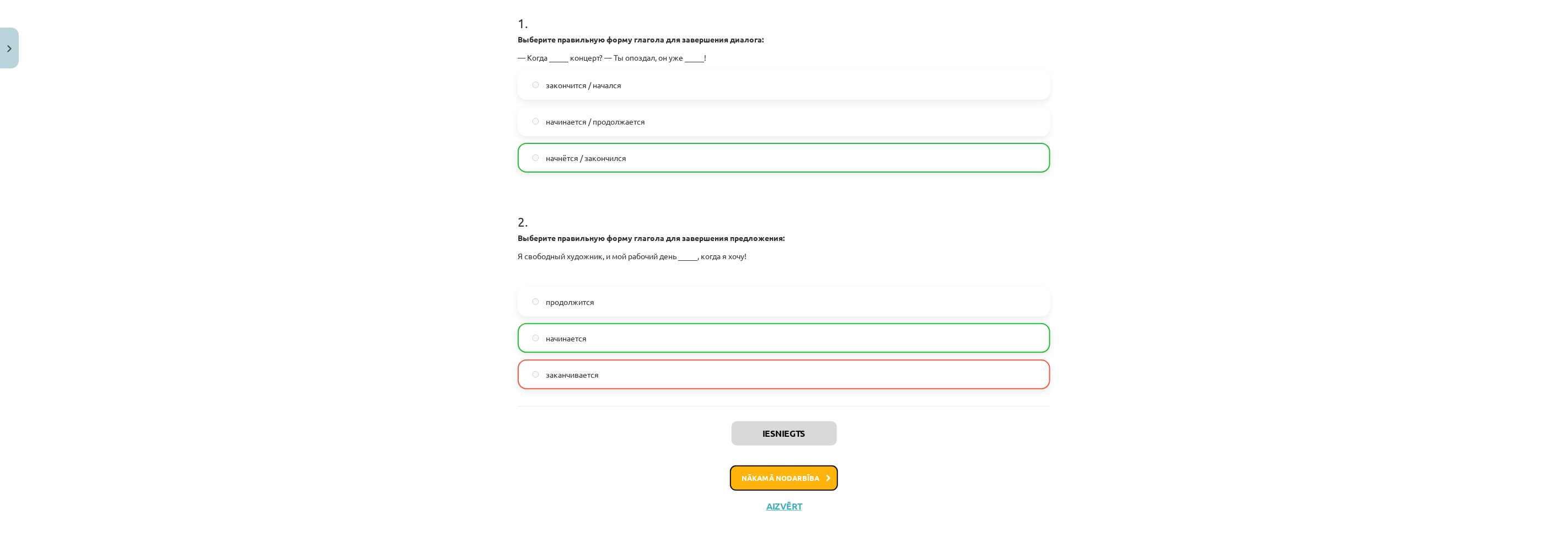
click at [775, 481] on button "Nākamā nodarbība" at bounding box center [784, 478] width 108 height 25
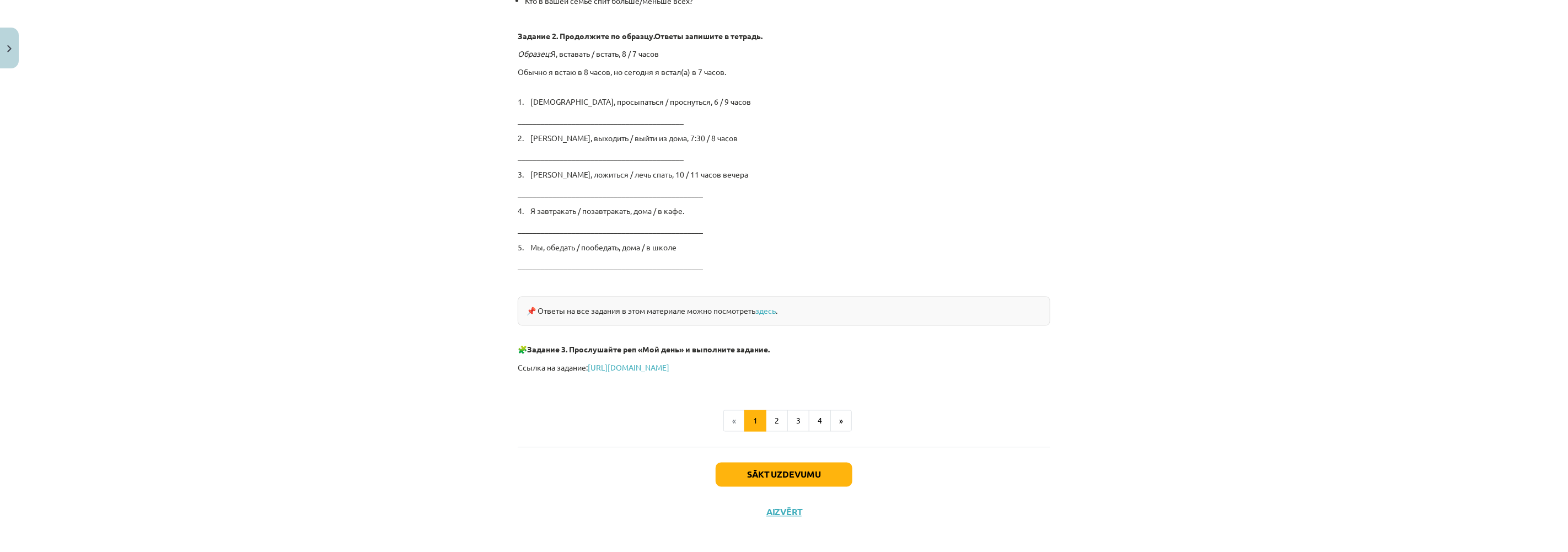
scroll to position [1720, 0]
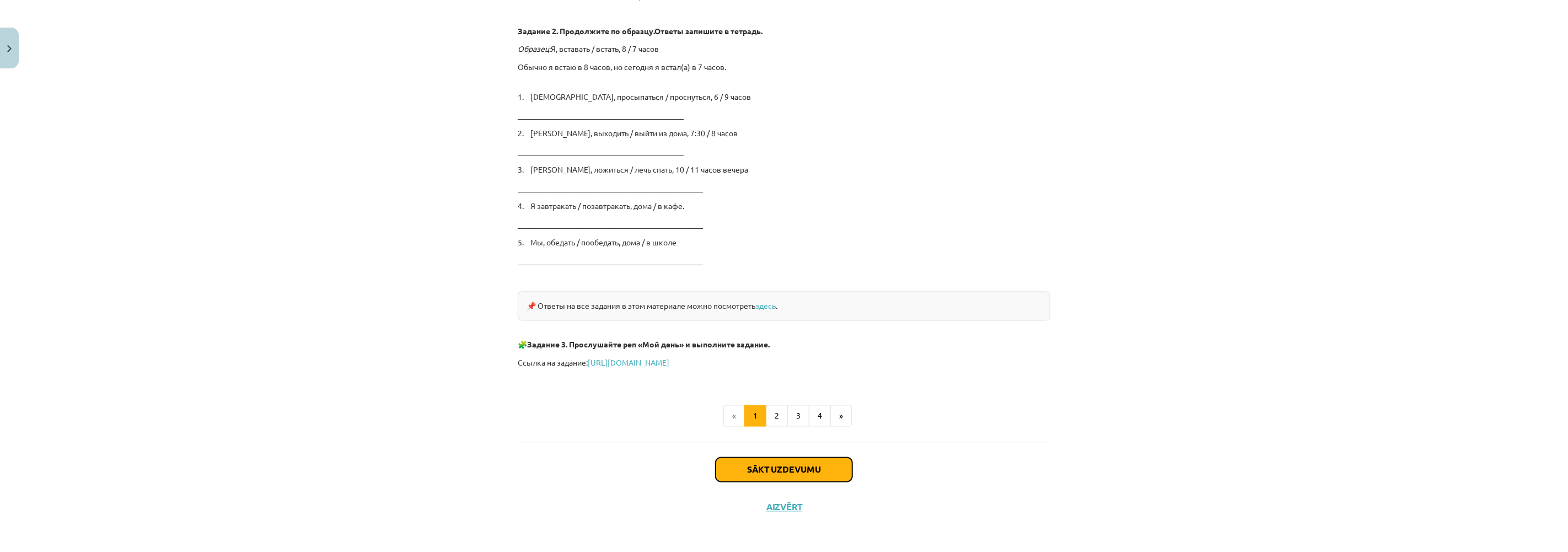
click at [769, 461] on button "Sākt uzdevumu" at bounding box center [784, 469] width 137 height 24
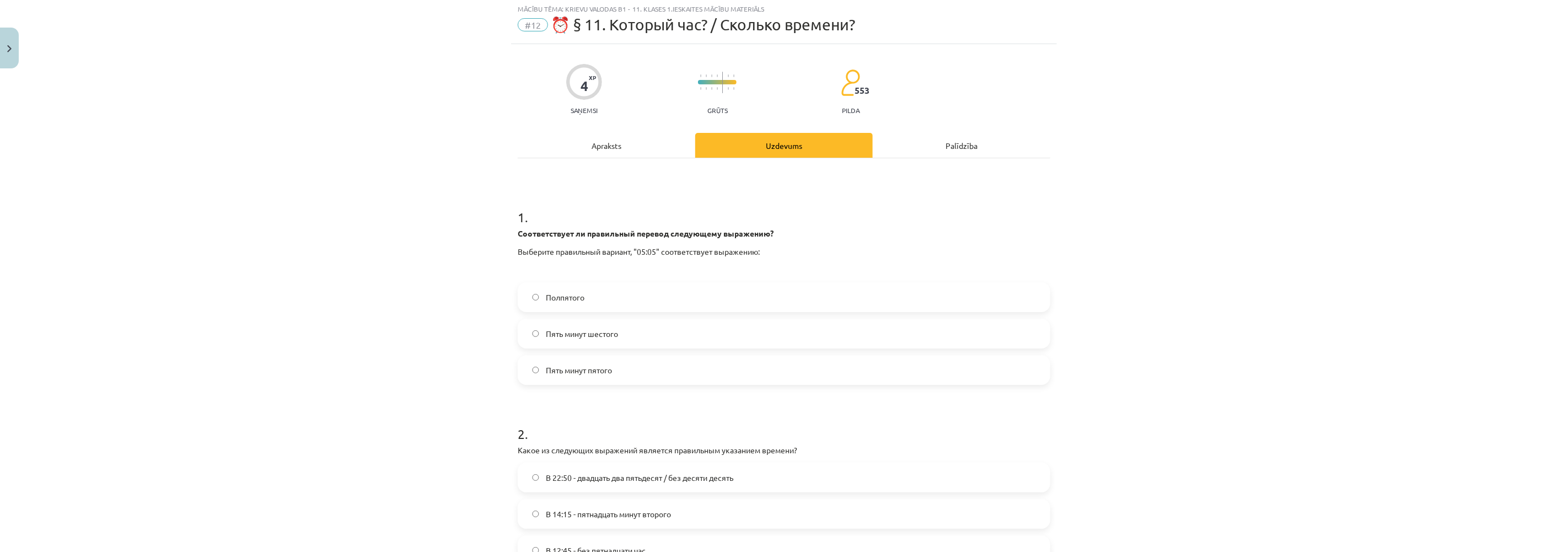
scroll to position [27, 0]
click at [597, 145] on div "Apraksts" at bounding box center [607, 146] width 178 height 24
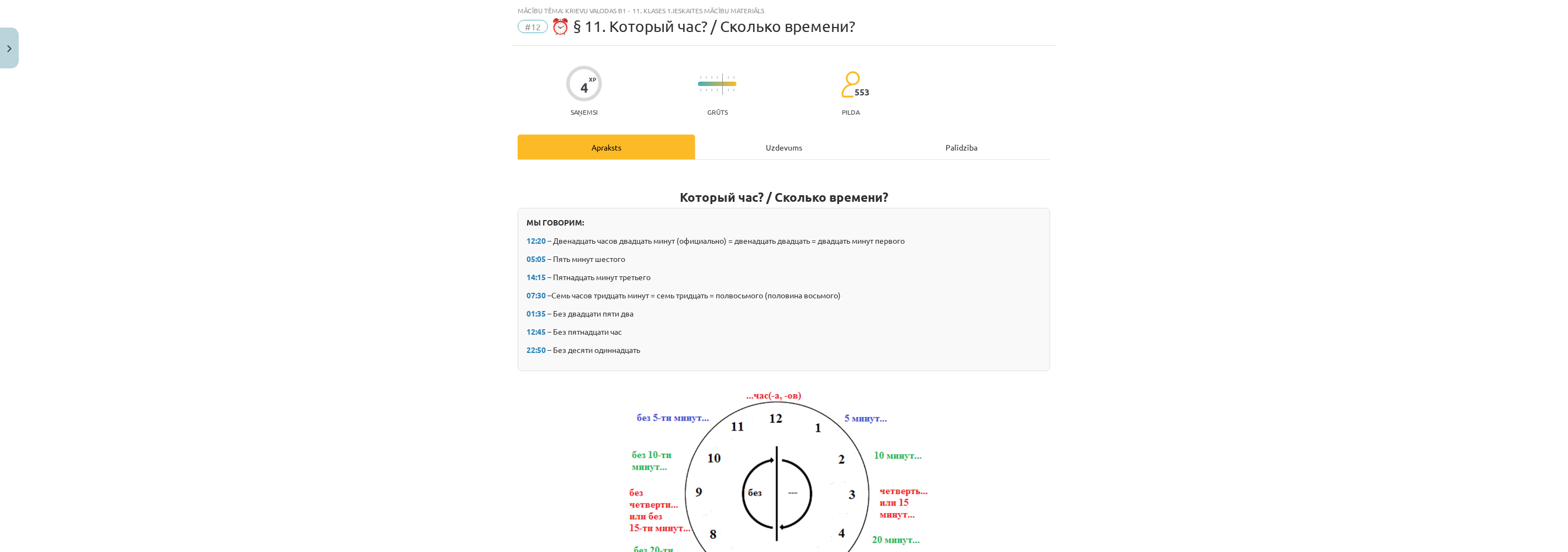
drag, startPoint x: 775, startPoint y: 146, endPoint x: 763, endPoint y: 150, distance: 12.6
click at [772, 147] on div "Uzdevums" at bounding box center [784, 146] width 178 height 24
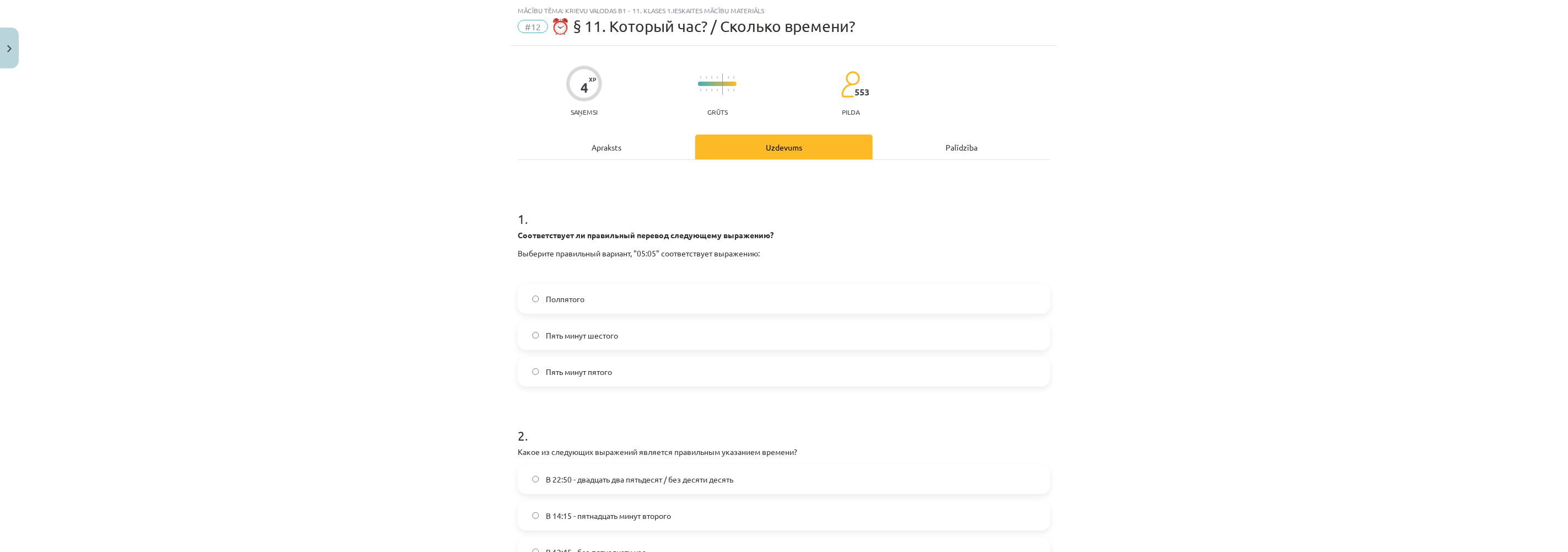
click at [529, 338] on label "Пять минут шестого" at bounding box center [784, 335] width 530 height 27
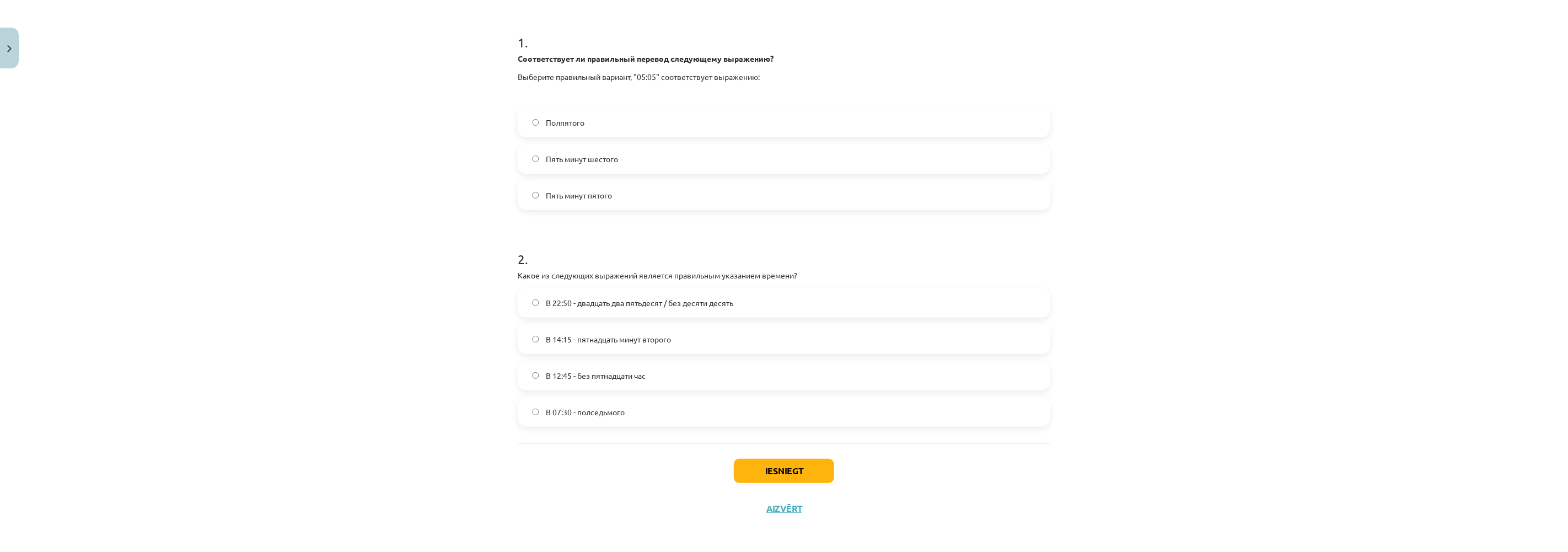
scroll to position [206, 0]
click at [538, 370] on label "В 12:45 - без пятнадцати час" at bounding box center [784, 373] width 530 height 27
click at [773, 460] on button "Iesniegt" at bounding box center [784, 468] width 101 height 24
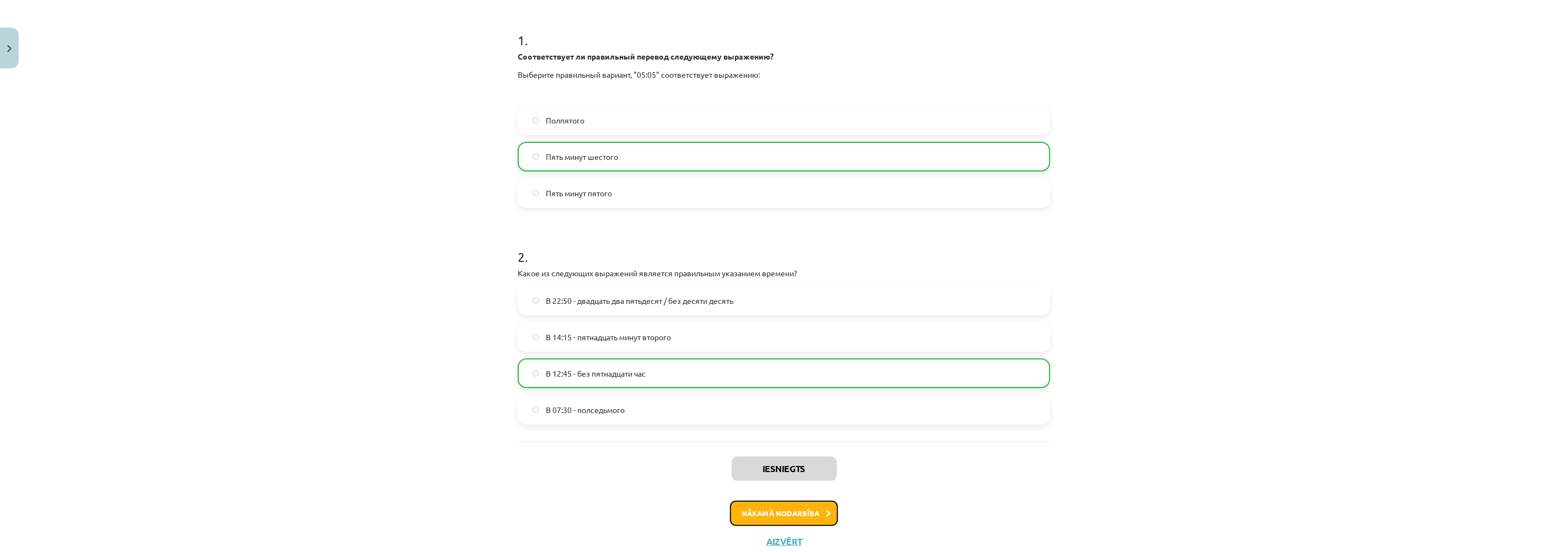
click at [768, 512] on button "Nākamā nodarbība" at bounding box center [784, 513] width 108 height 25
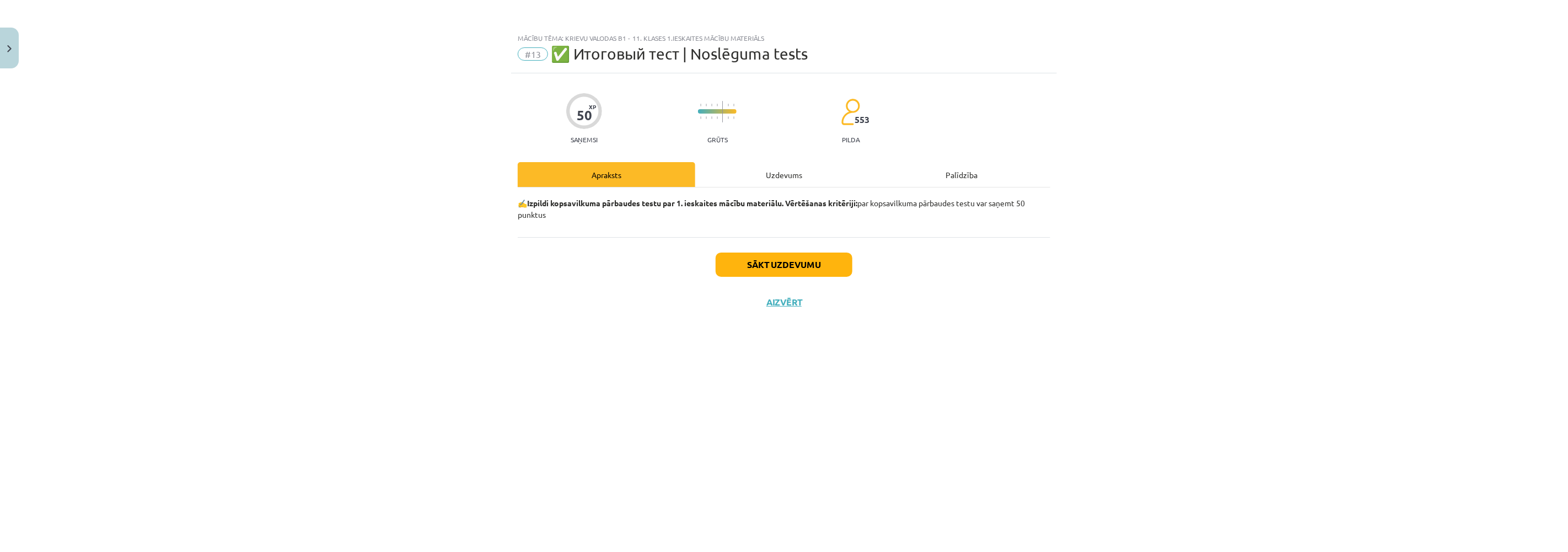
scroll to position [0, 0]
click at [749, 266] on button "Sākt uzdevumu" at bounding box center [784, 264] width 137 height 24
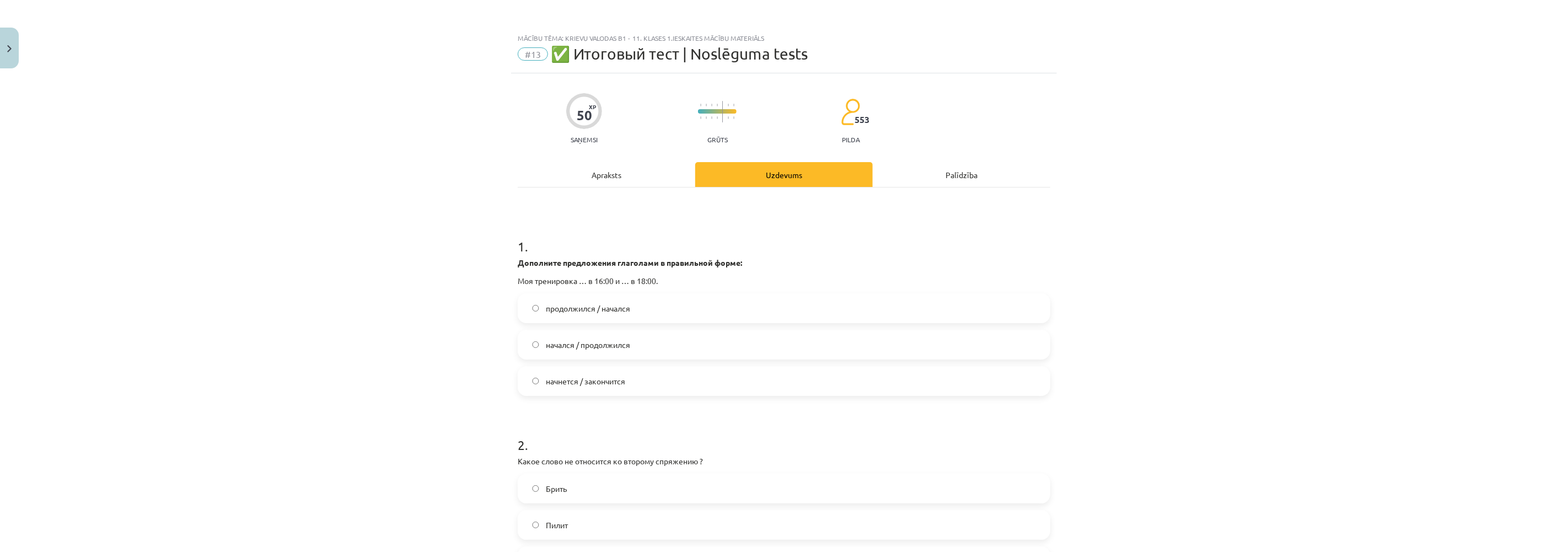
click at [527, 375] on label "начнется / закончится" at bounding box center [784, 380] width 530 height 27
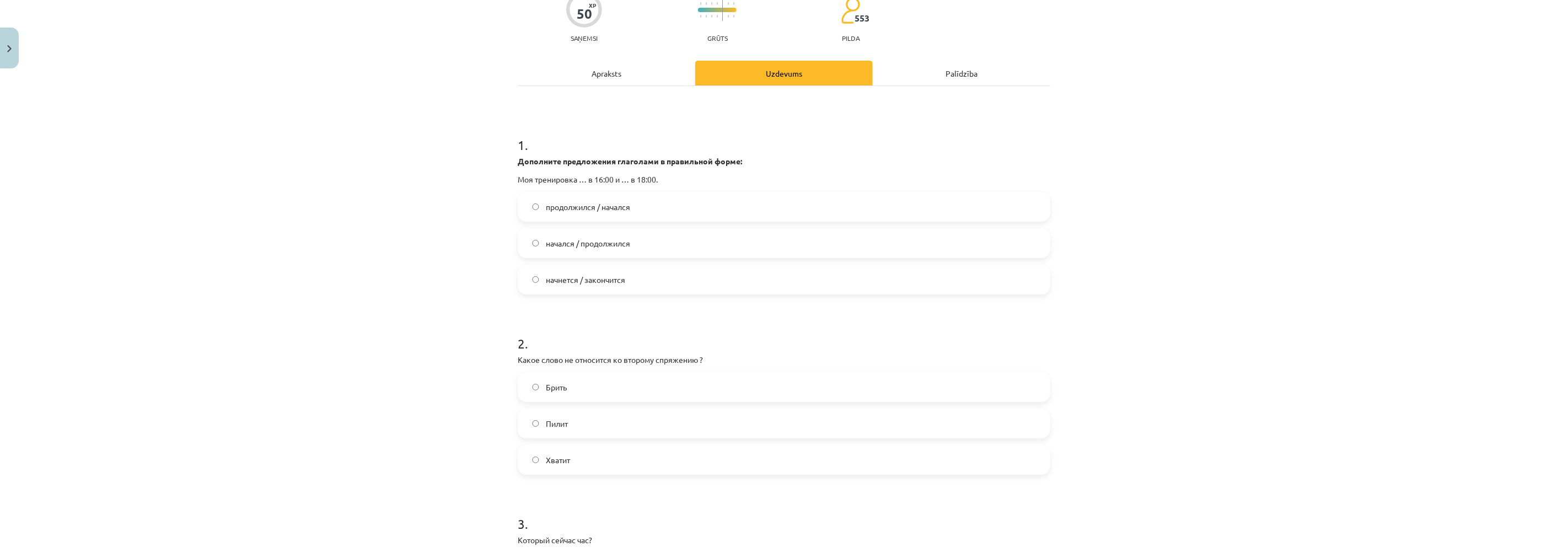
scroll to position [183, 0]
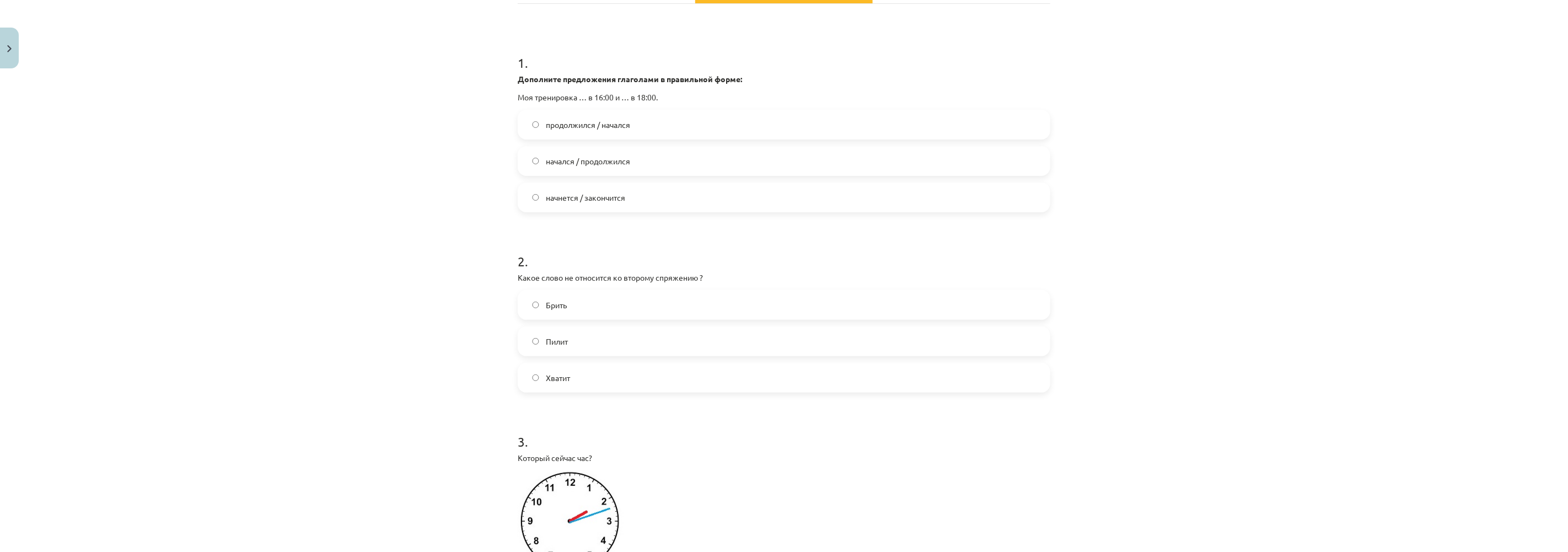
click at [536, 294] on label "Брить" at bounding box center [784, 304] width 530 height 27
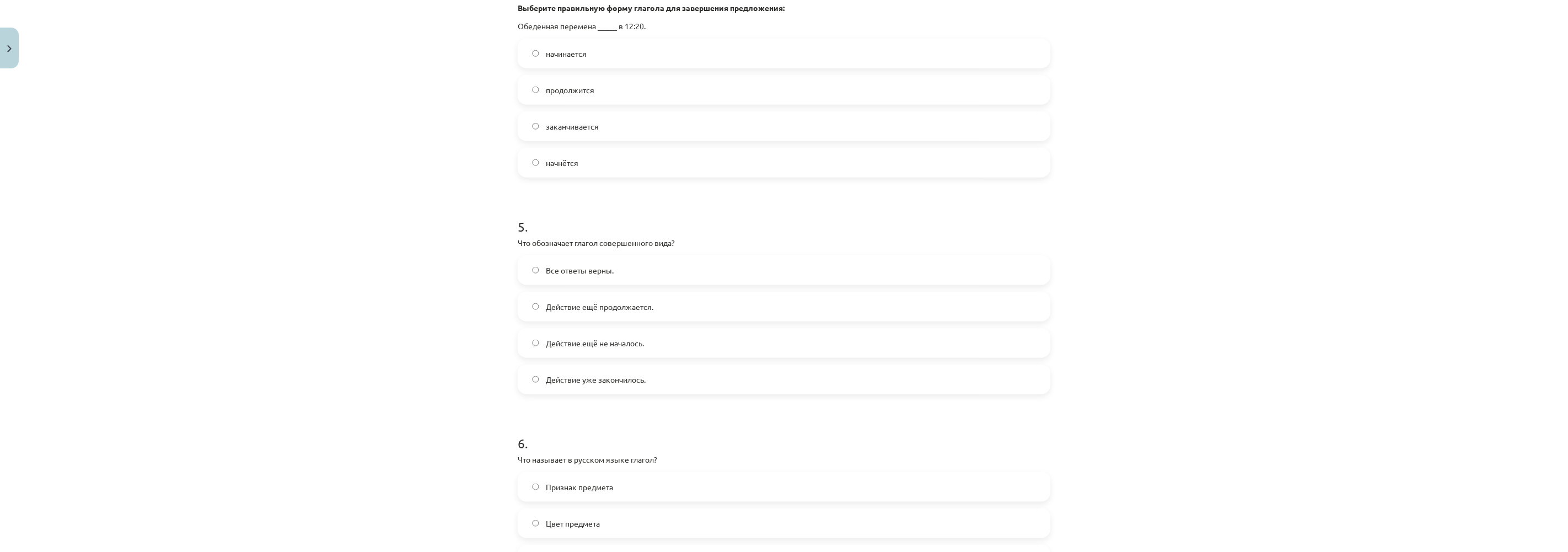
scroll to position [979, 0]
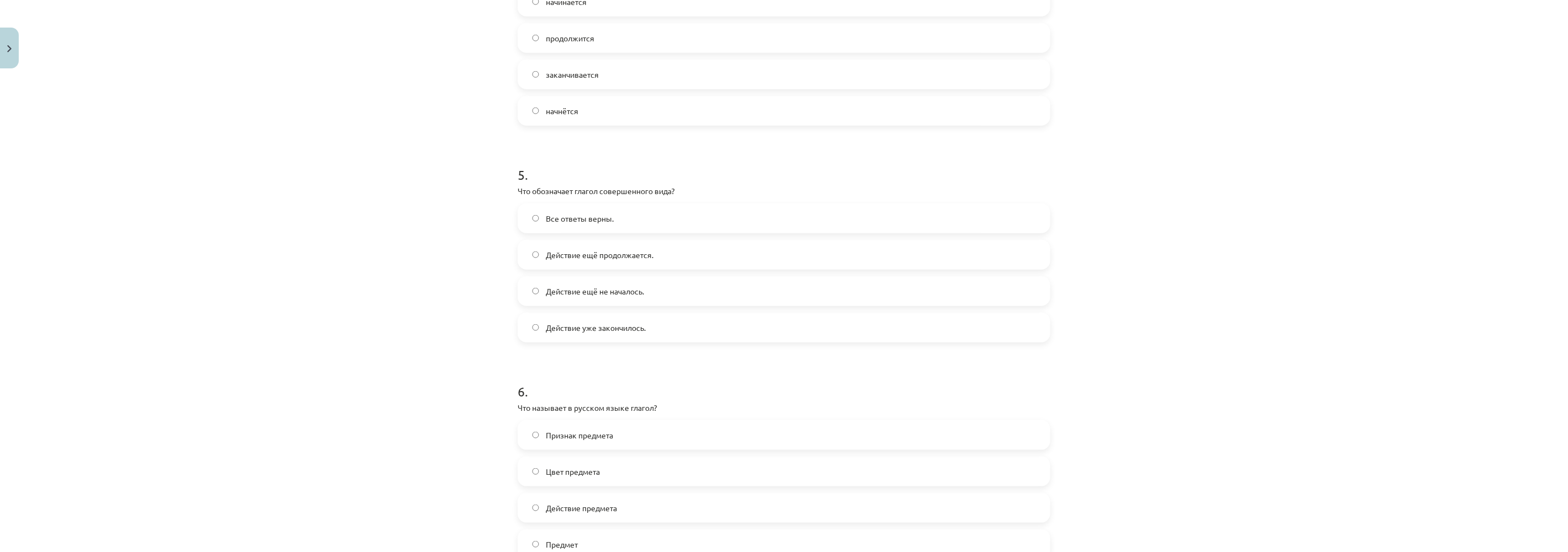
click at [530, 320] on label "Действие уже закончилось." at bounding box center [784, 327] width 530 height 27
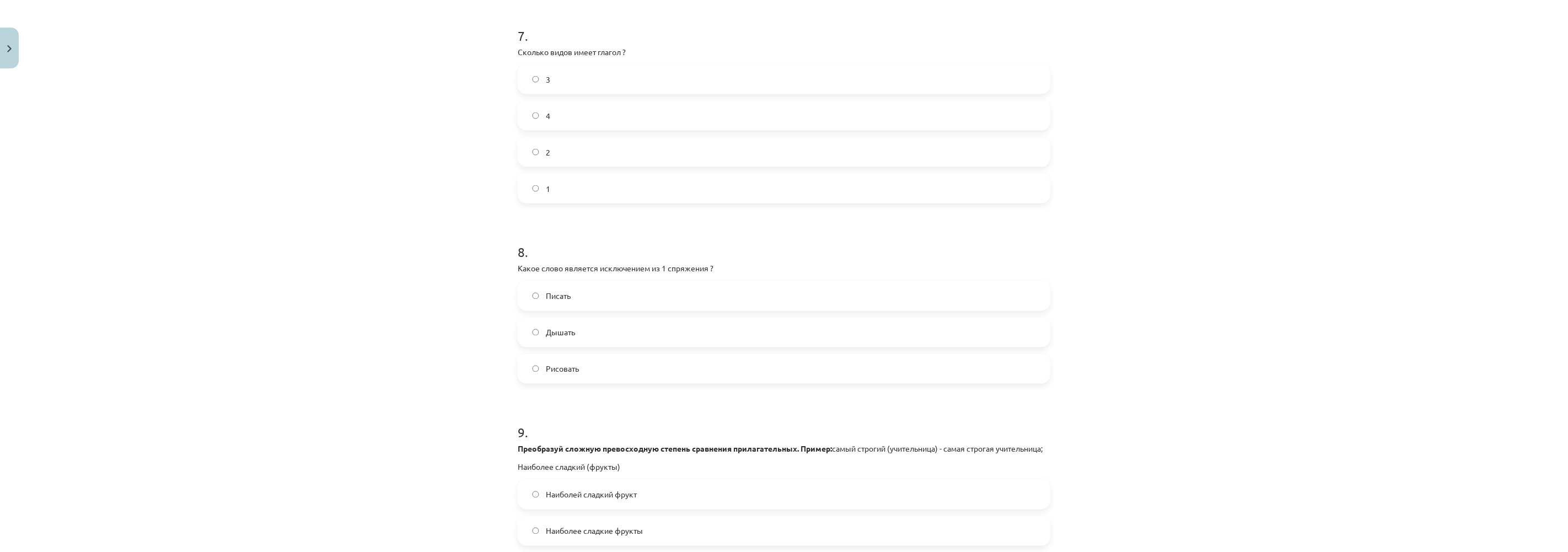
scroll to position [1592, 0]
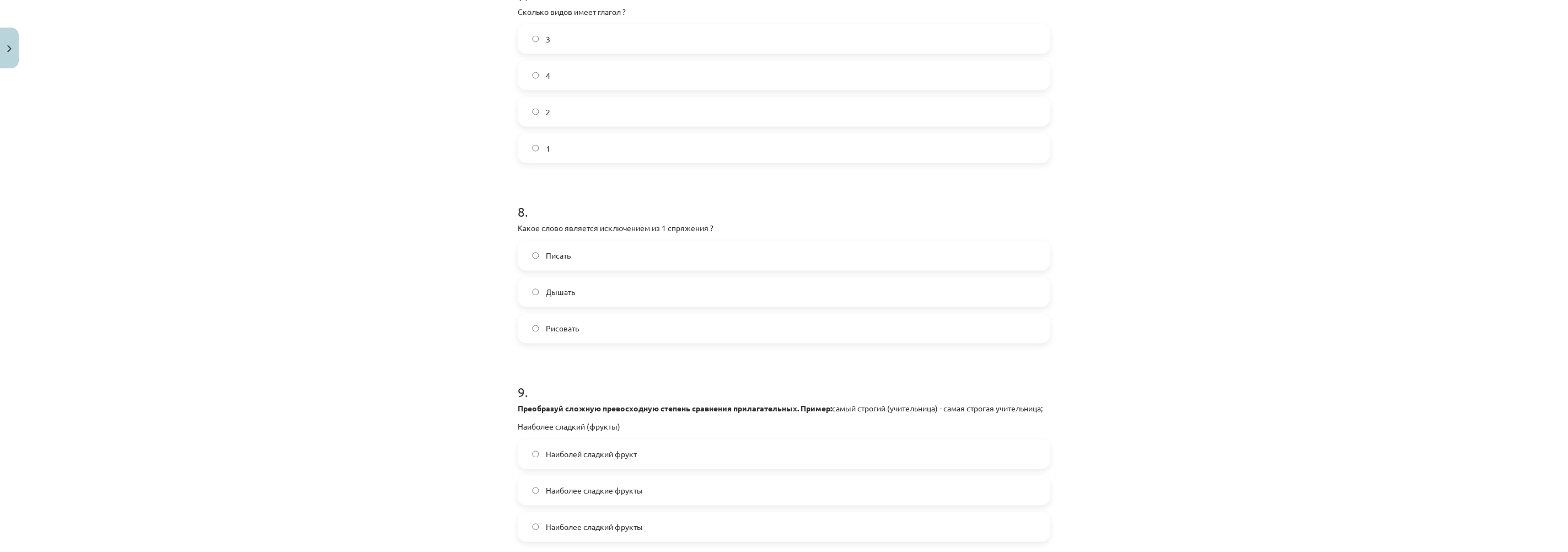
click at [524, 287] on label "Дышать" at bounding box center [784, 292] width 530 height 27
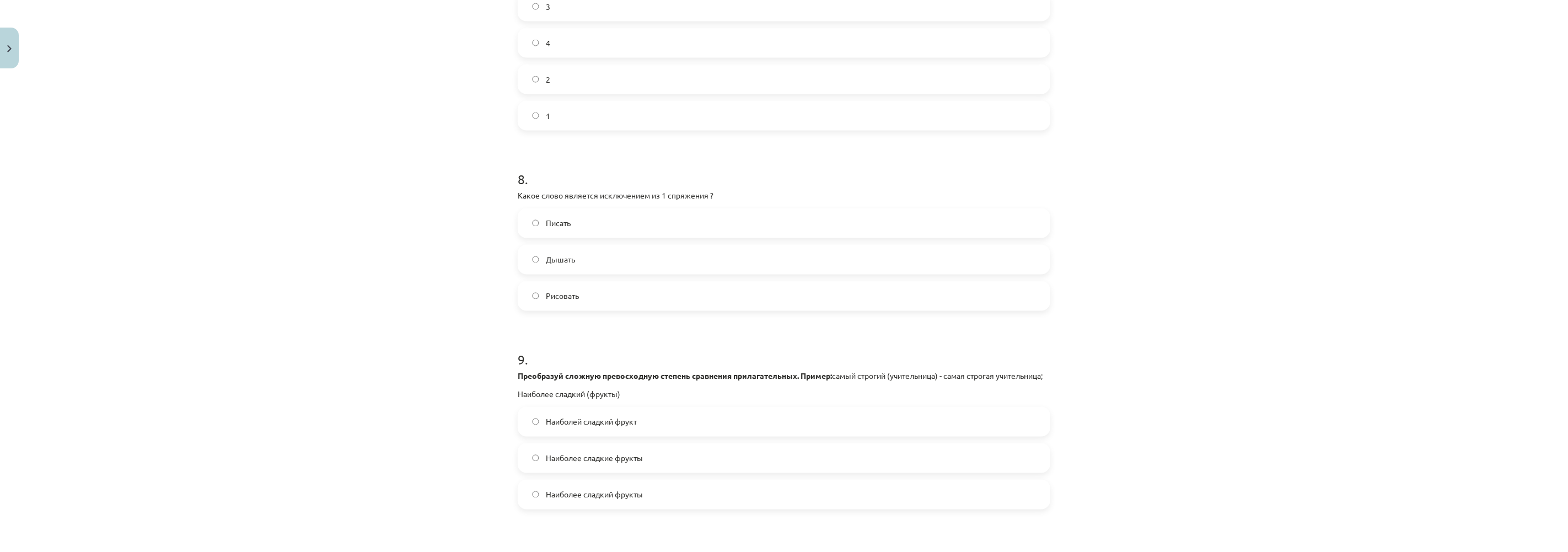
scroll to position [1775, 0]
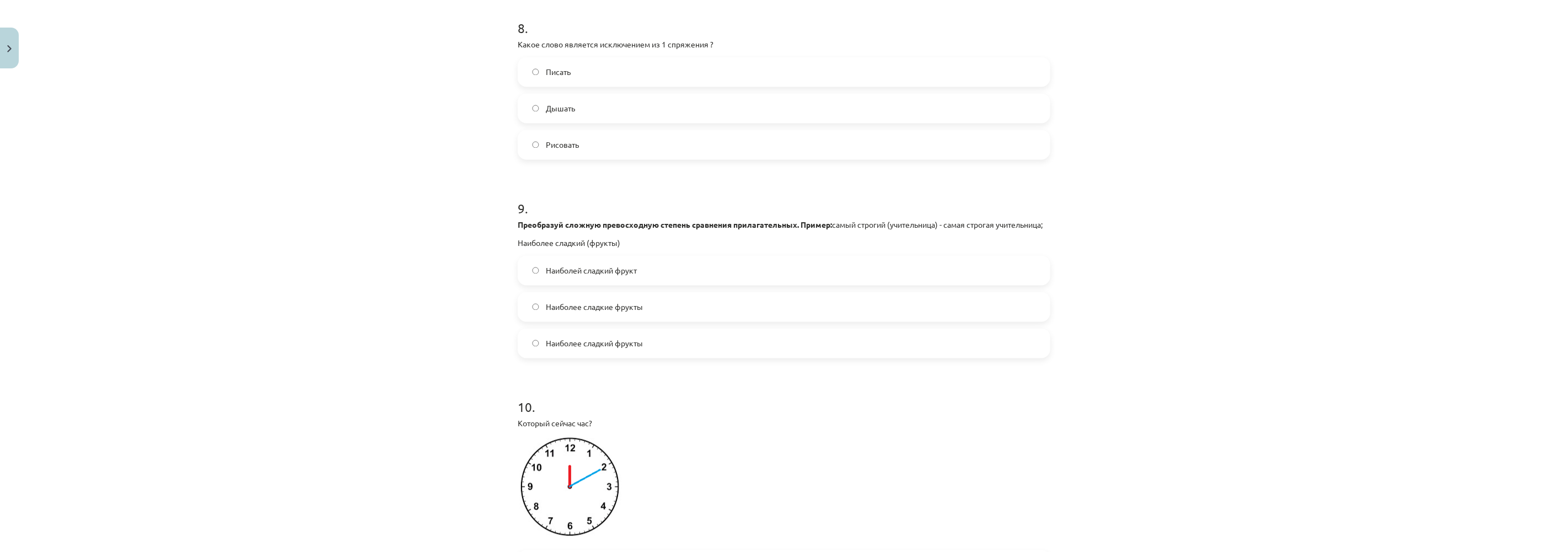
click at [530, 312] on label "Наиболее сладкие фрукты" at bounding box center [784, 306] width 530 height 27
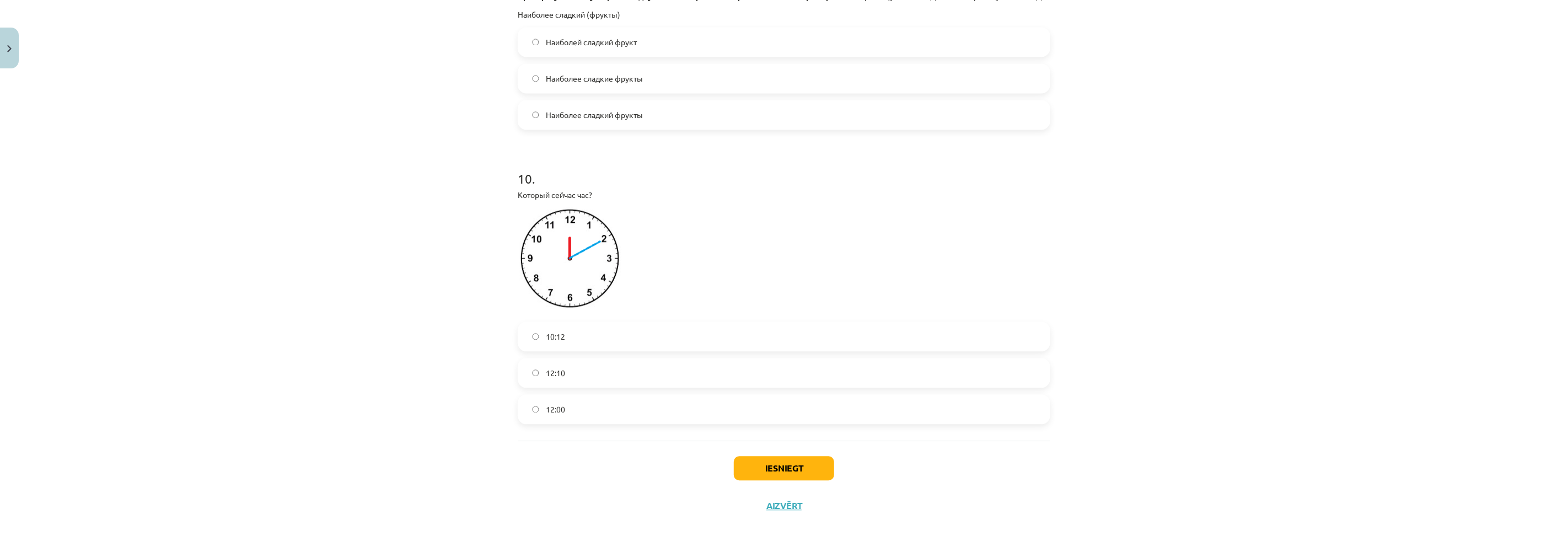
scroll to position [2015, 0]
click at [524, 372] on label "12:10" at bounding box center [784, 373] width 530 height 27
click at [748, 463] on button "Iesniegt" at bounding box center [784, 467] width 101 height 24
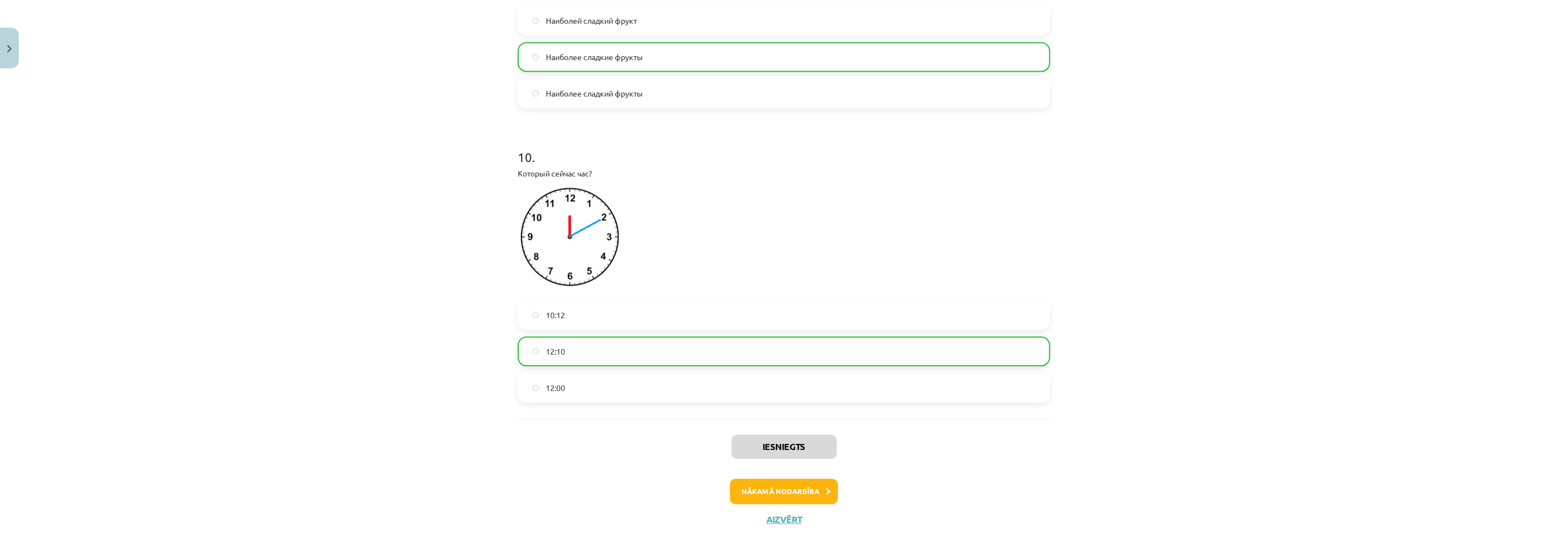
scroll to position [2050, 0]
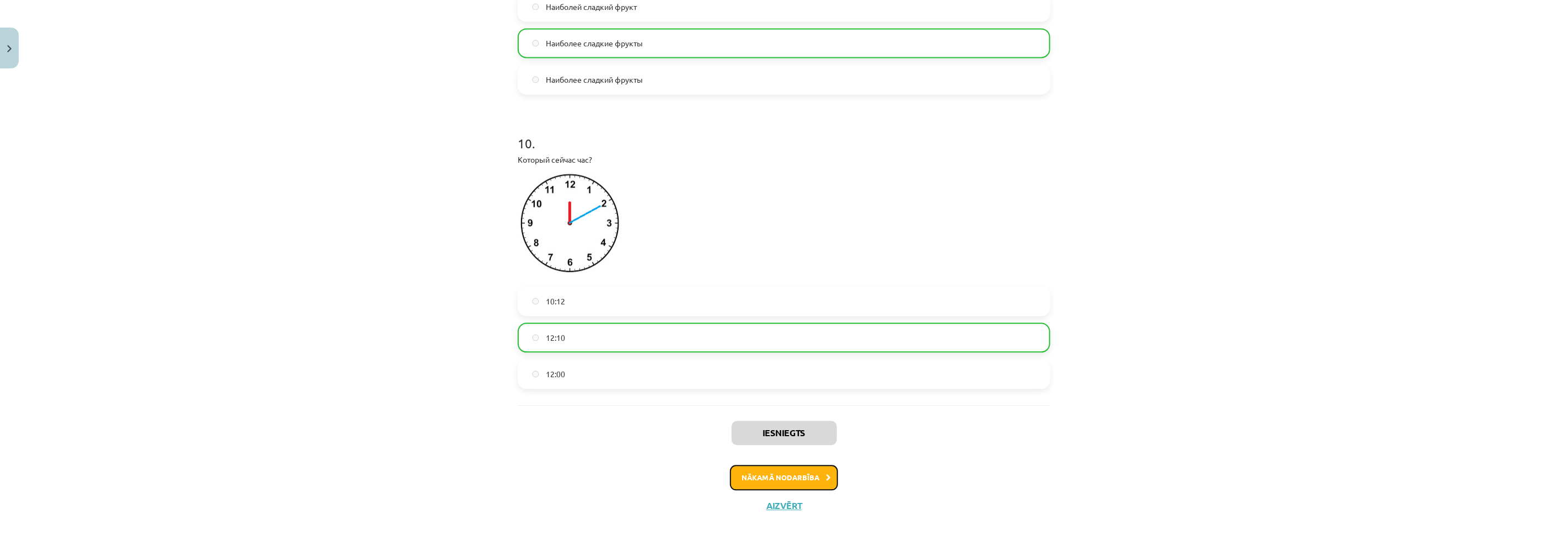
click at [784, 468] on button "Nākamā nodarbība" at bounding box center [784, 477] width 108 height 25
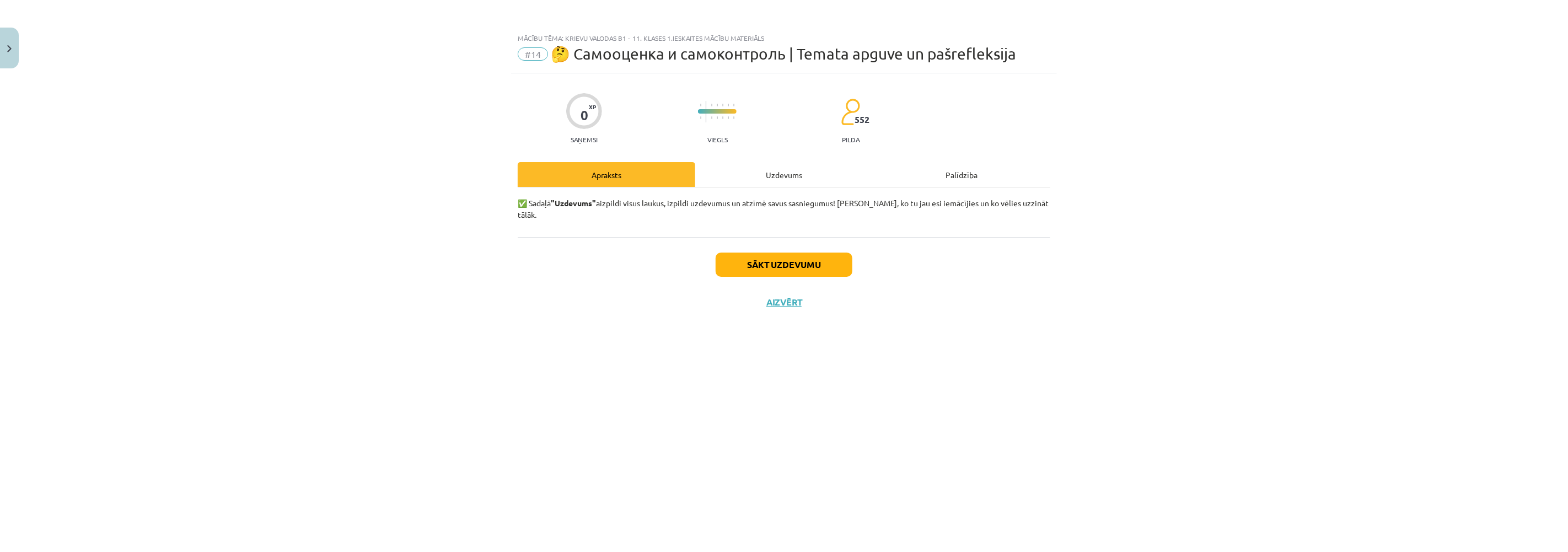
scroll to position [0, 0]
click at [774, 256] on button "Sākt uzdevumu" at bounding box center [784, 264] width 137 height 24
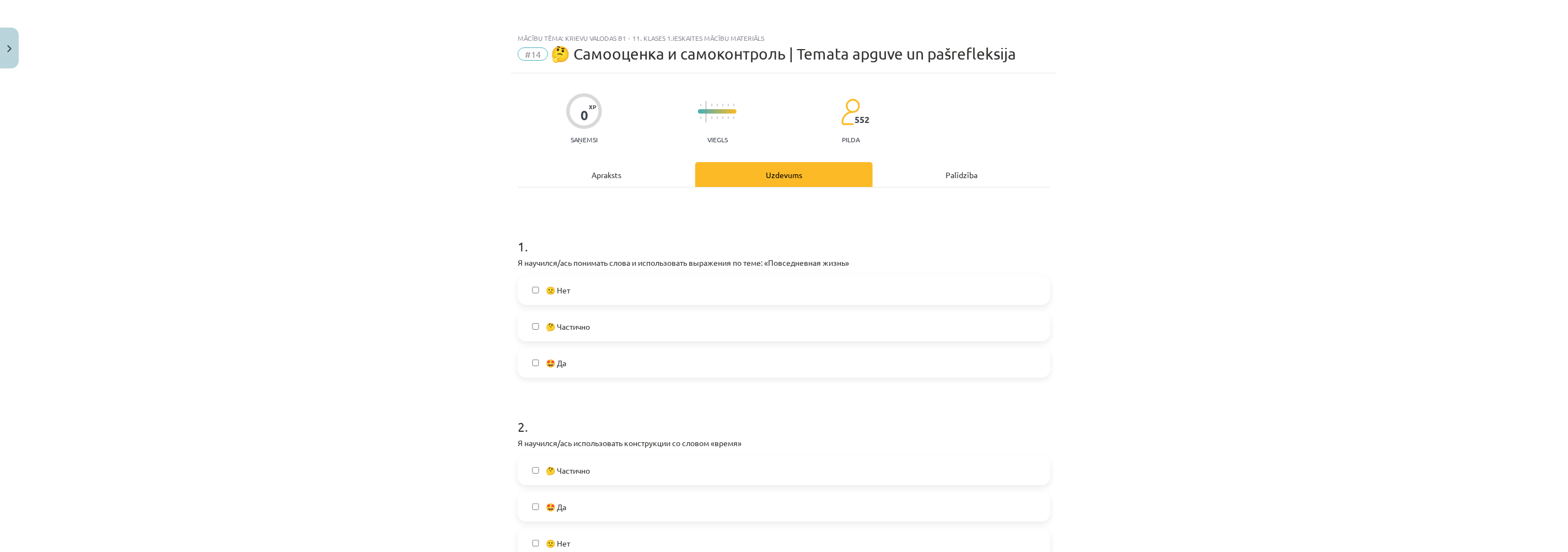
click at [532, 358] on label "🤩 Да" at bounding box center [784, 363] width 530 height 27
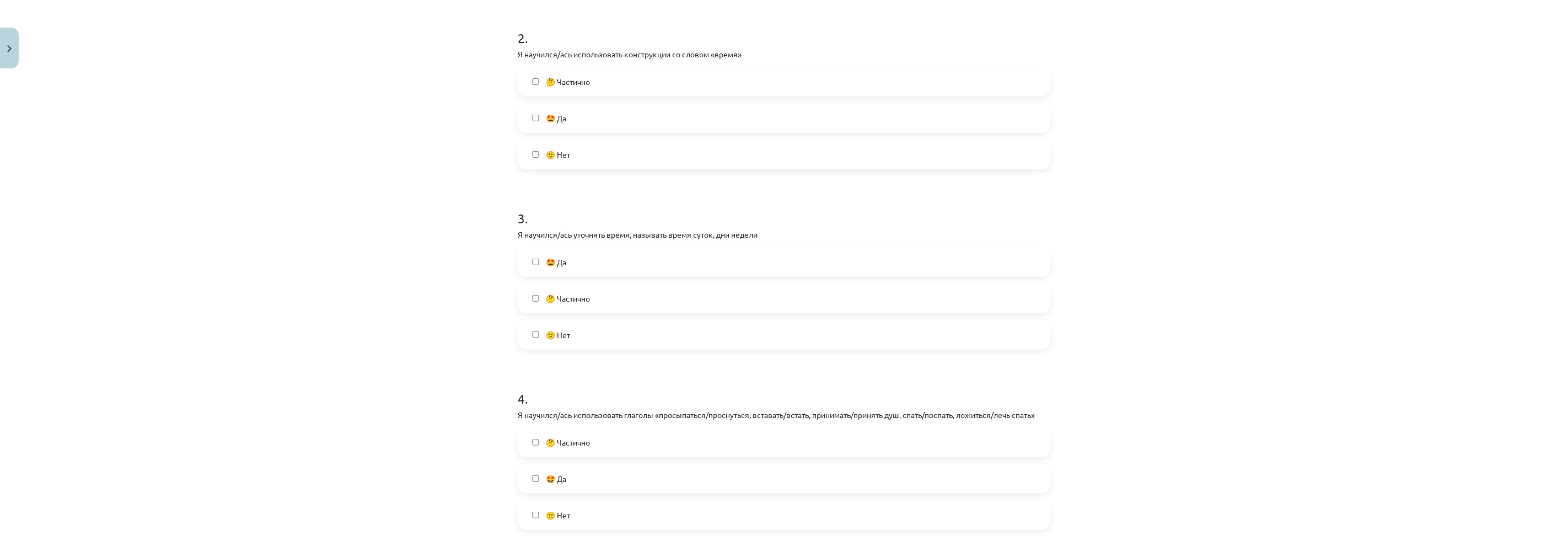
scroll to position [428, 0]
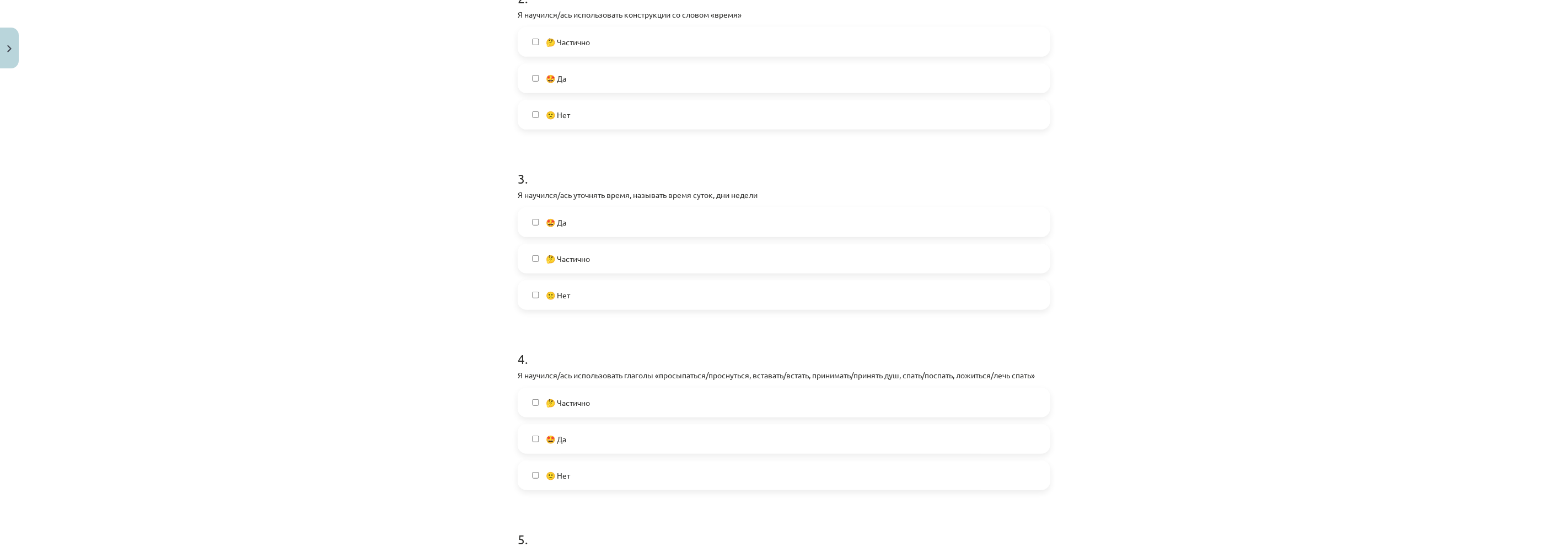
click at [528, 215] on label "🤩 Да" at bounding box center [784, 222] width 530 height 27
click at [531, 431] on label "🤩 Да" at bounding box center [784, 439] width 530 height 27
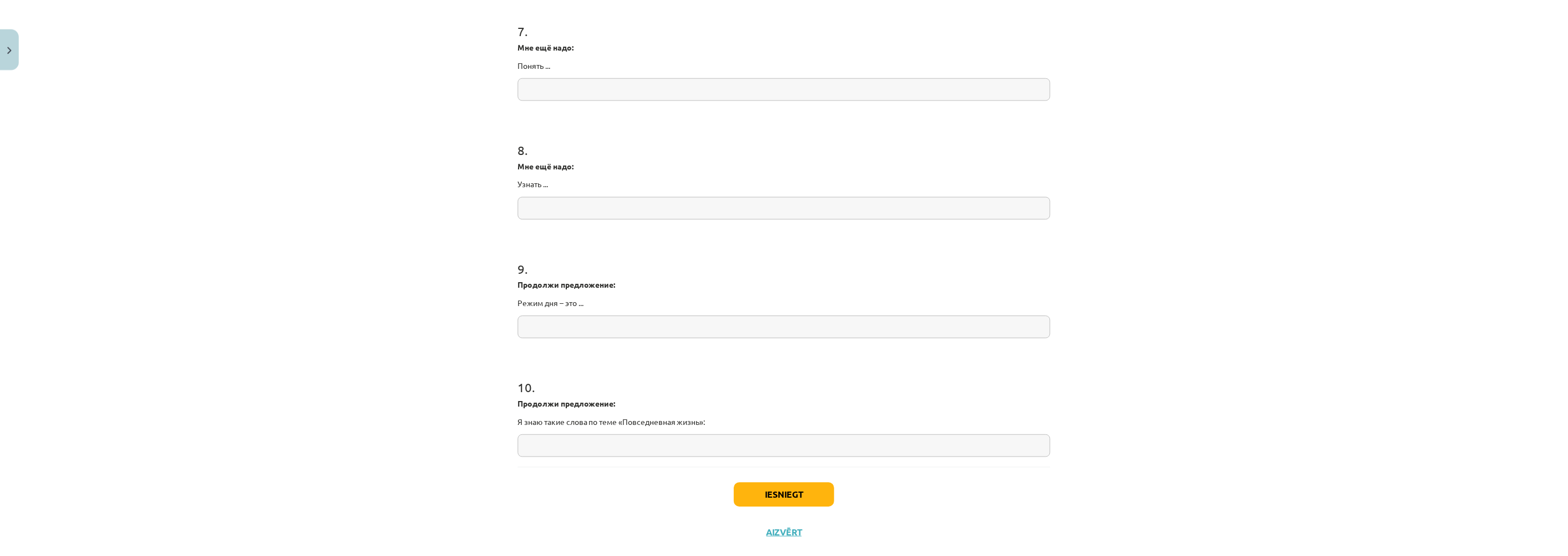
scroll to position [1331, 0]
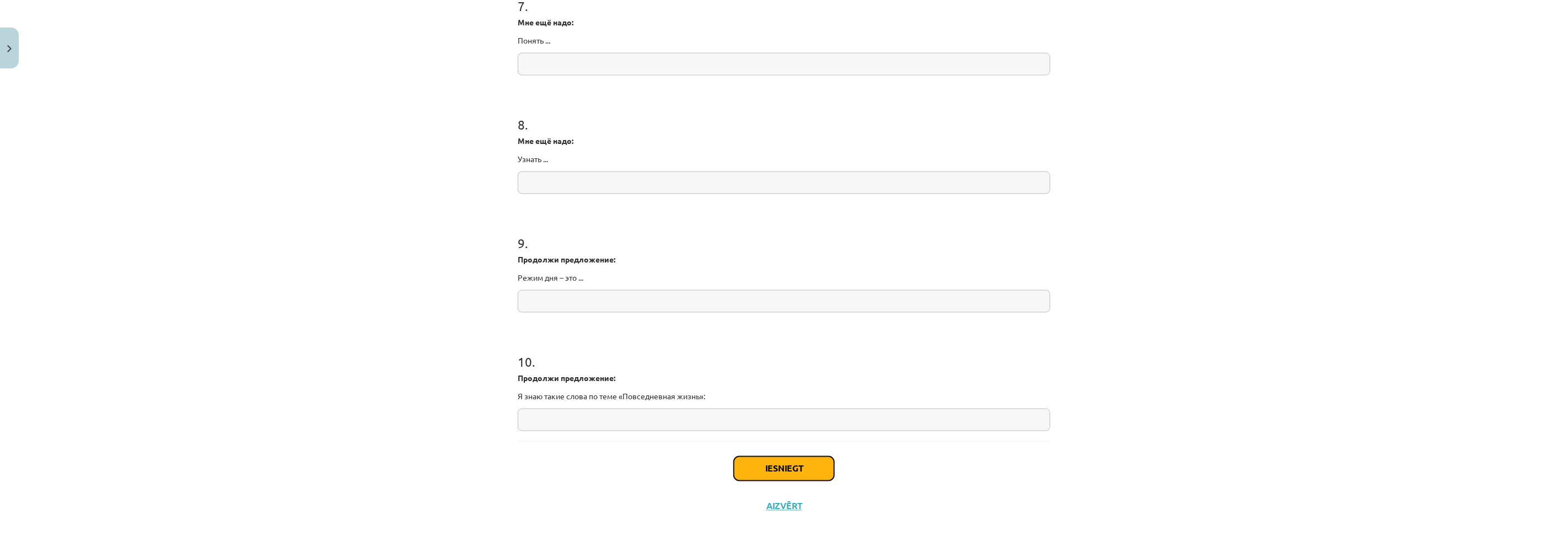
click at [757, 463] on button "Iesniegt" at bounding box center [784, 468] width 101 height 24
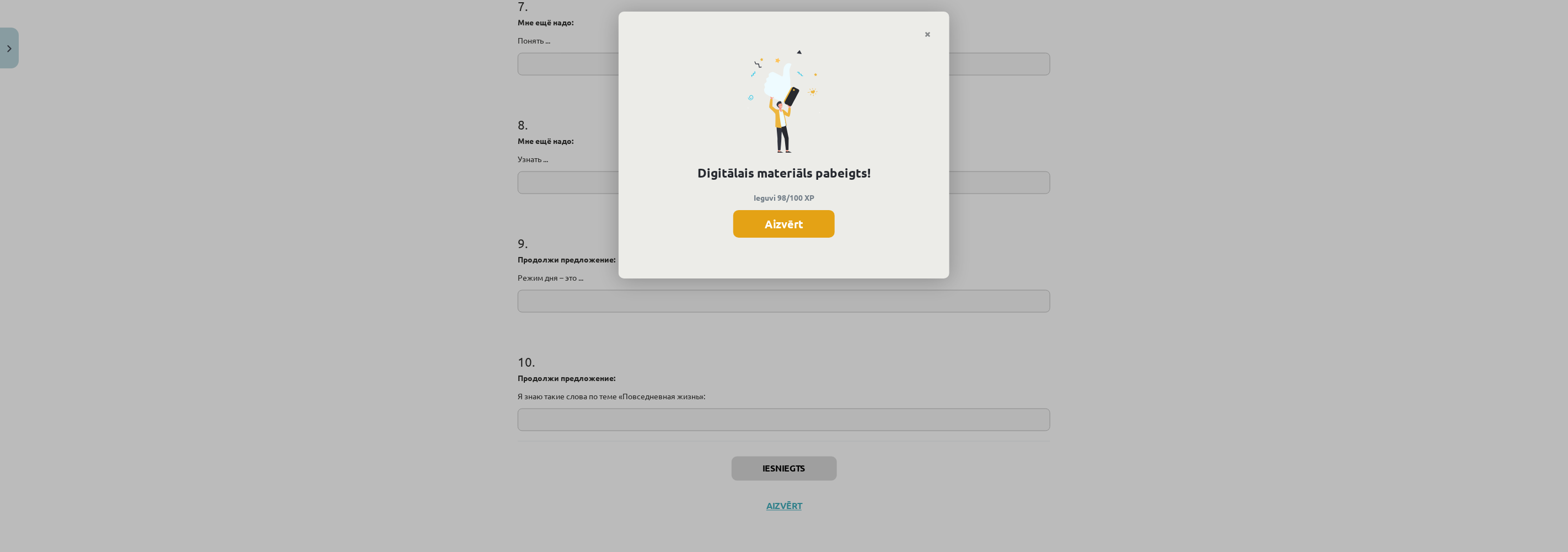
click at [795, 222] on button "Aizvērt" at bounding box center [784, 223] width 101 height 27
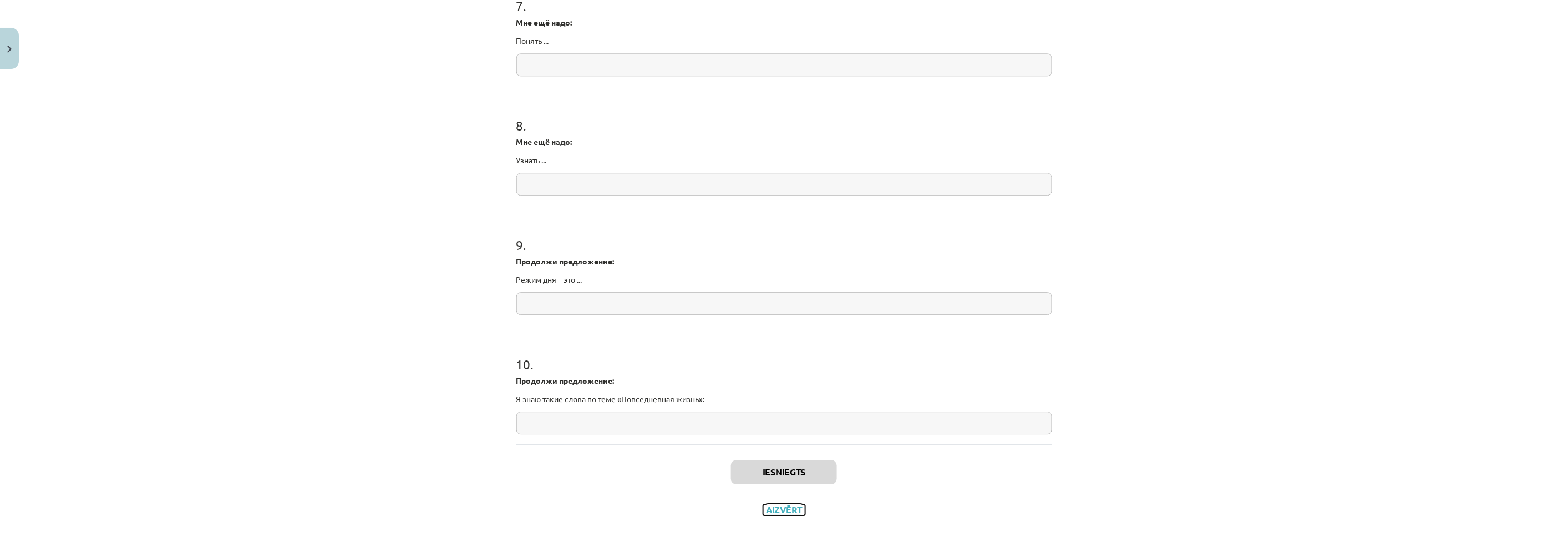
click at [784, 514] on button "Aizvērt" at bounding box center [784, 509] width 42 height 11
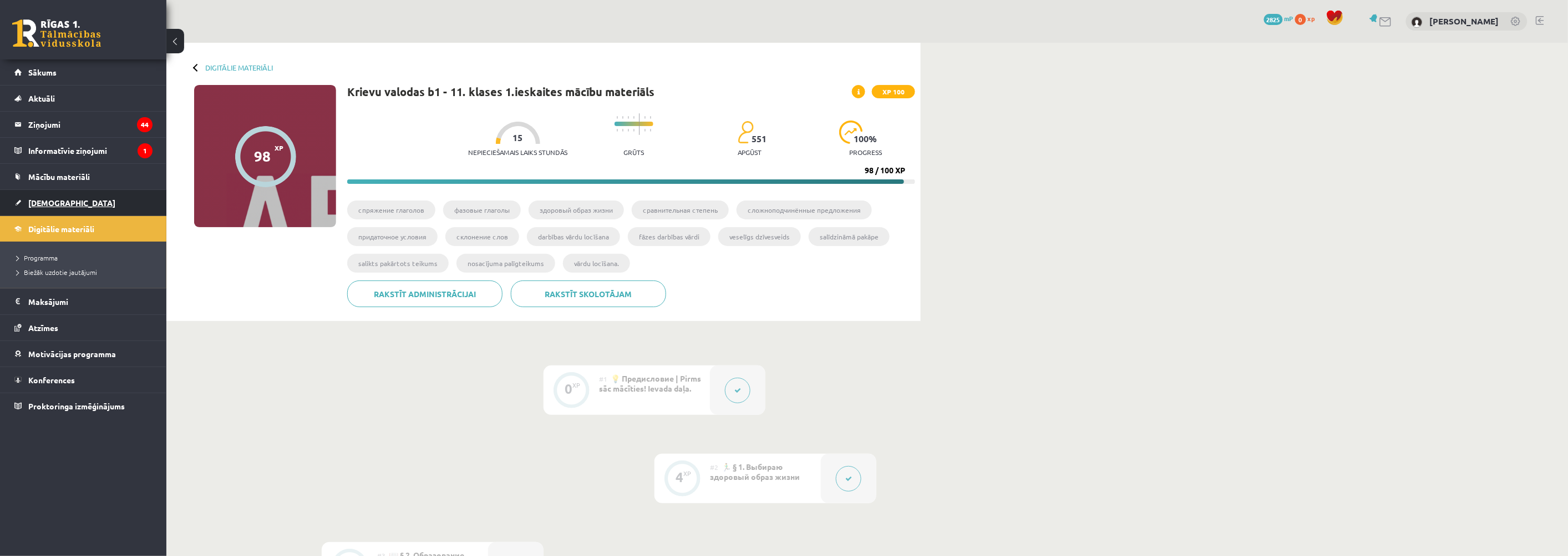
click at [39, 208] on link "[DEMOGRAPHIC_DATA]" at bounding box center [83, 202] width 138 height 26
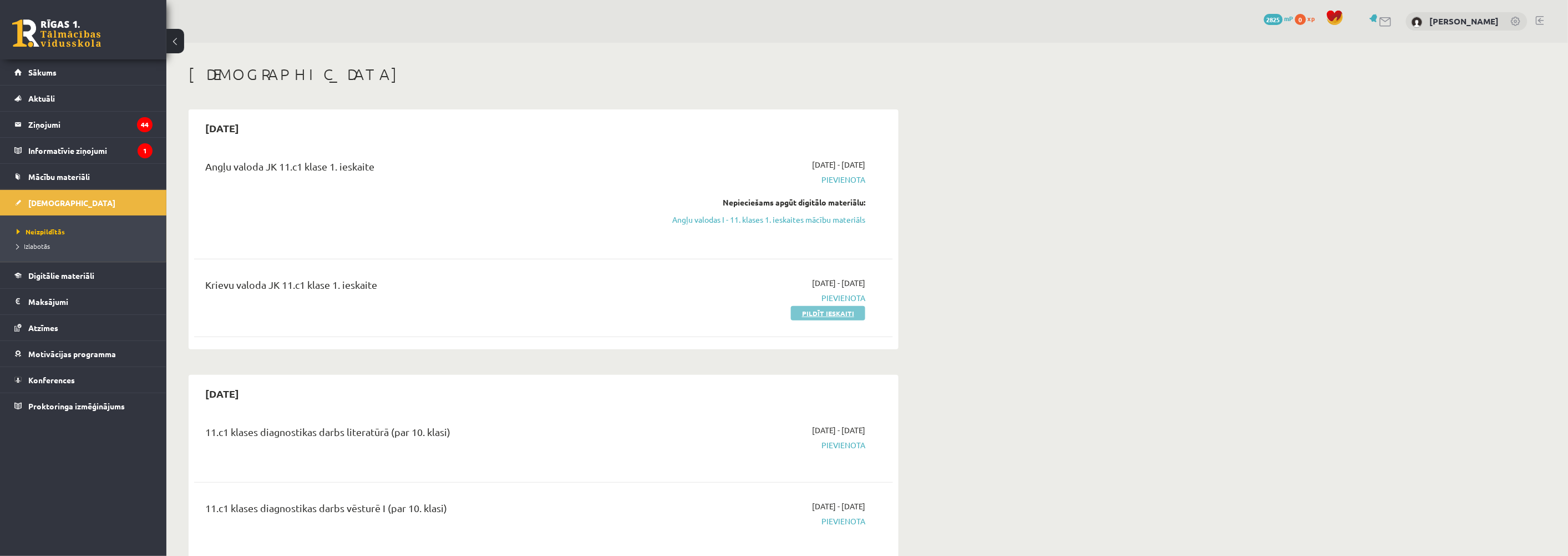
drag, startPoint x: 854, startPoint y: 312, endPoint x: 896, endPoint y: 24, distance: 291.0
click at [853, 312] on link "Pildīt ieskaiti" at bounding box center [829, 312] width 75 height 15
